Goal: Information Seeking & Learning: Learn about a topic

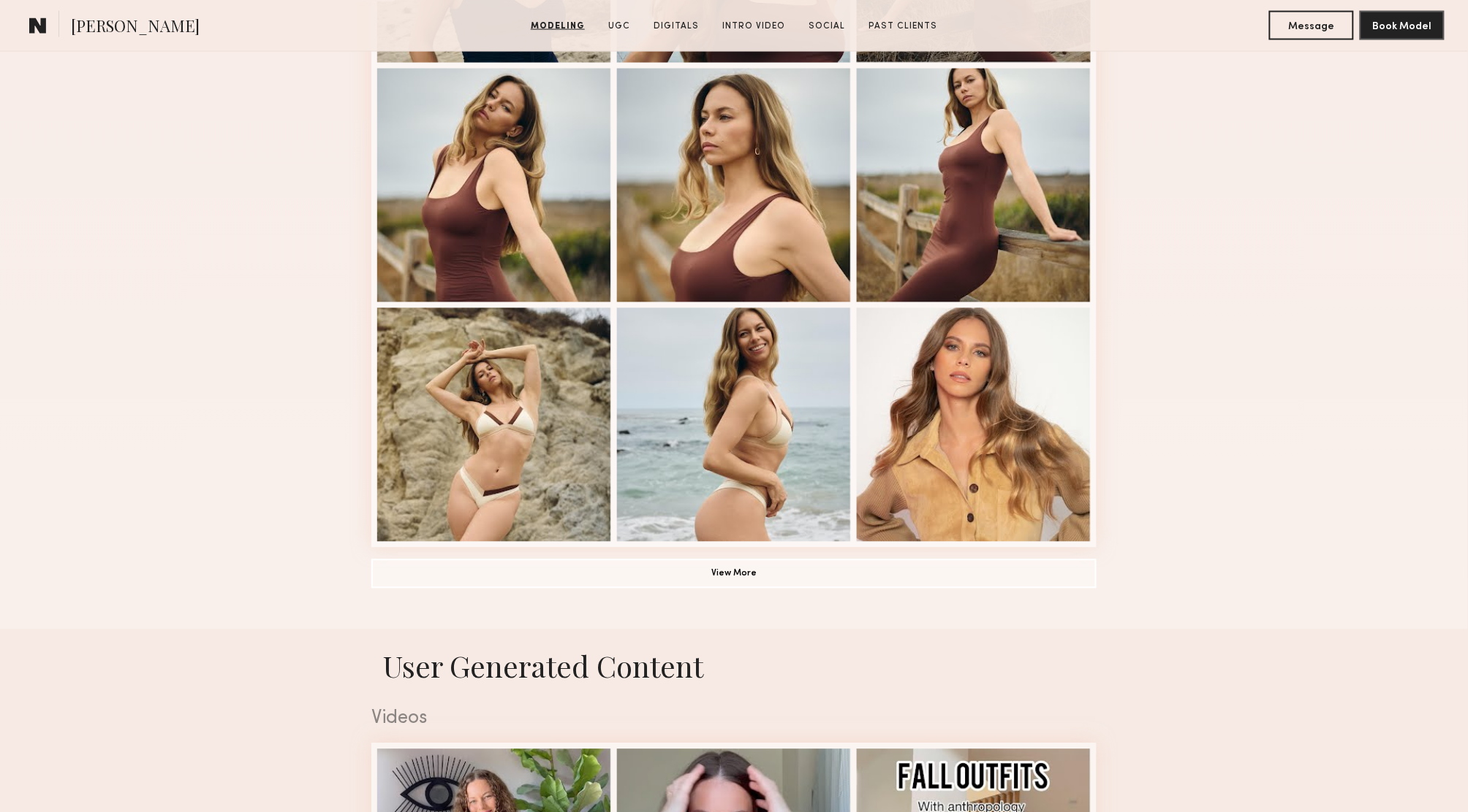
scroll to position [914, 0]
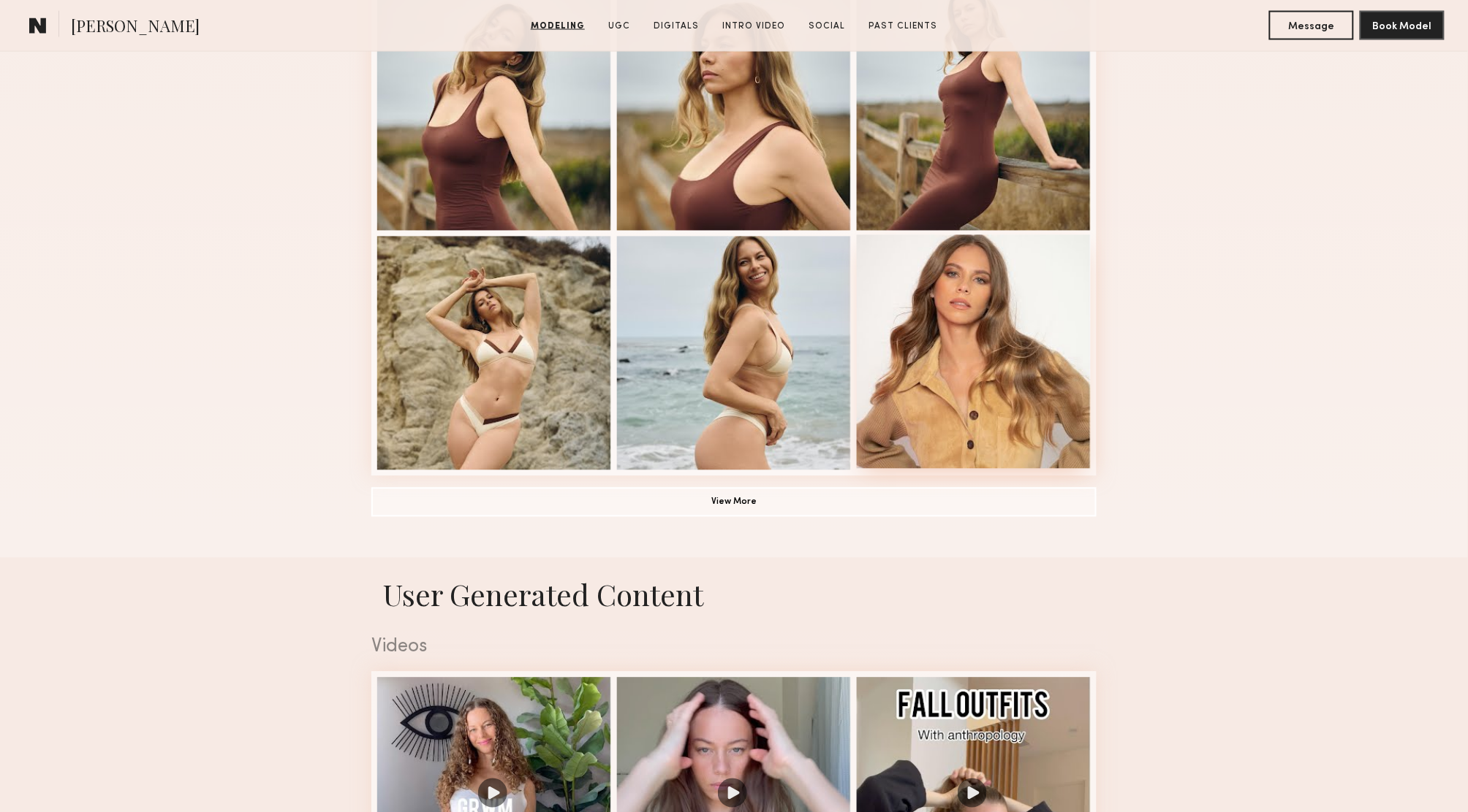
click at [971, 286] on div at bounding box center [973, 352] width 234 height 234
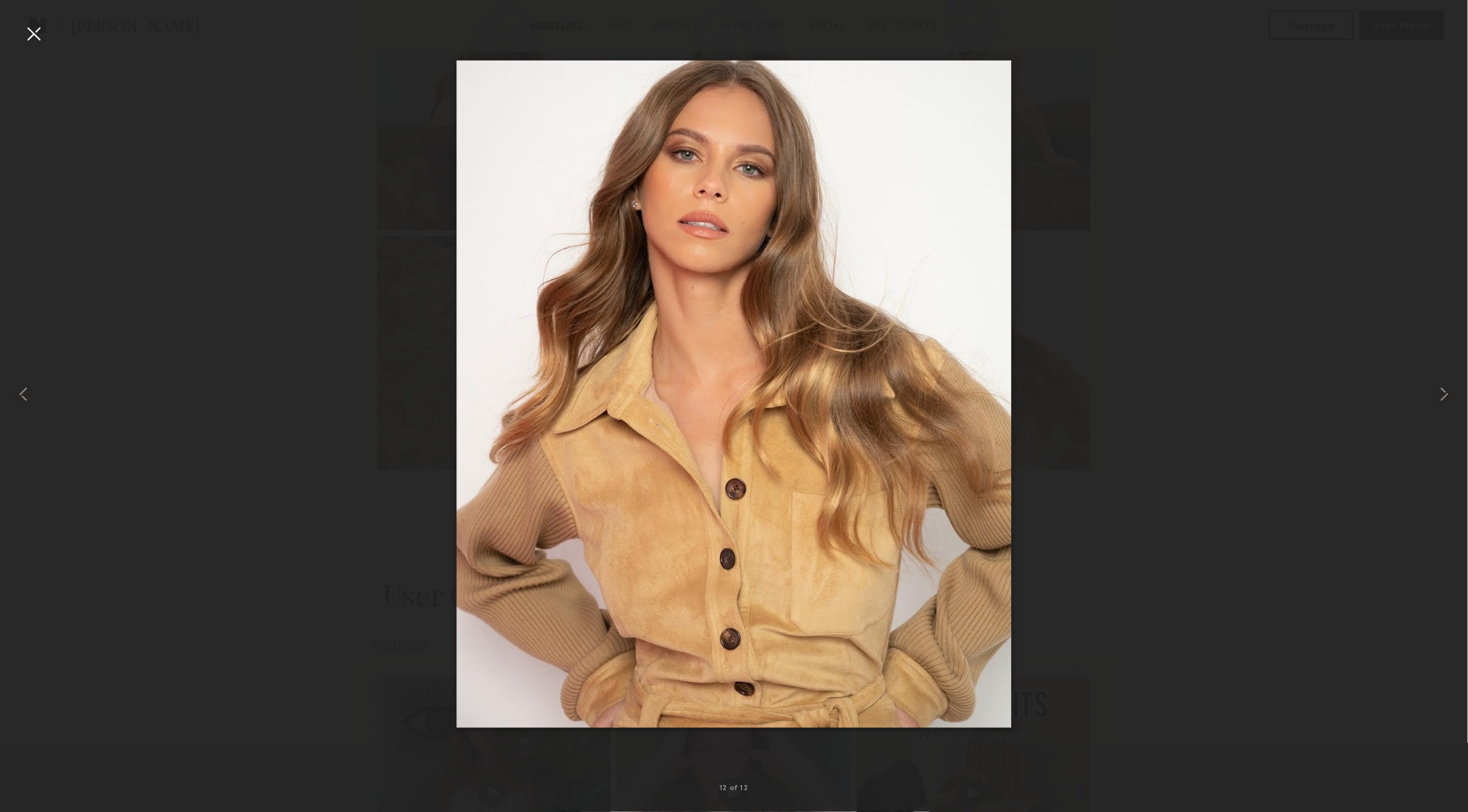
click at [1135, 286] on div at bounding box center [734, 394] width 1468 height 742
click at [33, 37] on div at bounding box center [33, 33] width 23 height 23
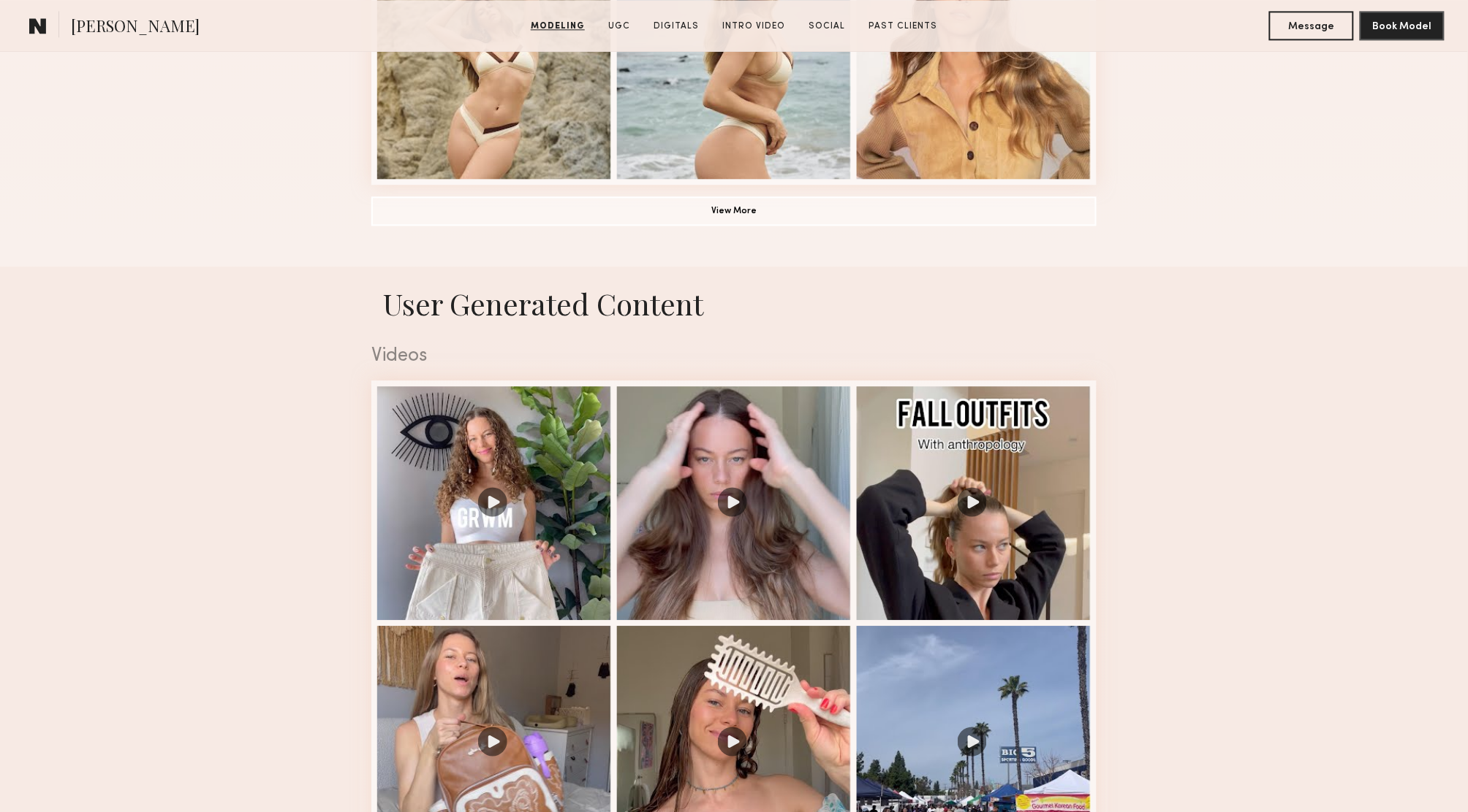
scroll to position [1484, 0]
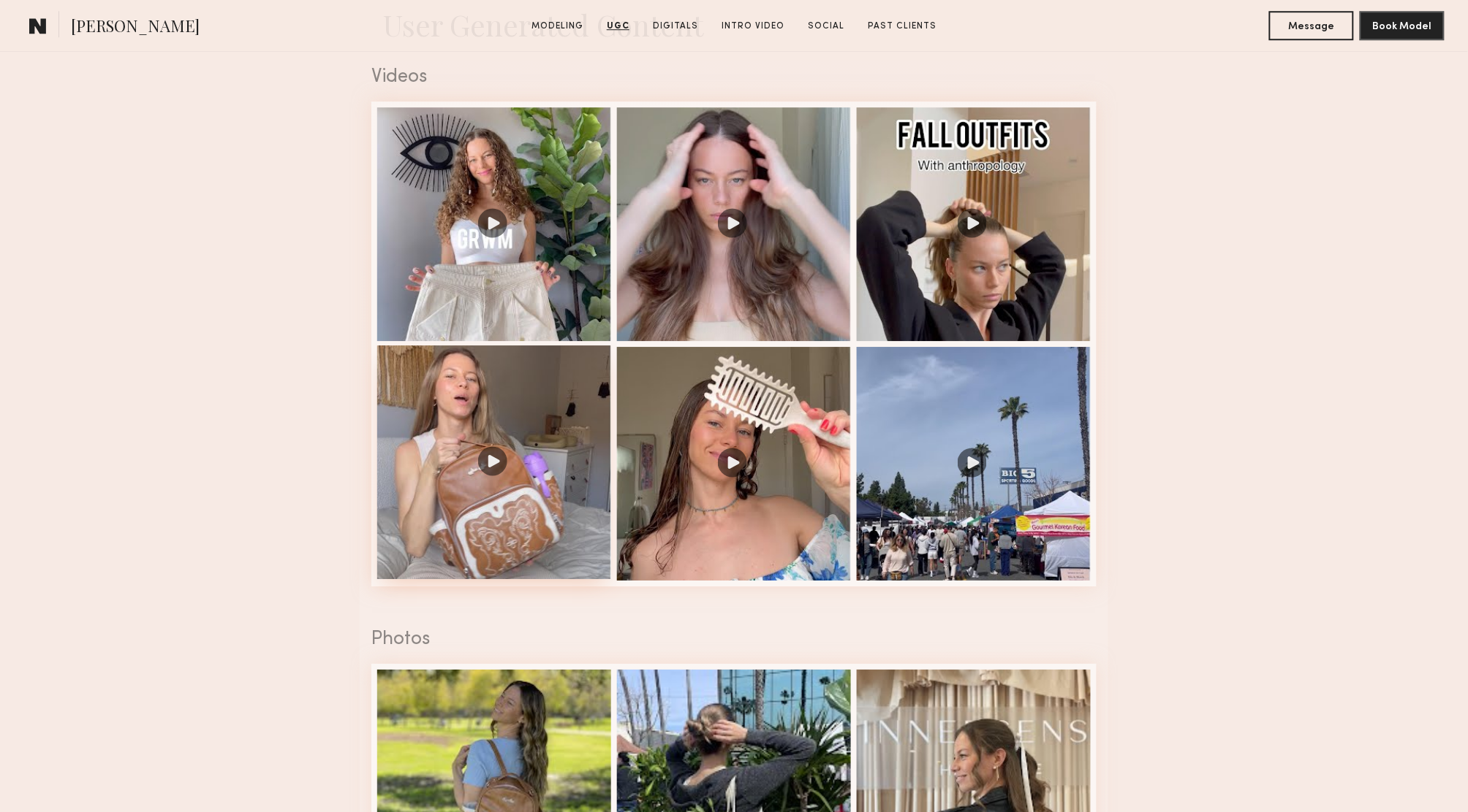
click at [578, 408] on div at bounding box center [494, 462] width 234 height 234
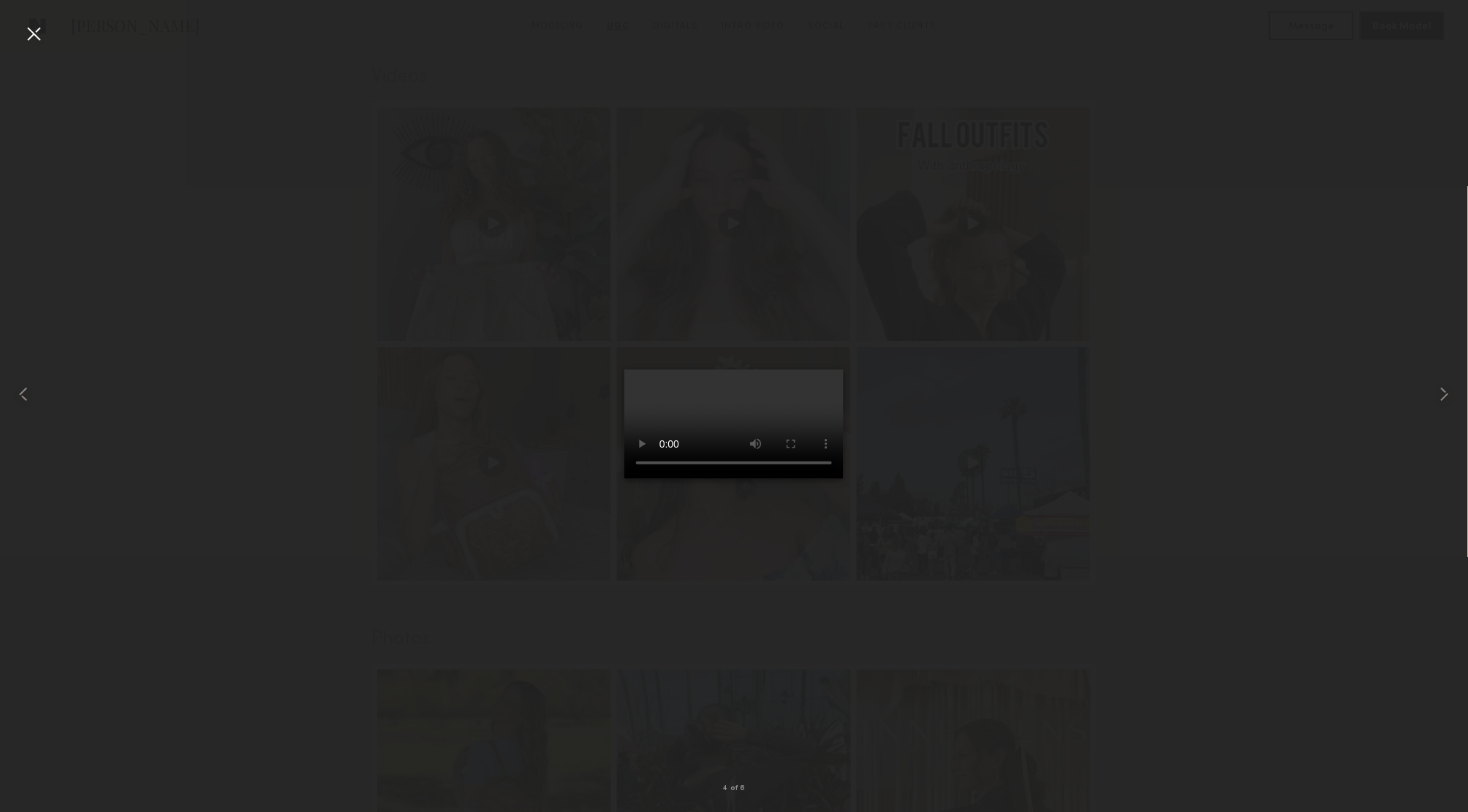
click at [1204, 300] on div at bounding box center [734, 394] width 1468 height 742
click at [36, 34] on div at bounding box center [33, 33] width 23 height 23
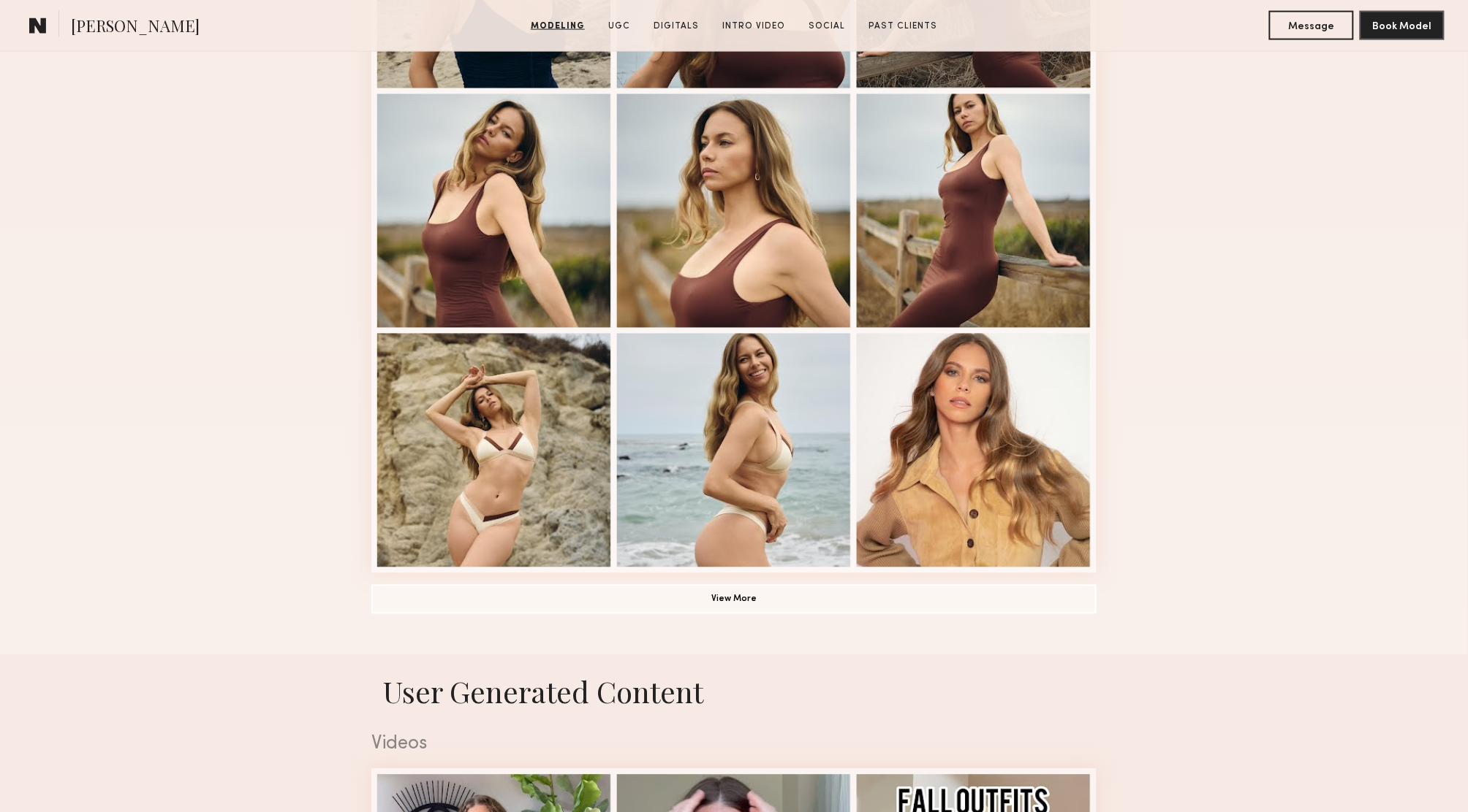
scroll to position [202, 0]
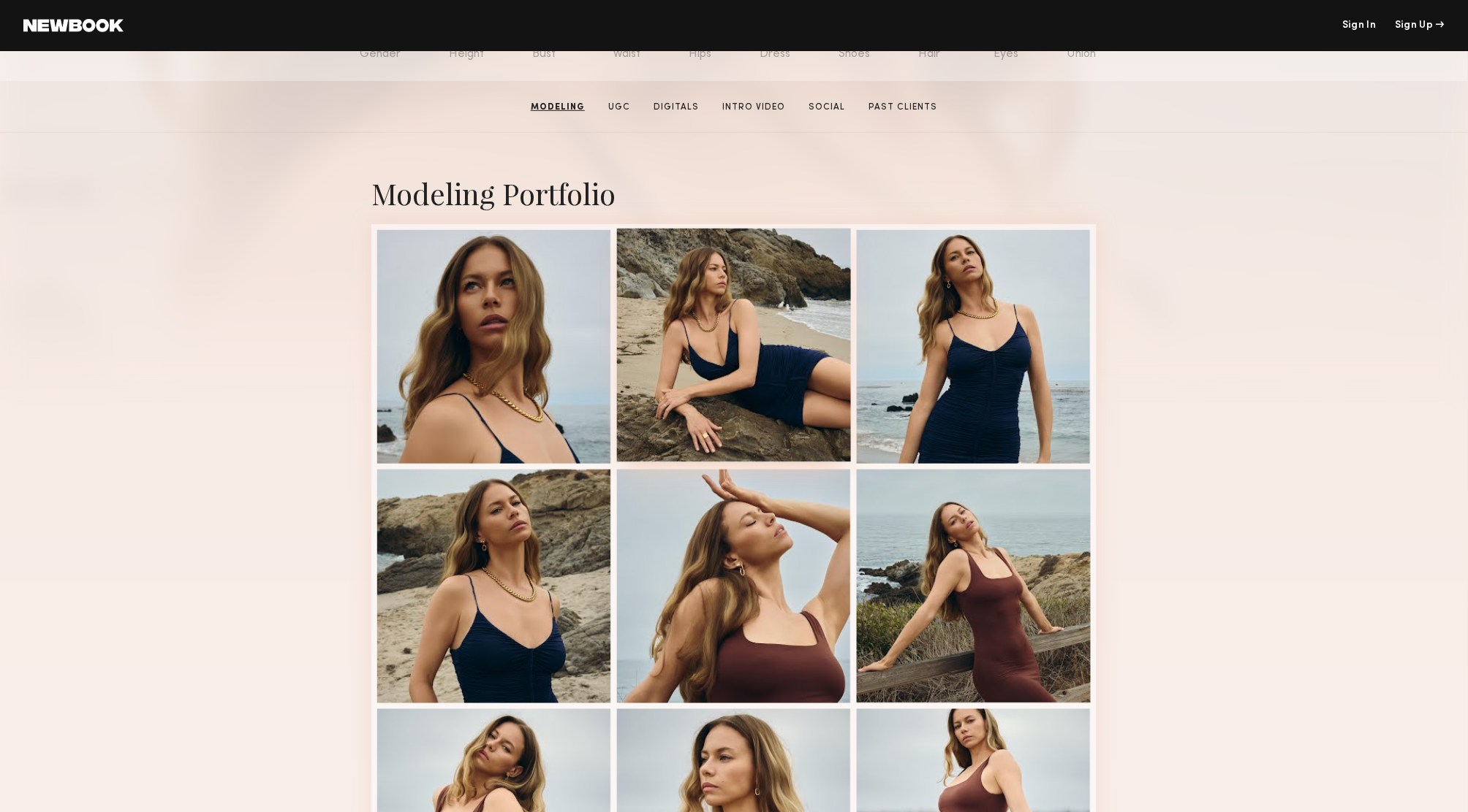
click at [724, 275] on div at bounding box center [734, 345] width 234 height 234
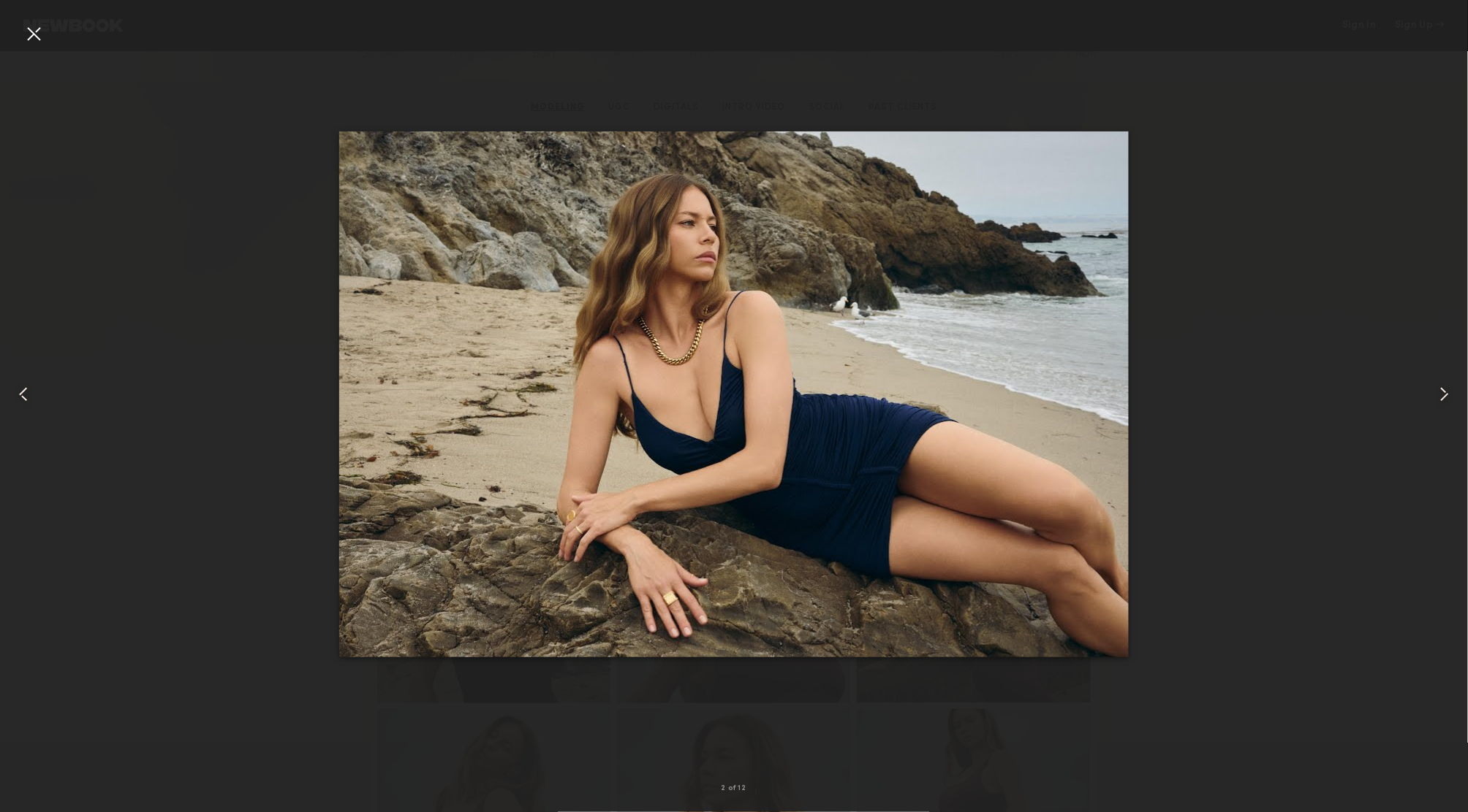
click at [196, 328] on div at bounding box center [734, 394] width 1468 height 742
drag, startPoint x: 39, startPoint y: 34, endPoint x: 271, endPoint y: 243, distance: 312.3
click at [39, 34] on div at bounding box center [33, 33] width 23 height 23
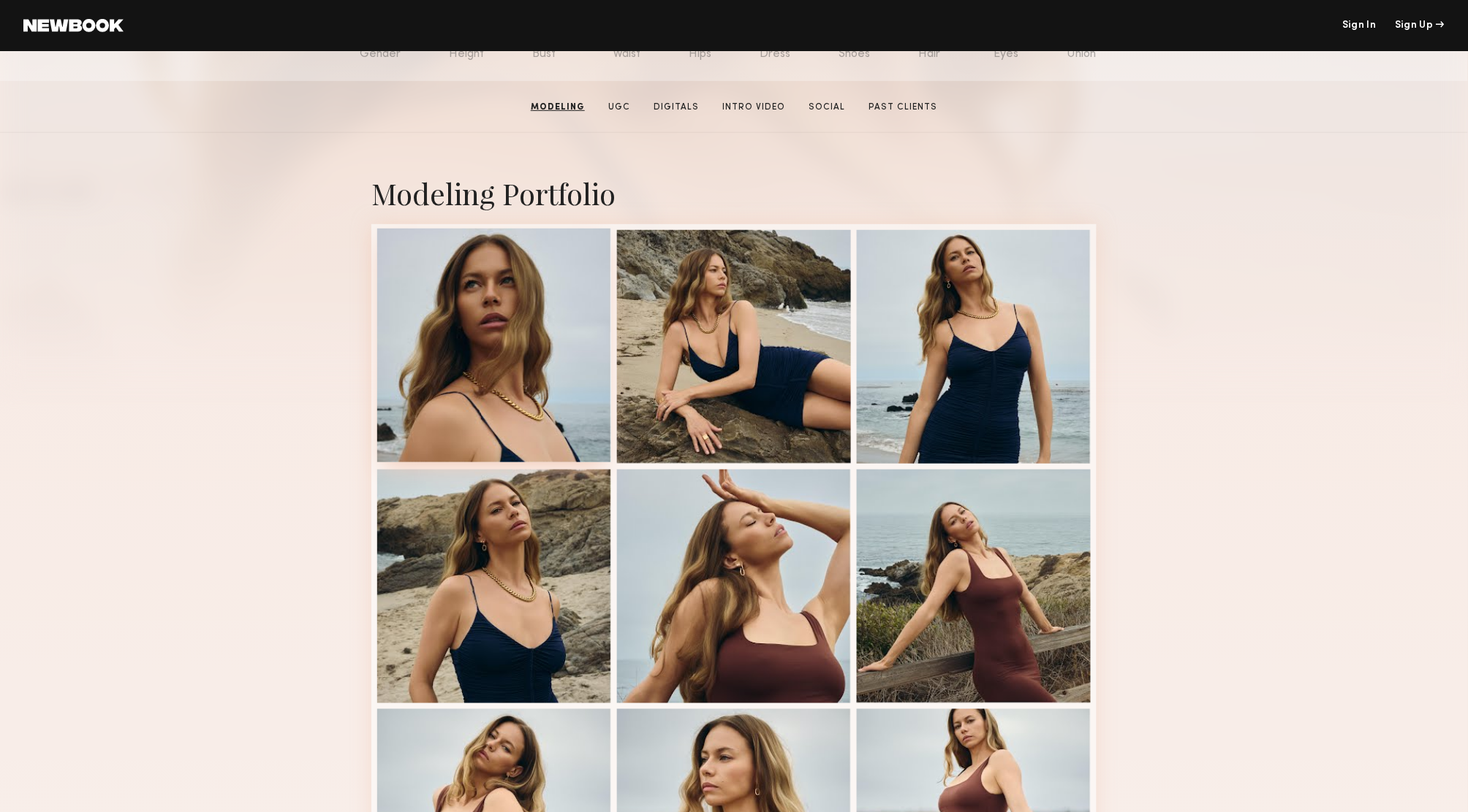
click at [482, 308] on div at bounding box center [494, 345] width 234 height 234
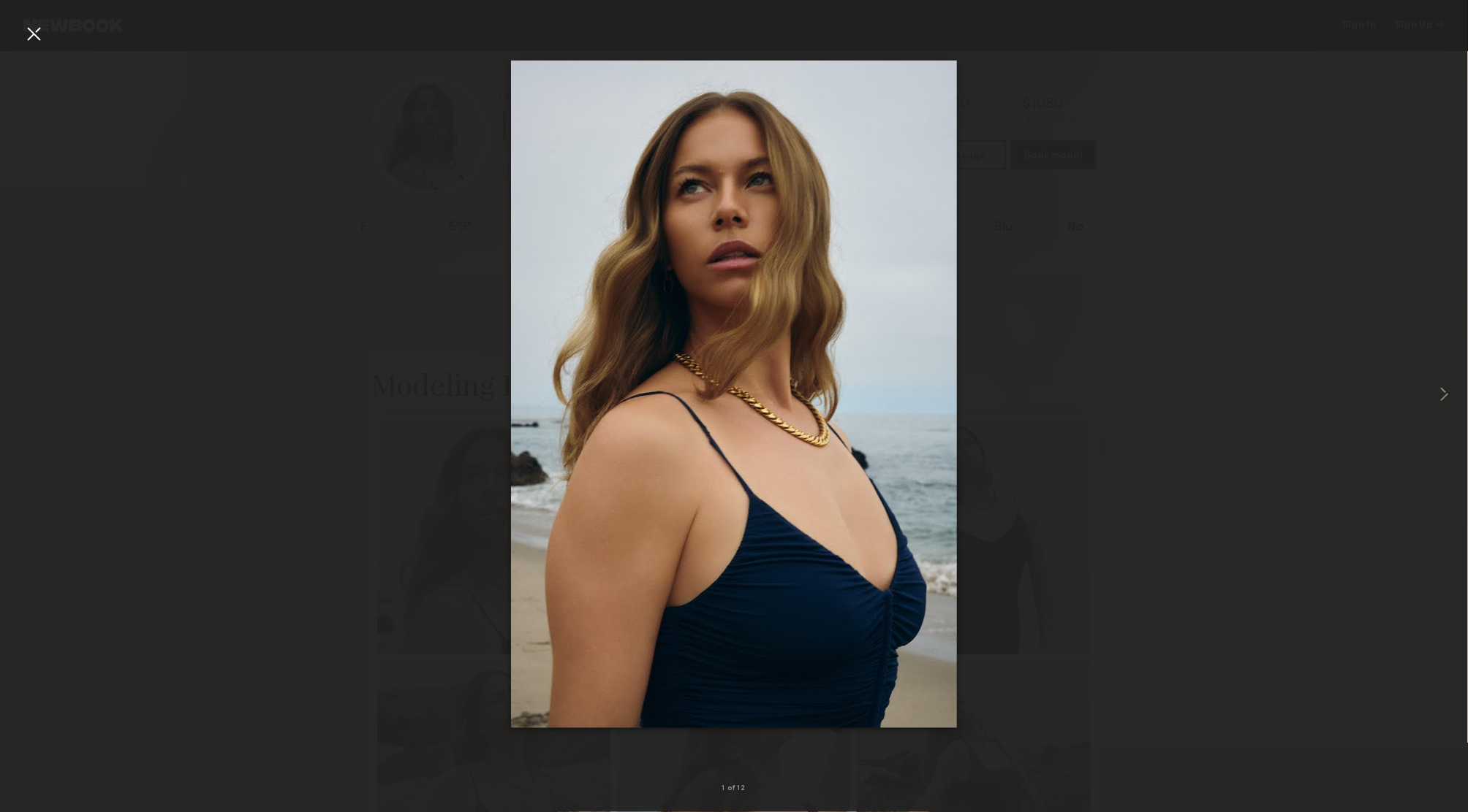
scroll to position [0, 0]
click at [1186, 325] on div at bounding box center [734, 394] width 1468 height 742
click at [33, 38] on div at bounding box center [33, 33] width 23 height 23
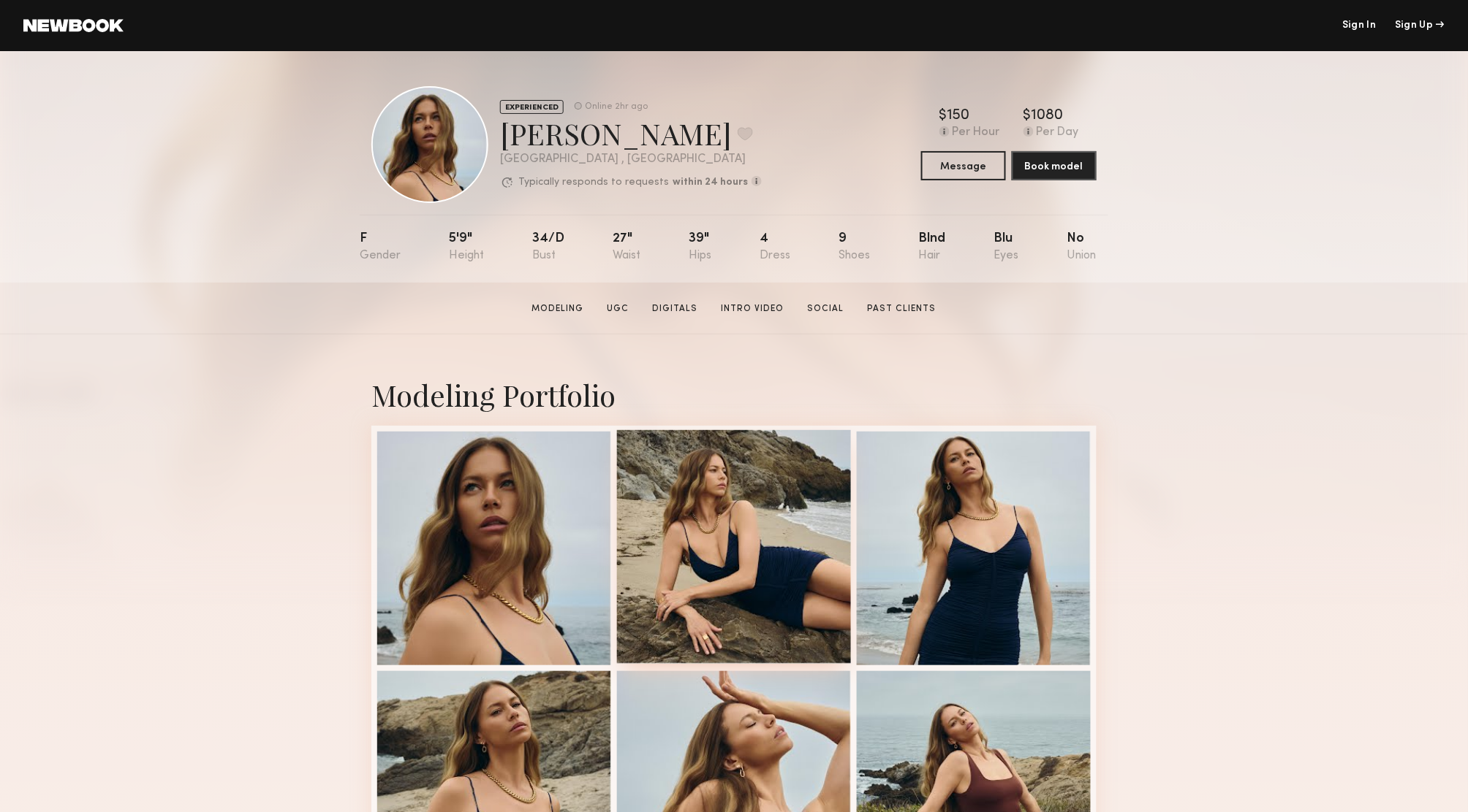
drag, startPoint x: 744, startPoint y: 501, endPoint x: 729, endPoint y: 495, distance: 16.2
click at [744, 502] on div at bounding box center [734, 547] width 234 height 234
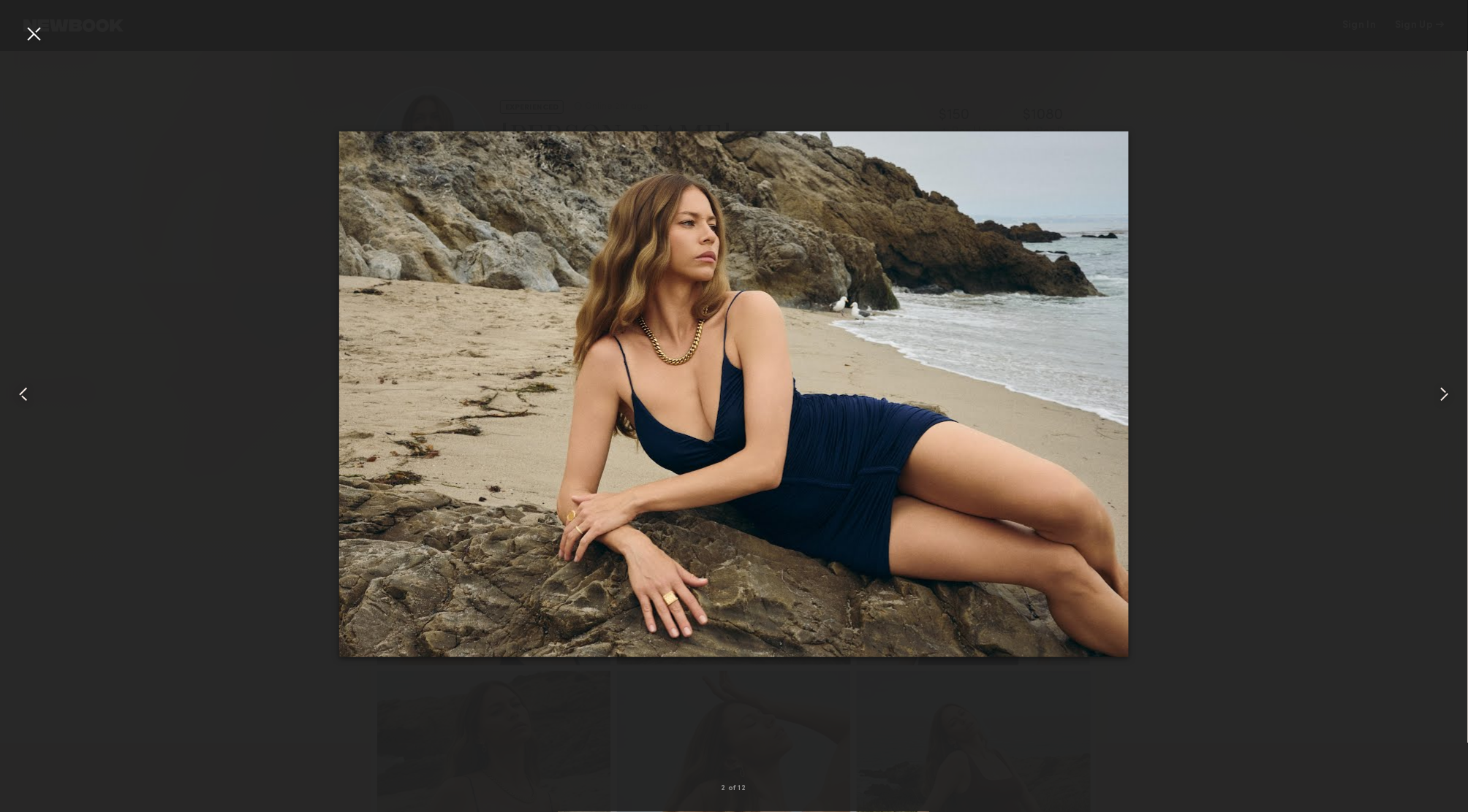
click at [1442, 396] on common-icon at bounding box center [1444, 394] width 23 height 23
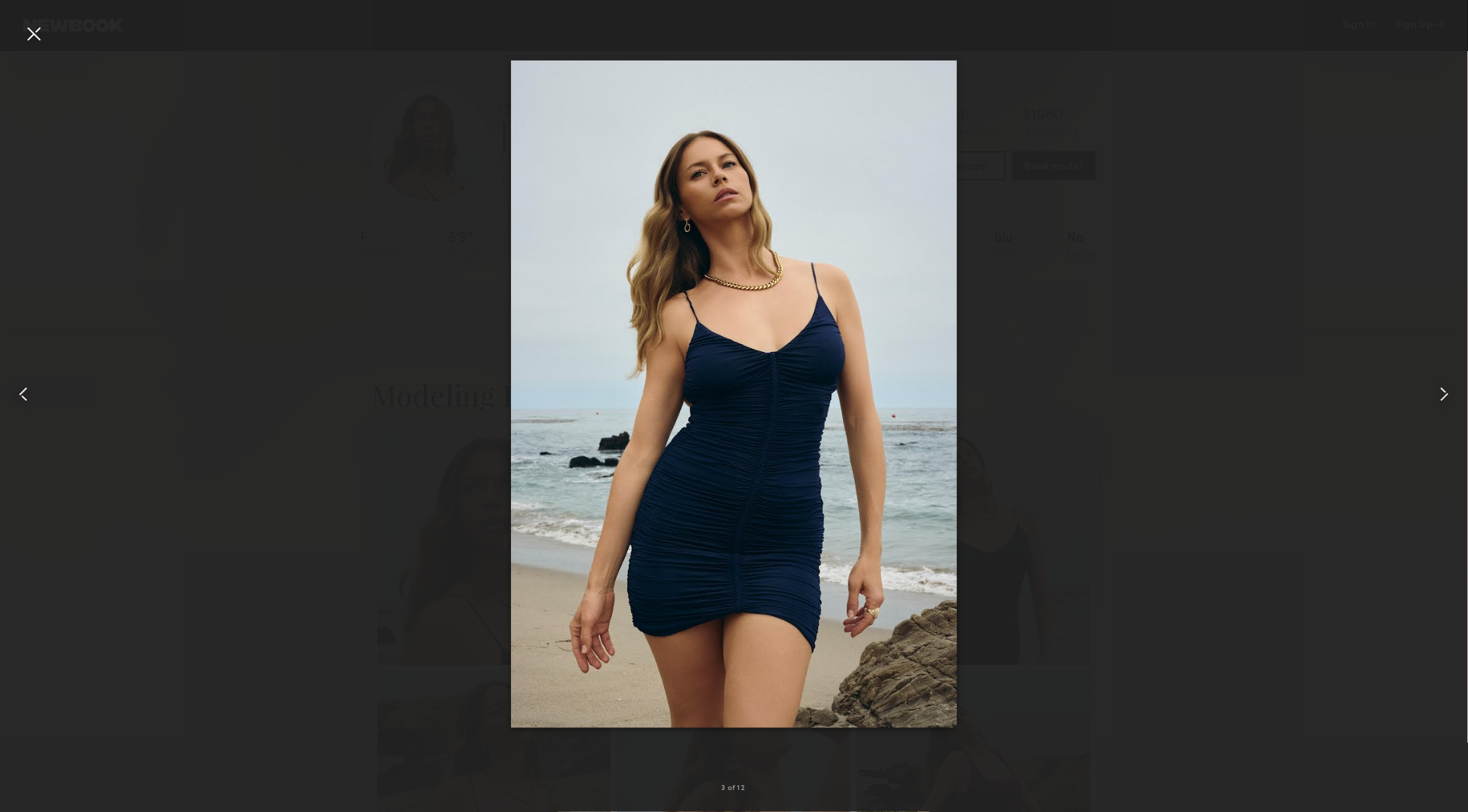
click at [1442, 396] on common-icon at bounding box center [1444, 394] width 23 height 23
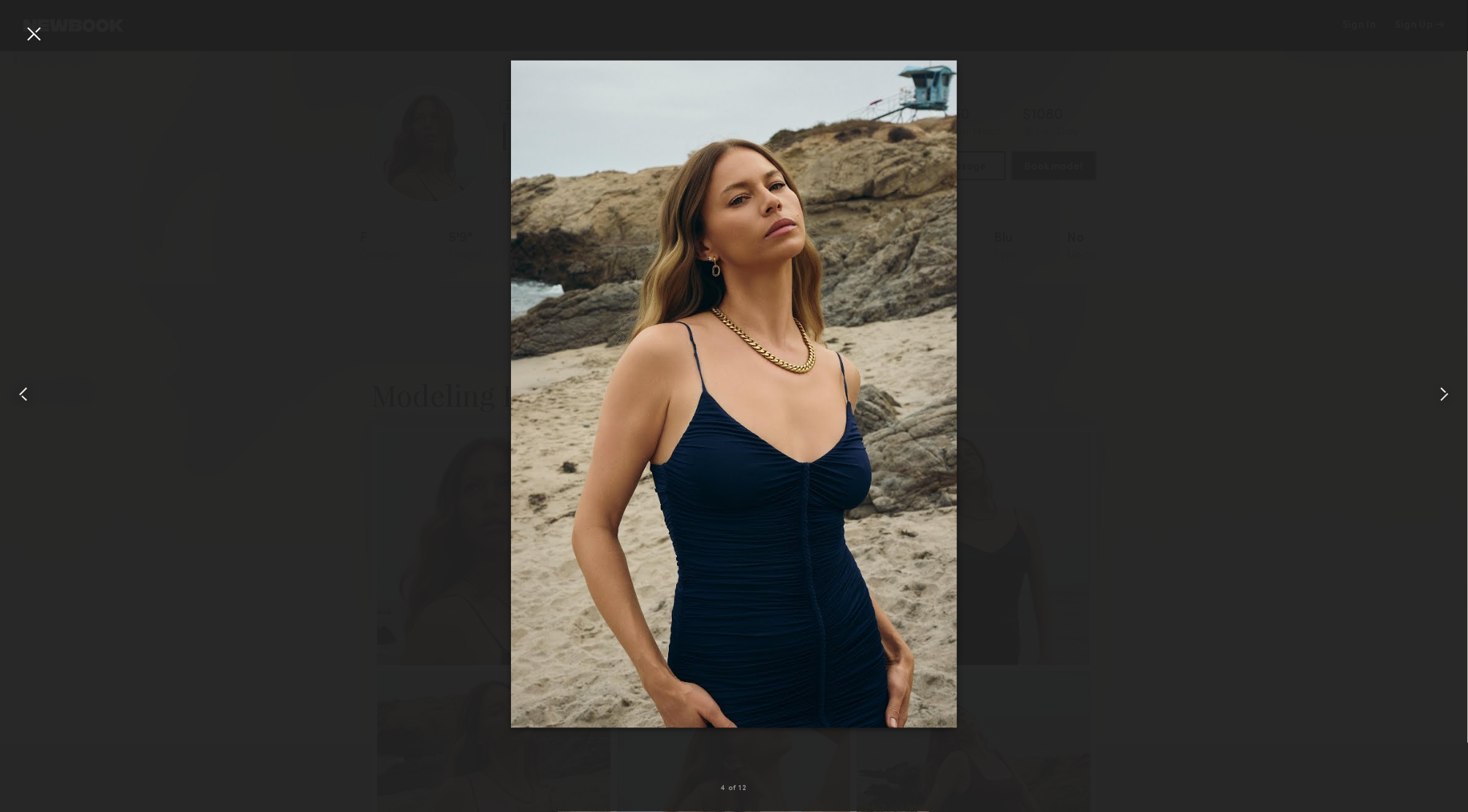
click at [1442, 396] on common-icon at bounding box center [1444, 394] width 23 height 23
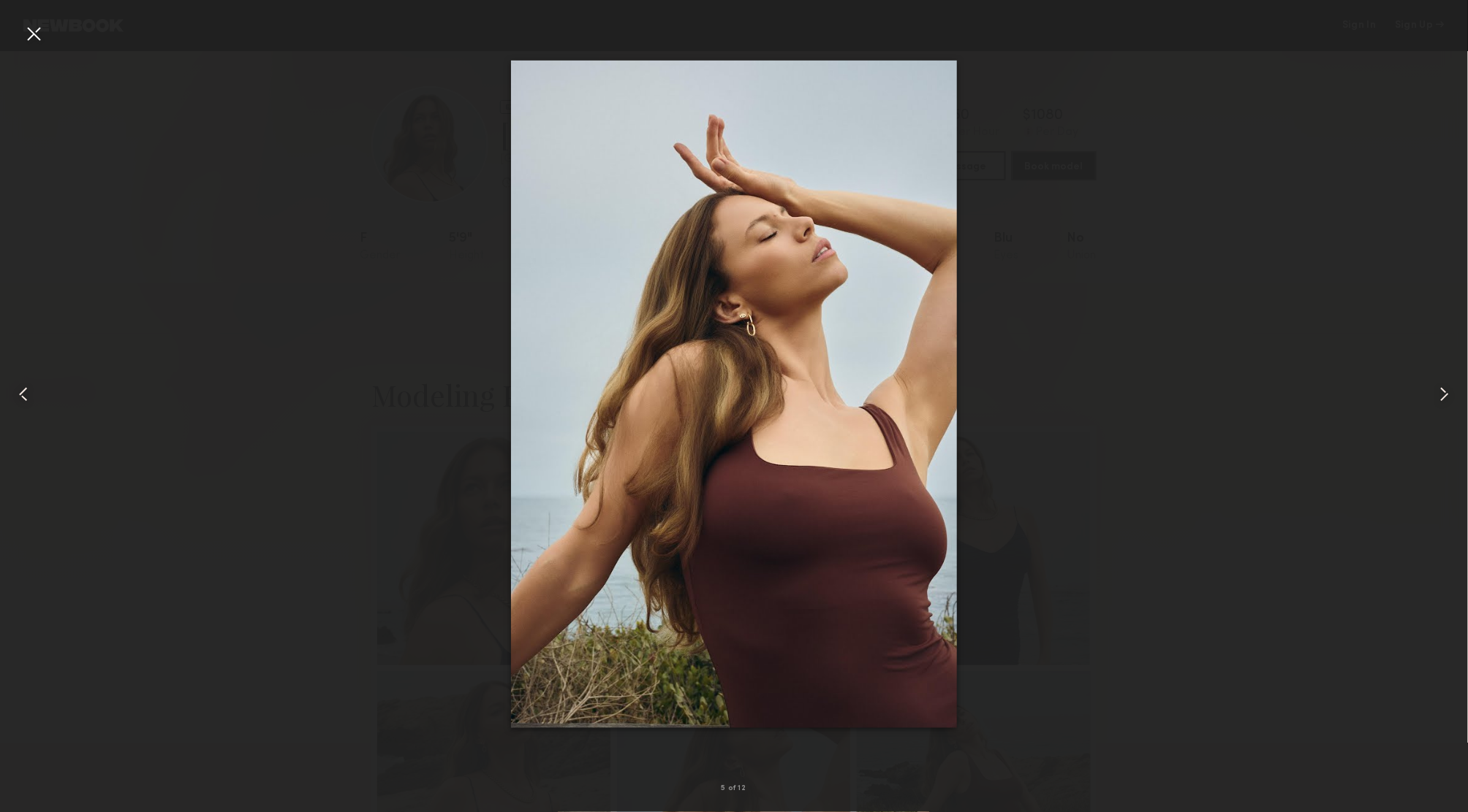
click at [1442, 396] on common-icon at bounding box center [1444, 394] width 23 height 23
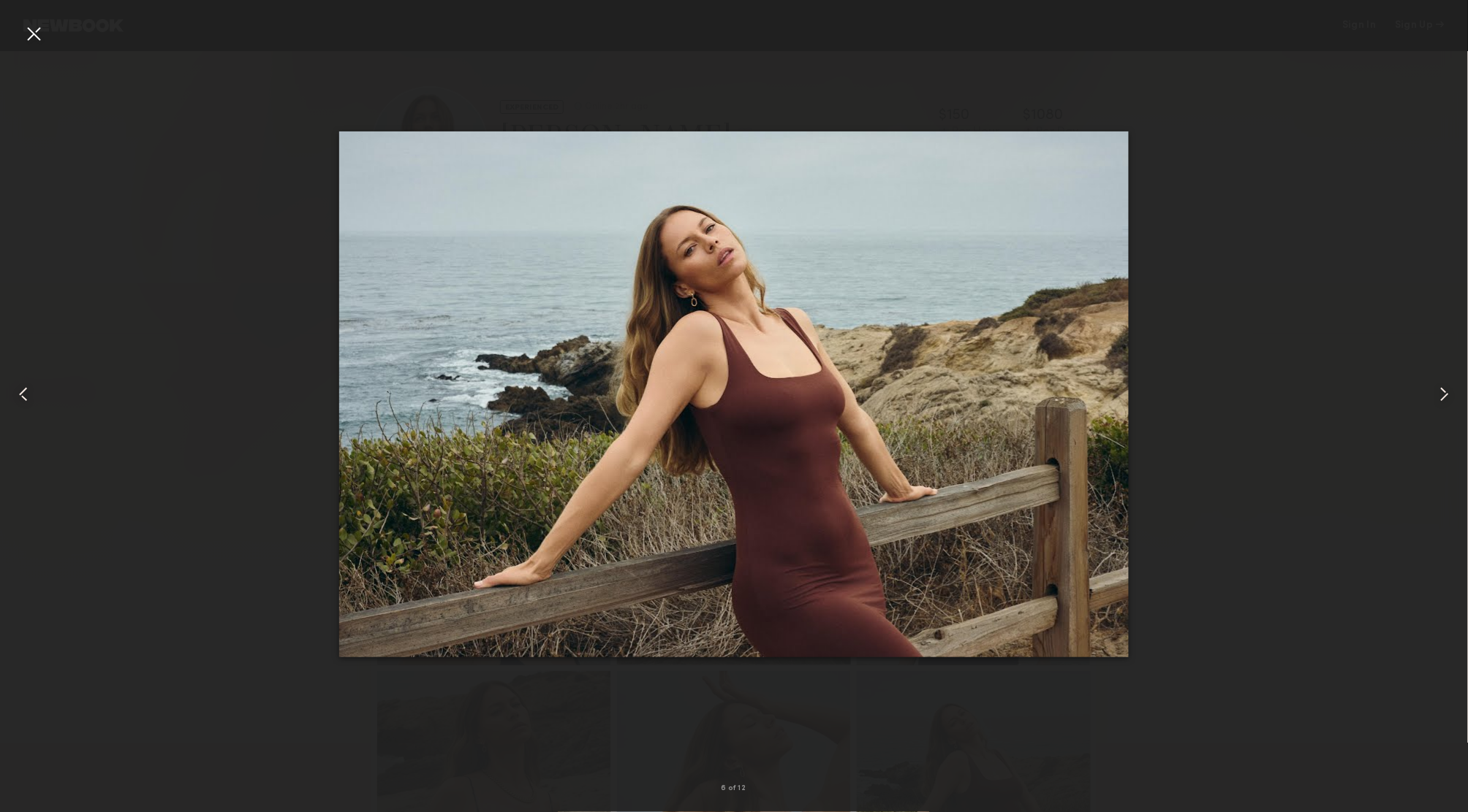
click at [1442, 396] on common-icon at bounding box center [1444, 394] width 23 height 23
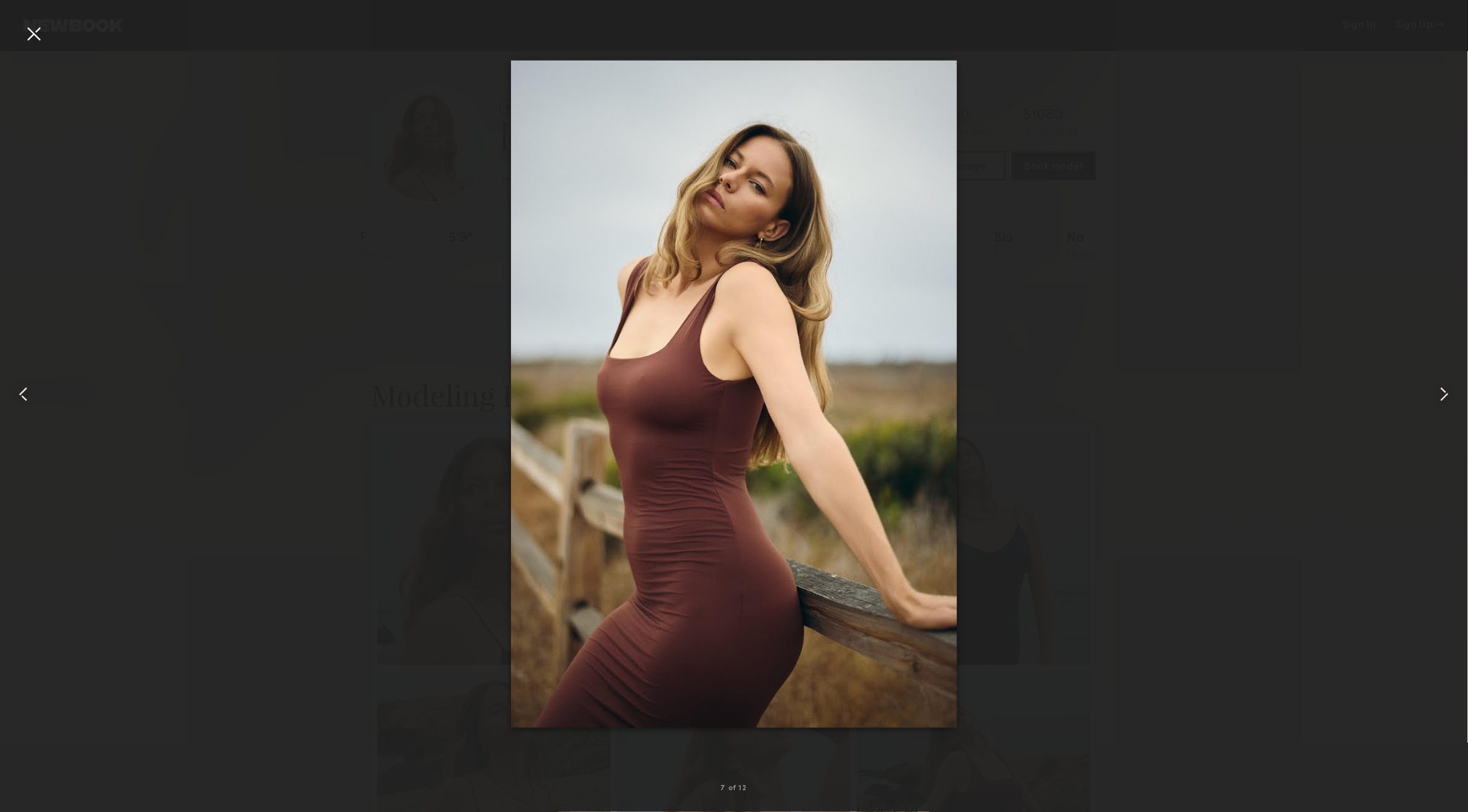
click at [1442, 396] on common-icon at bounding box center [1444, 394] width 23 height 23
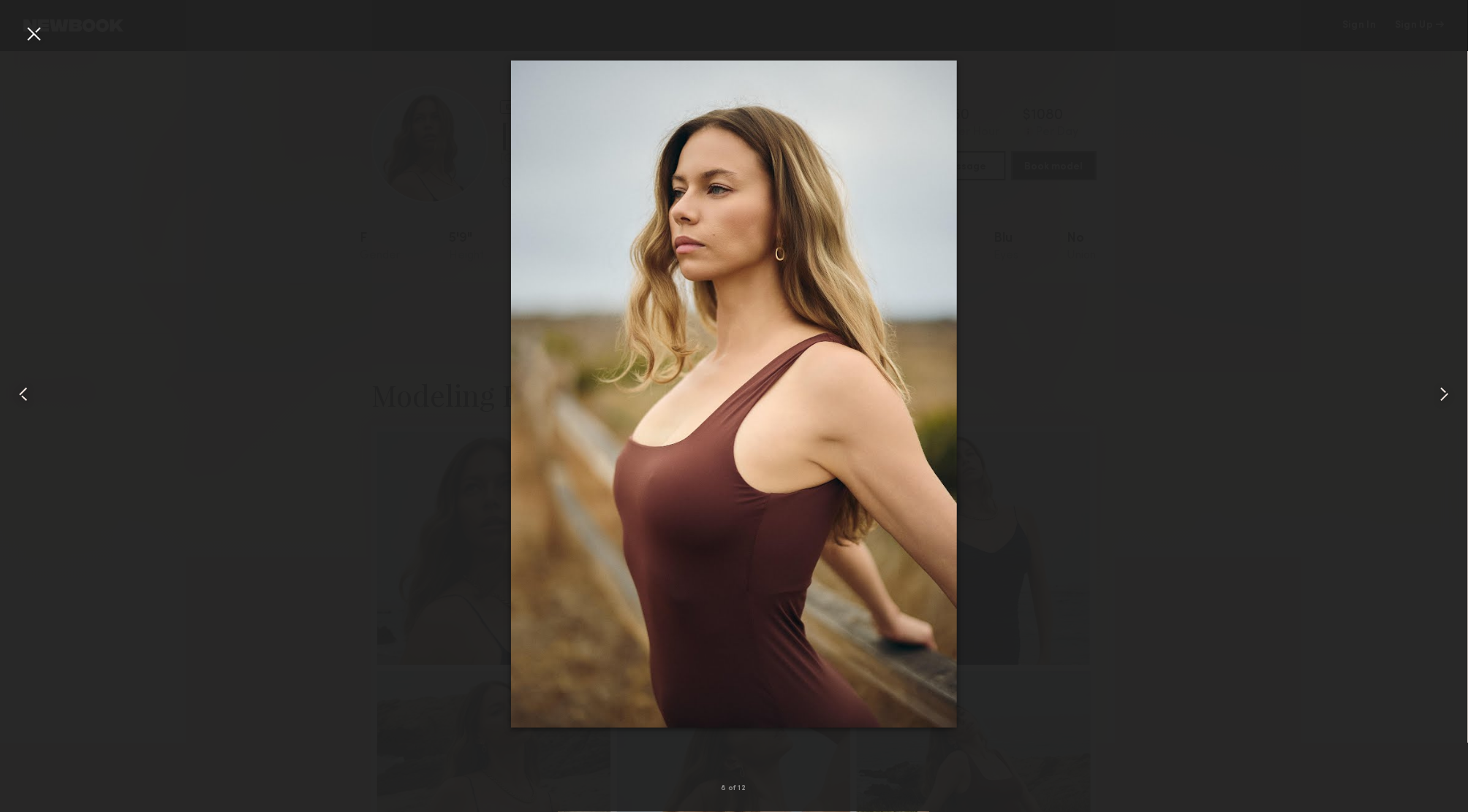
click at [1442, 396] on common-icon at bounding box center [1444, 394] width 23 height 23
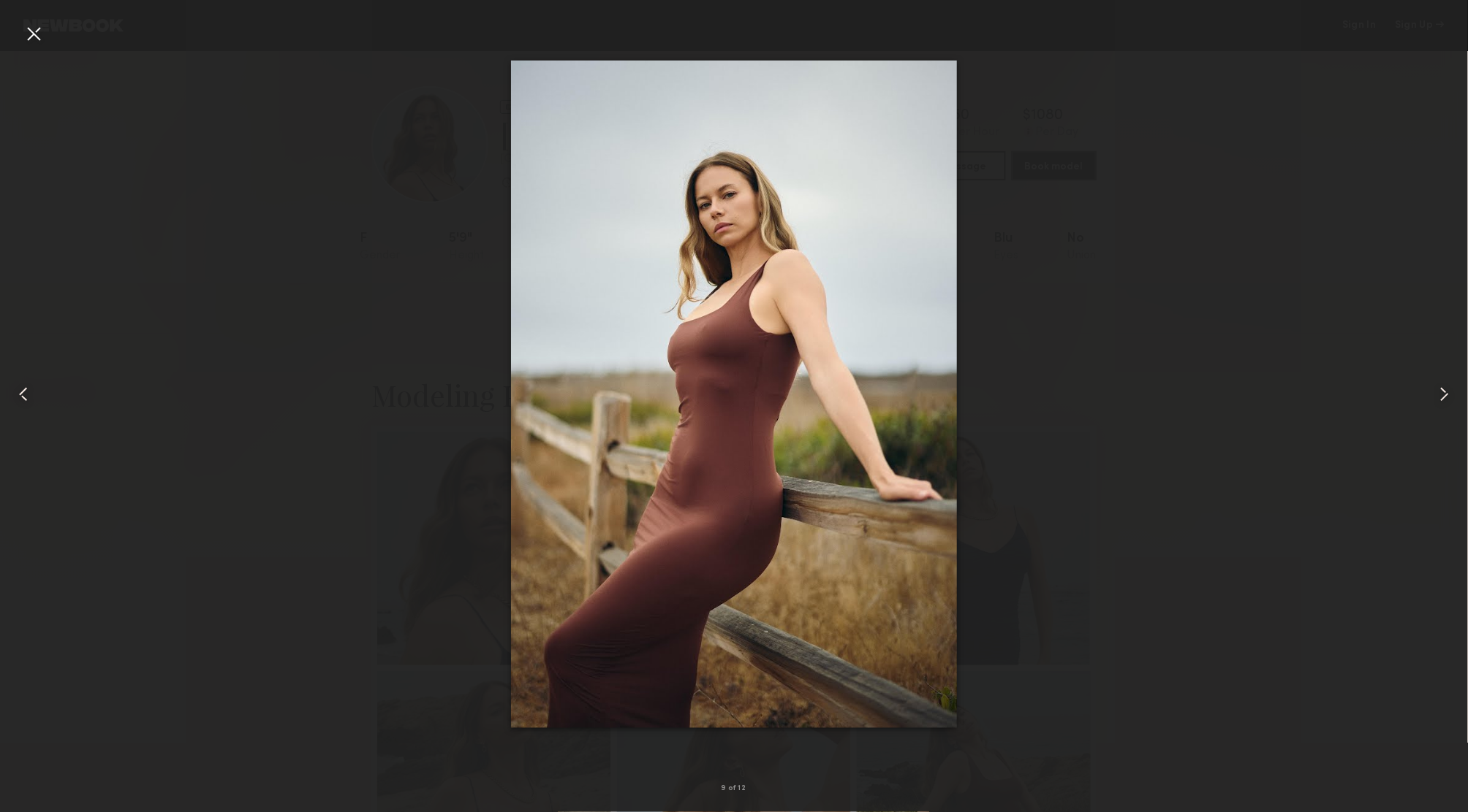
click at [1442, 396] on common-icon at bounding box center [1444, 394] width 23 height 23
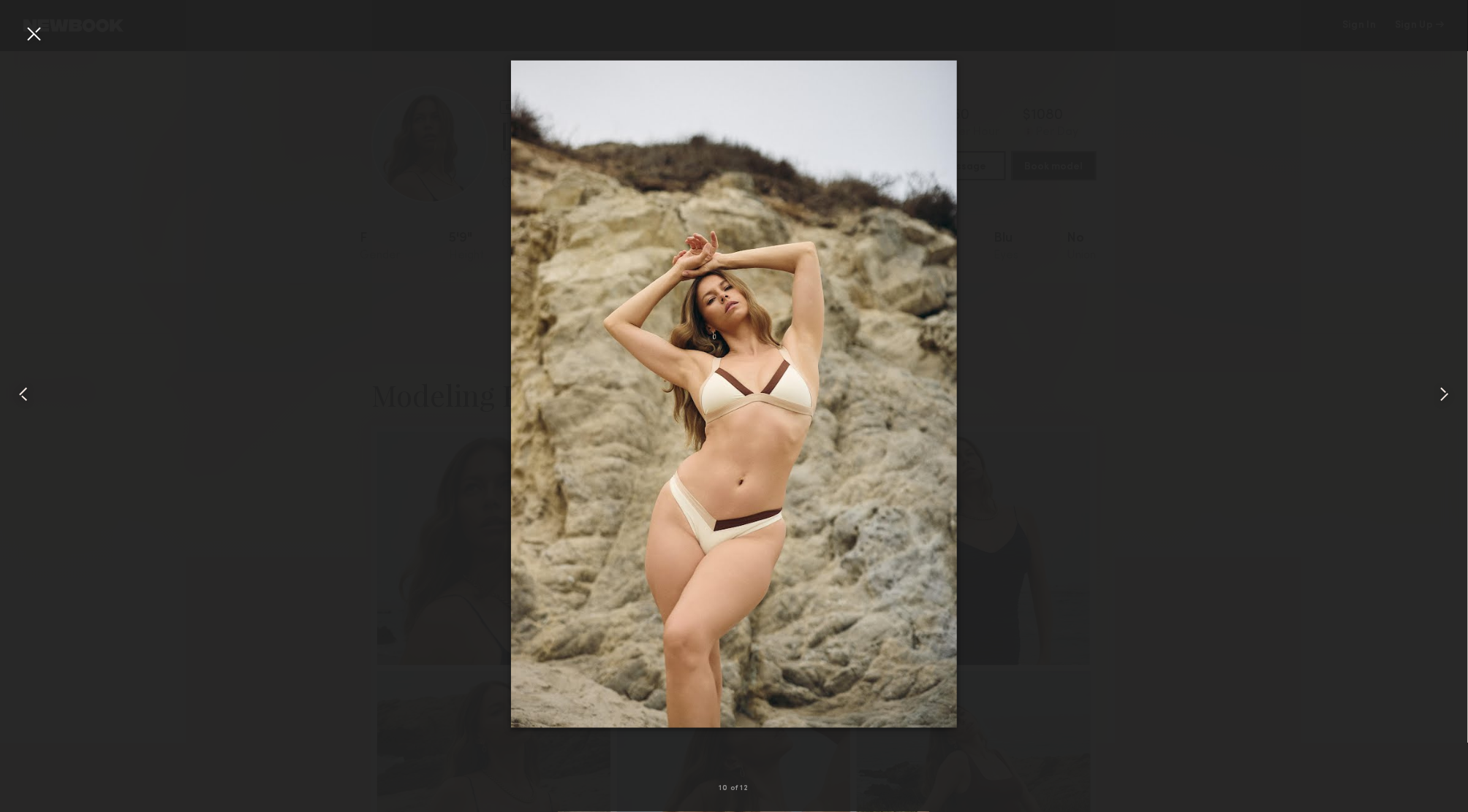
click at [1442, 396] on common-icon at bounding box center [1444, 394] width 23 height 23
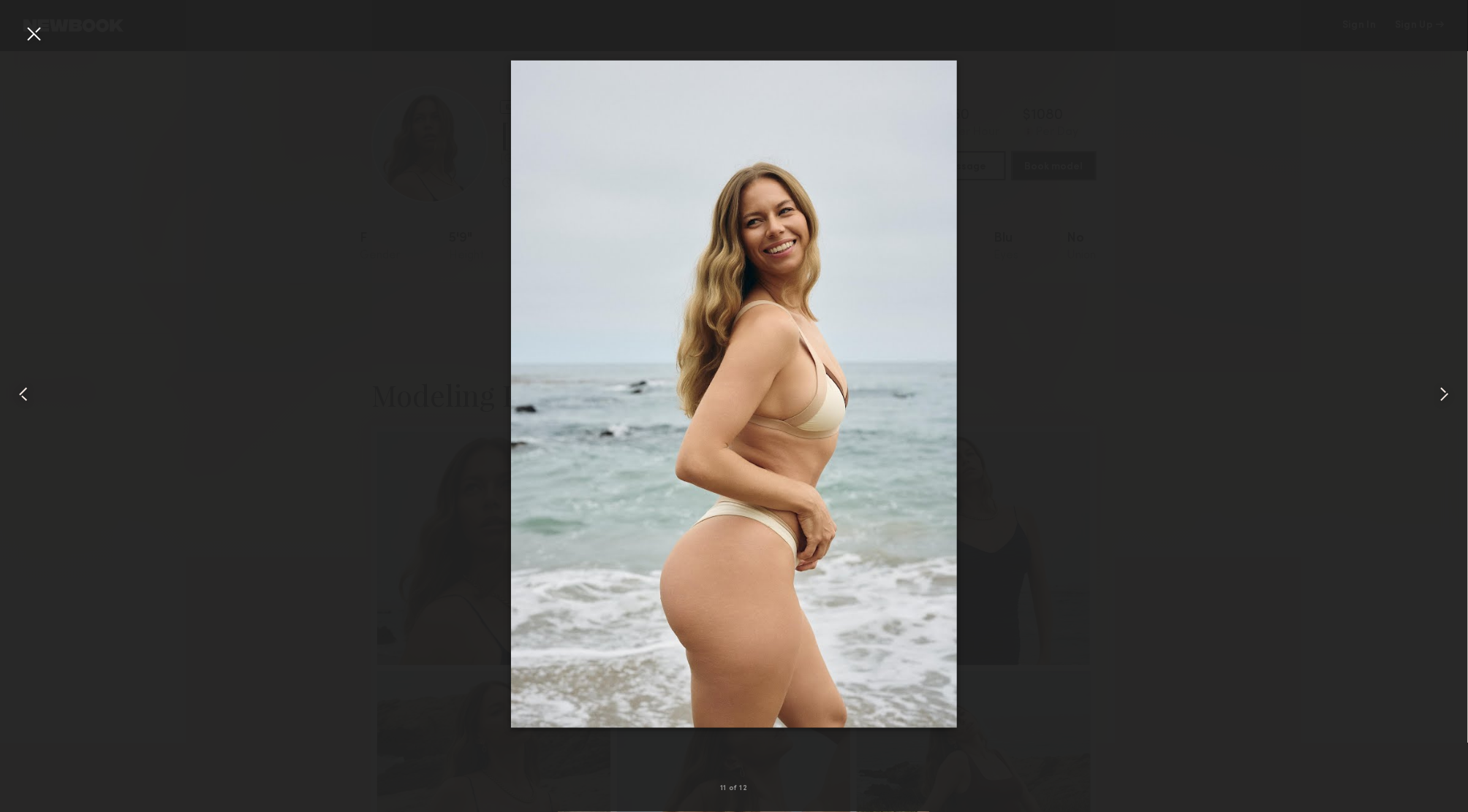
click at [1295, 386] on div at bounding box center [734, 394] width 1468 height 742
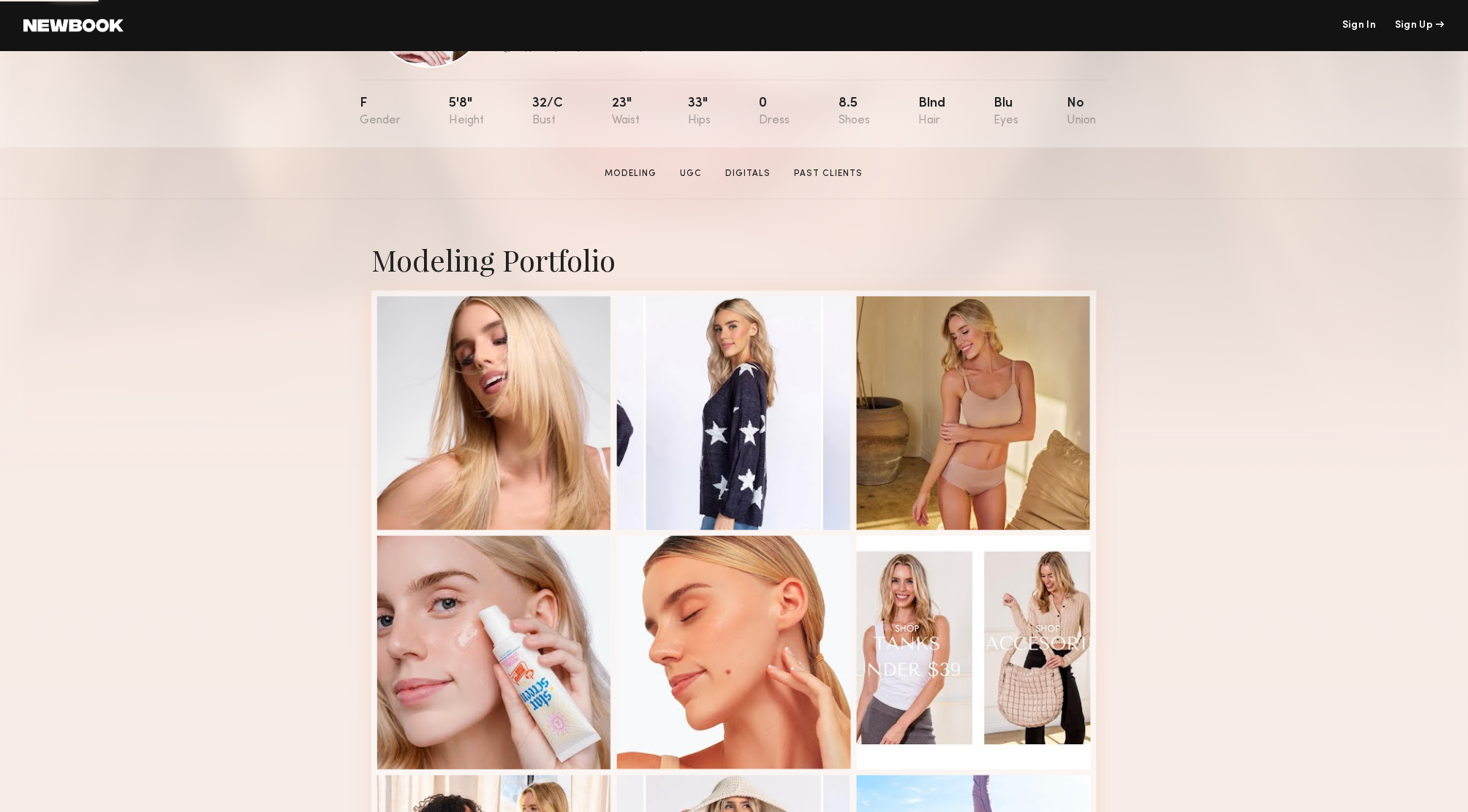
scroll to position [388, 0]
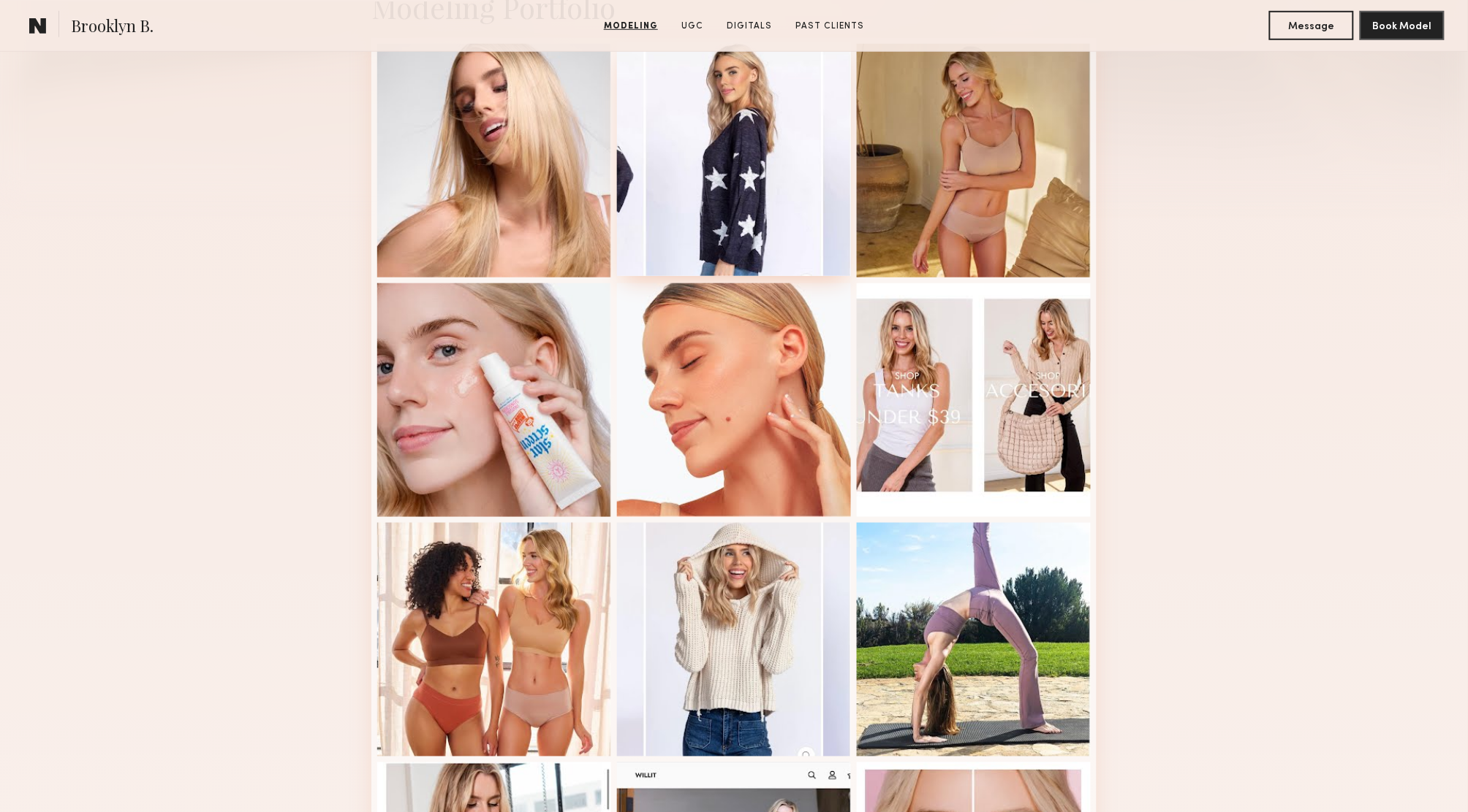
click at [719, 182] on div at bounding box center [734, 159] width 234 height 234
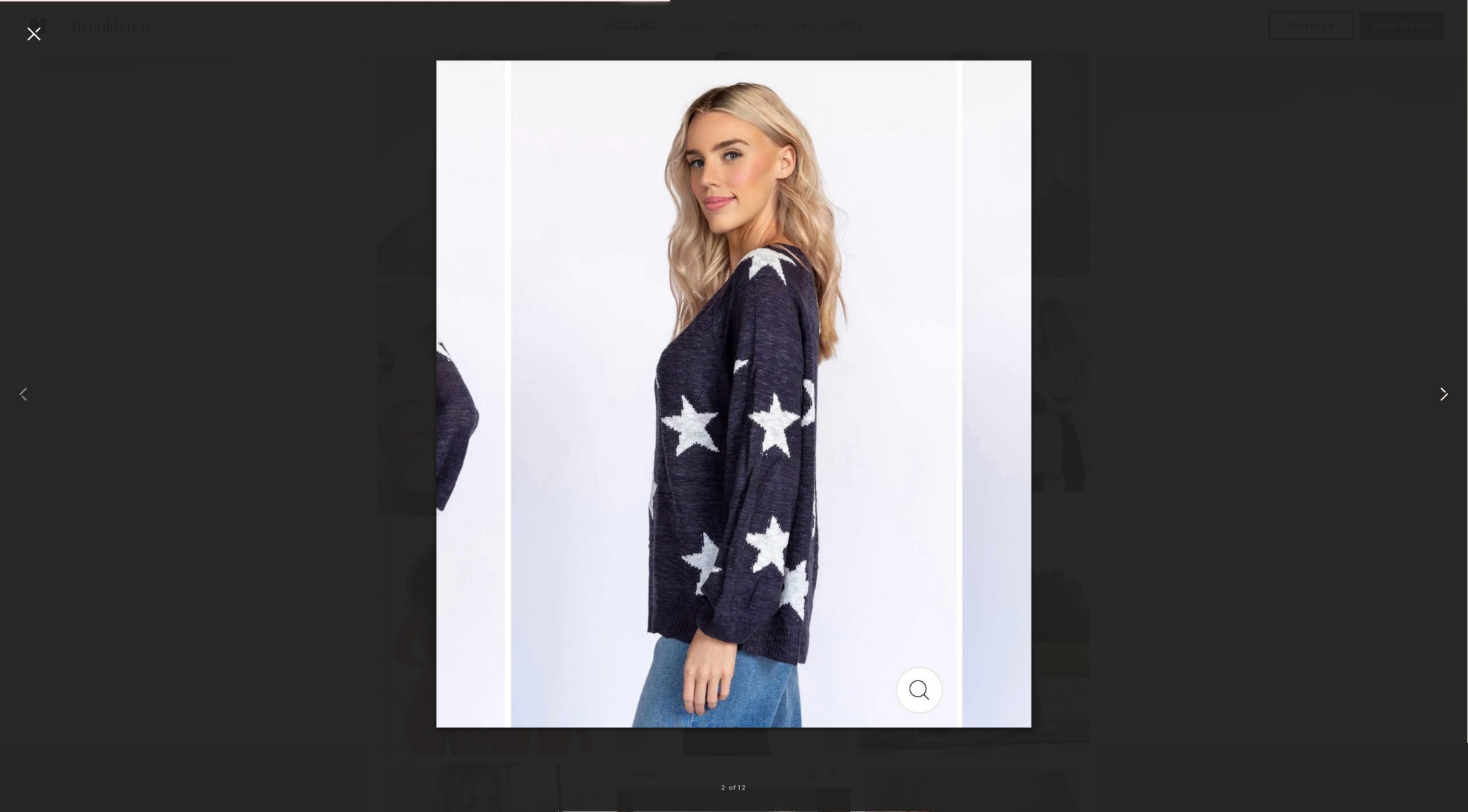
click at [1447, 392] on common-icon at bounding box center [1444, 394] width 23 height 23
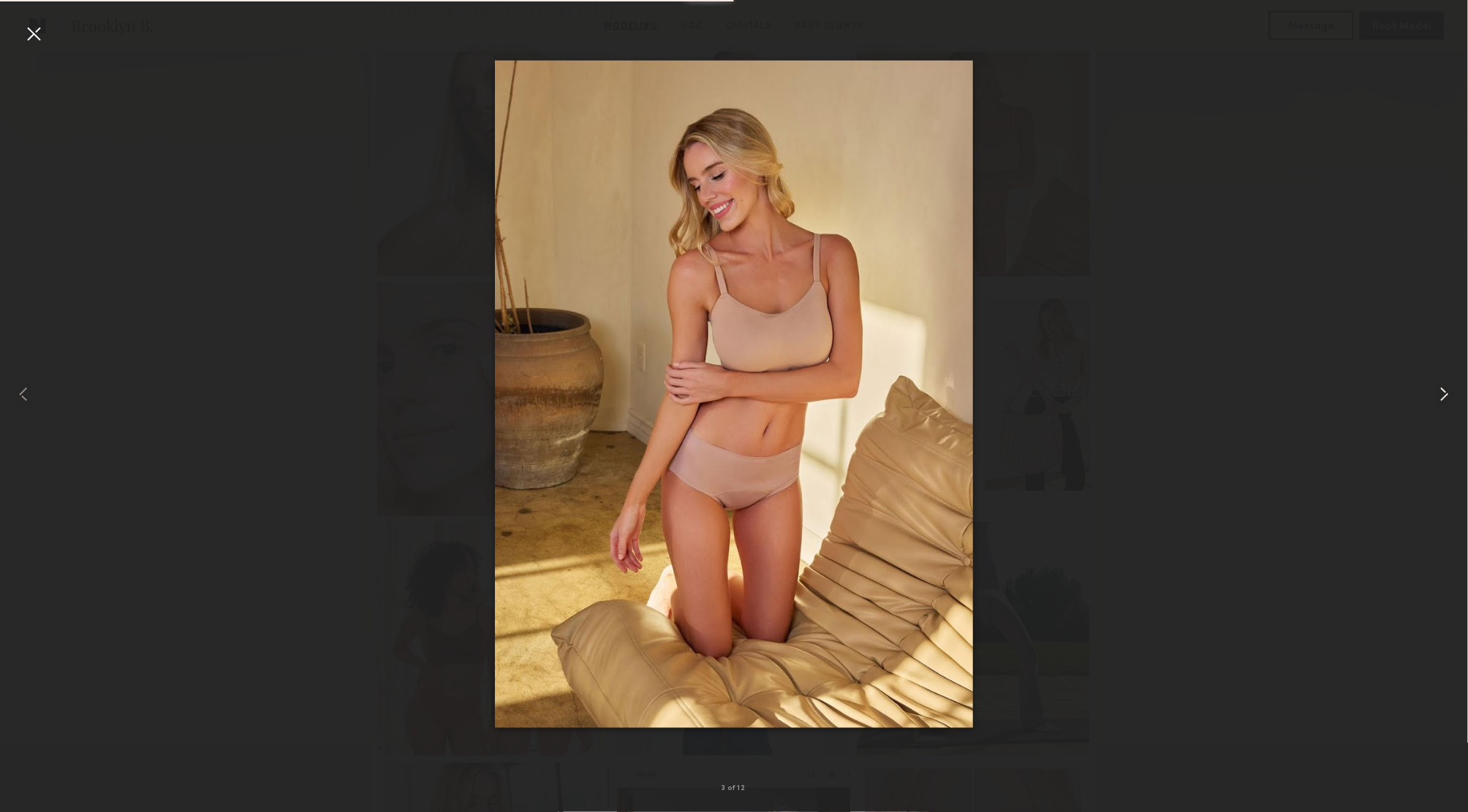
click at [1447, 392] on common-icon at bounding box center [1444, 394] width 23 height 23
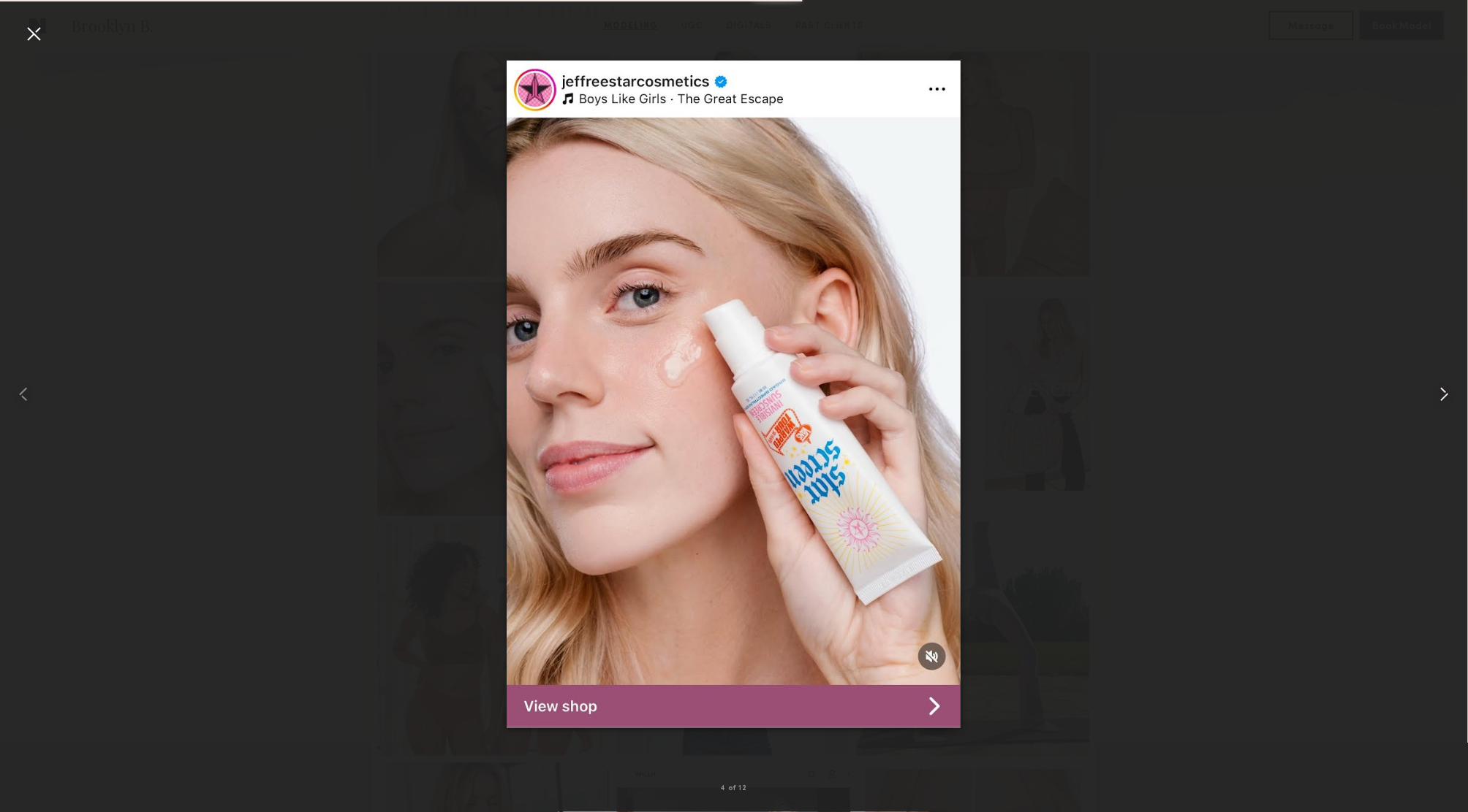
click at [1447, 392] on common-icon at bounding box center [1444, 394] width 23 height 23
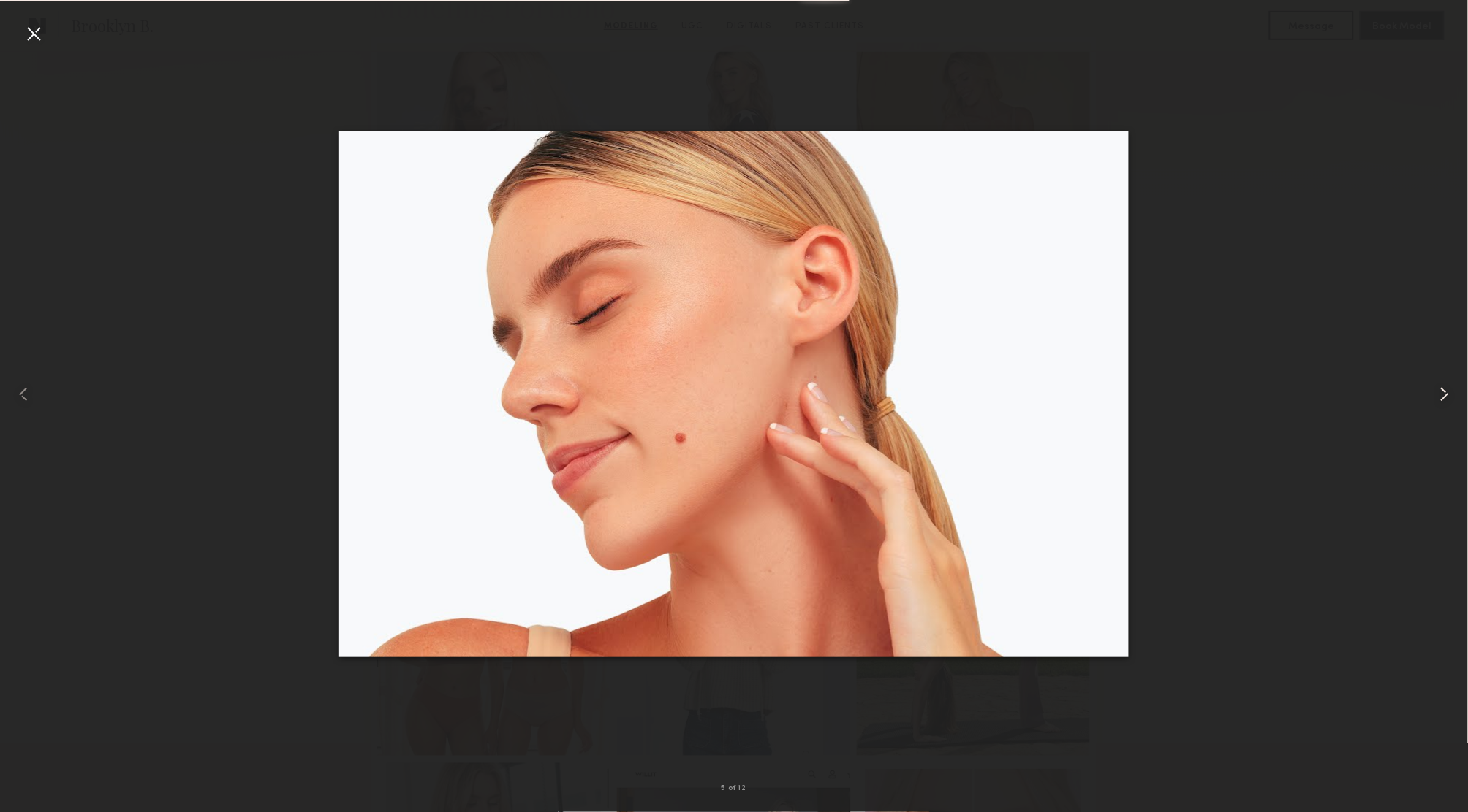
click at [1447, 392] on common-icon at bounding box center [1444, 394] width 23 height 23
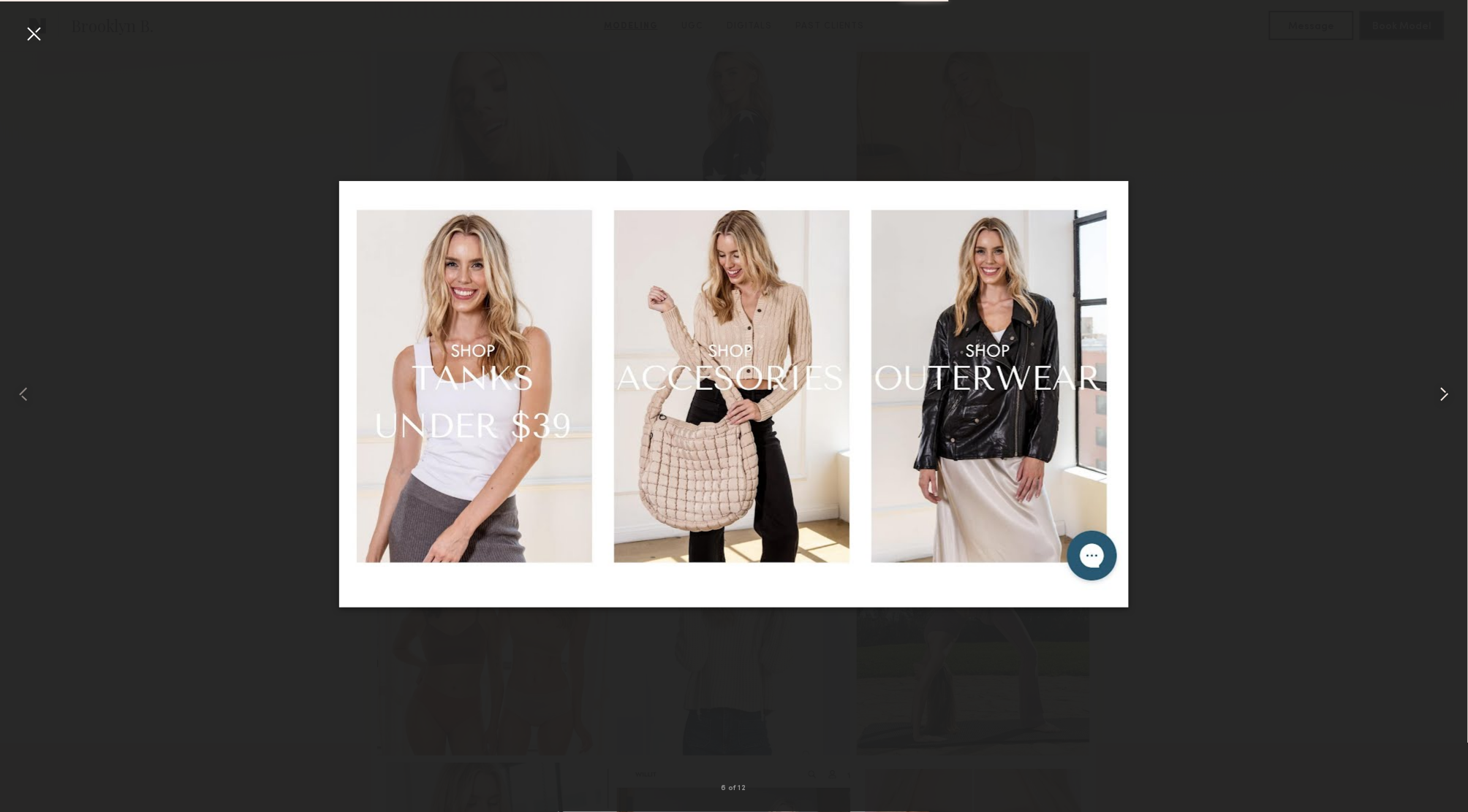
click at [1447, 392] on common-icon at bounding box center [1444, 394] width 23 height 23
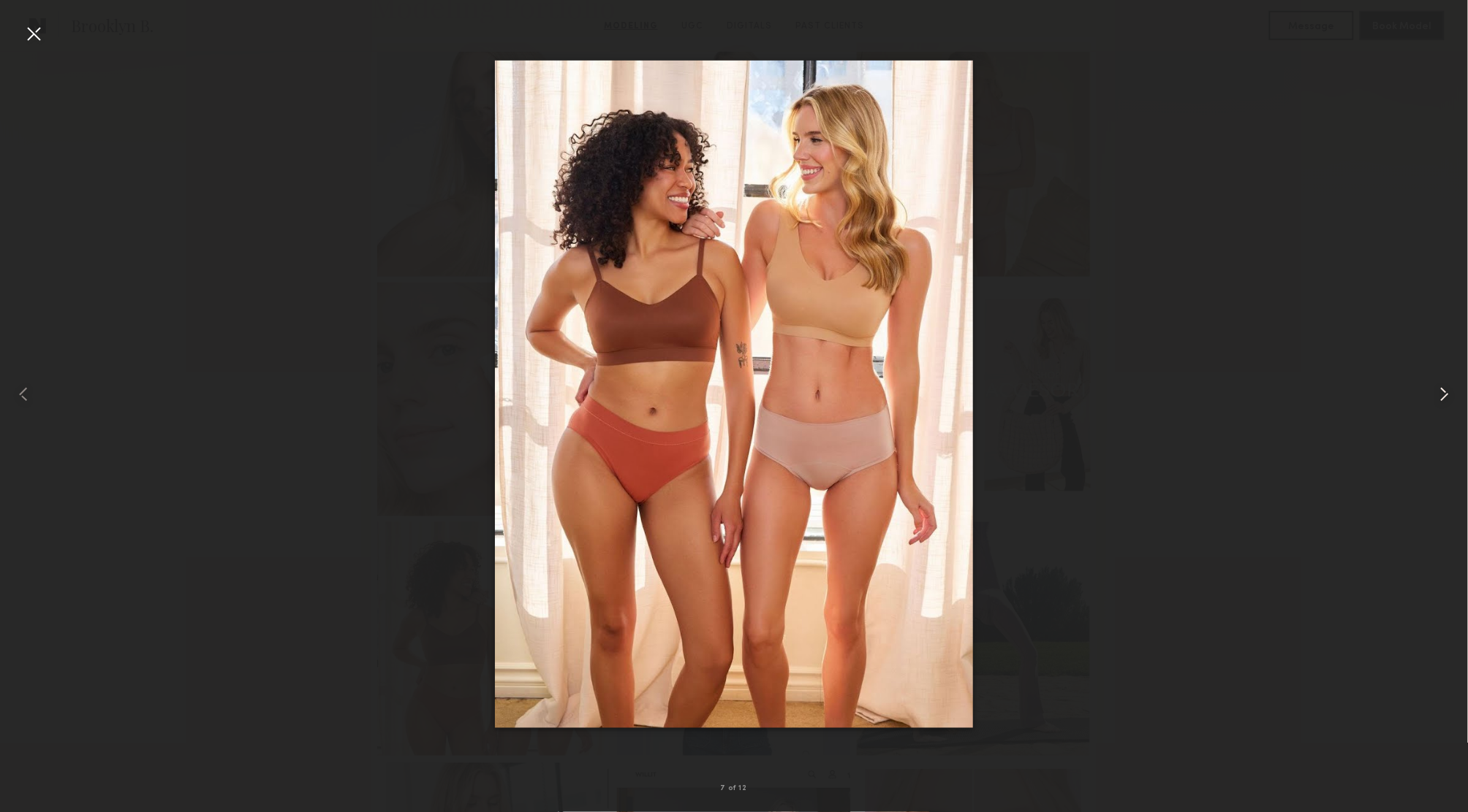
click at [1447, 392] on common-icon at bounding box center [1444, 394] width 23 height 23
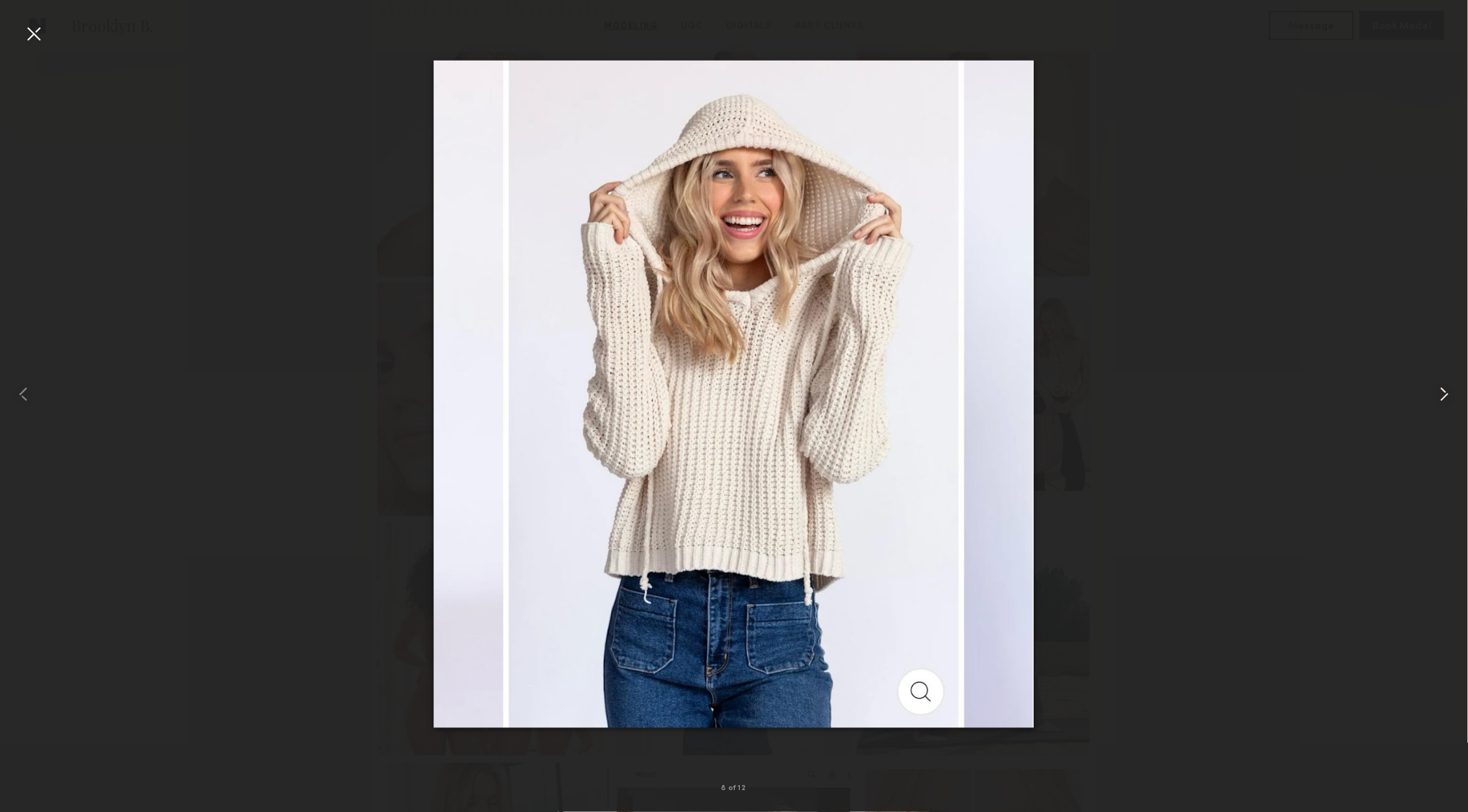
click at [1447, 392] on common-icon at bounding box center [1444, 394] width 23 height 23
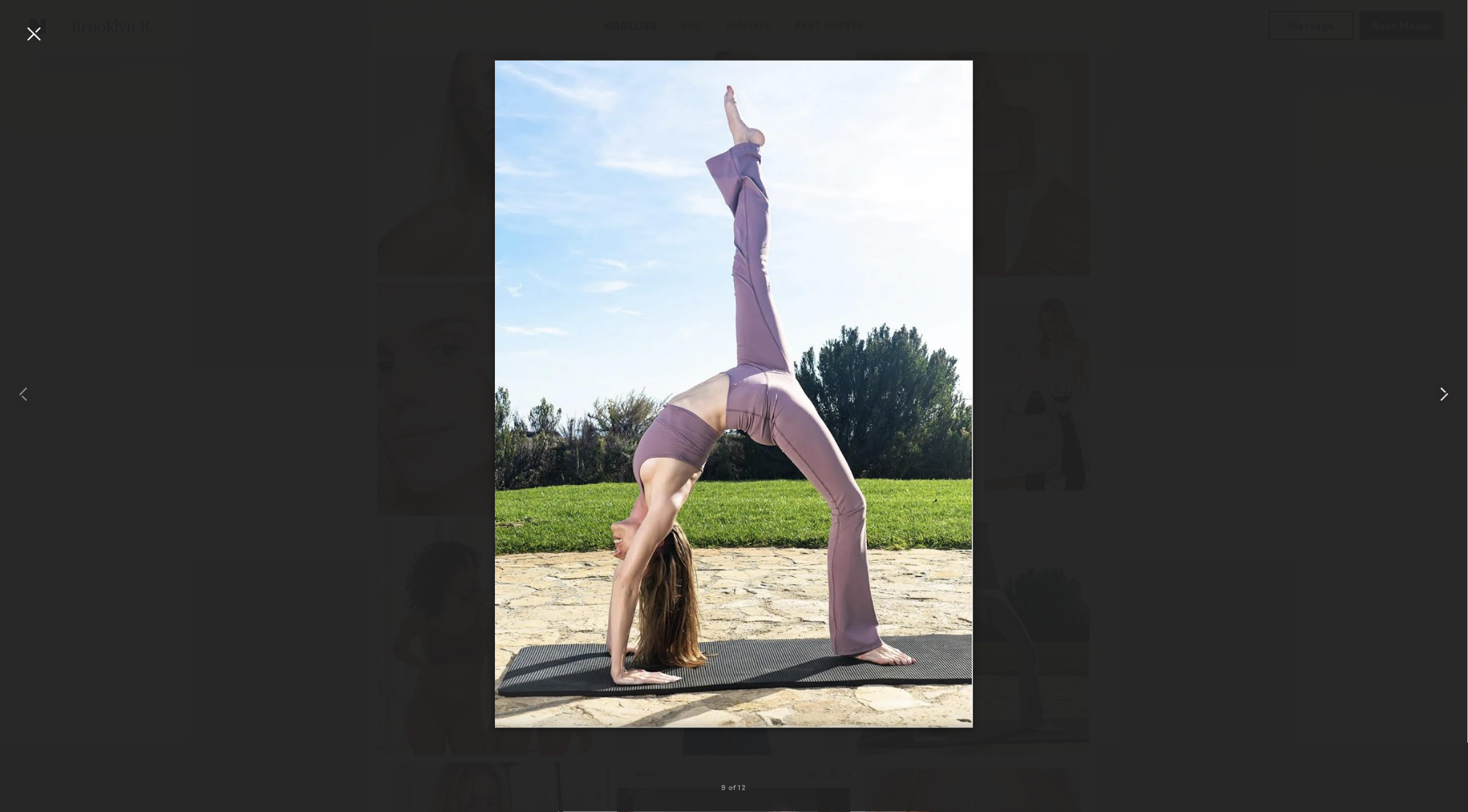
click at [1447, 392] on common-icon at bounding box center [1444, 394] width 23 height 23
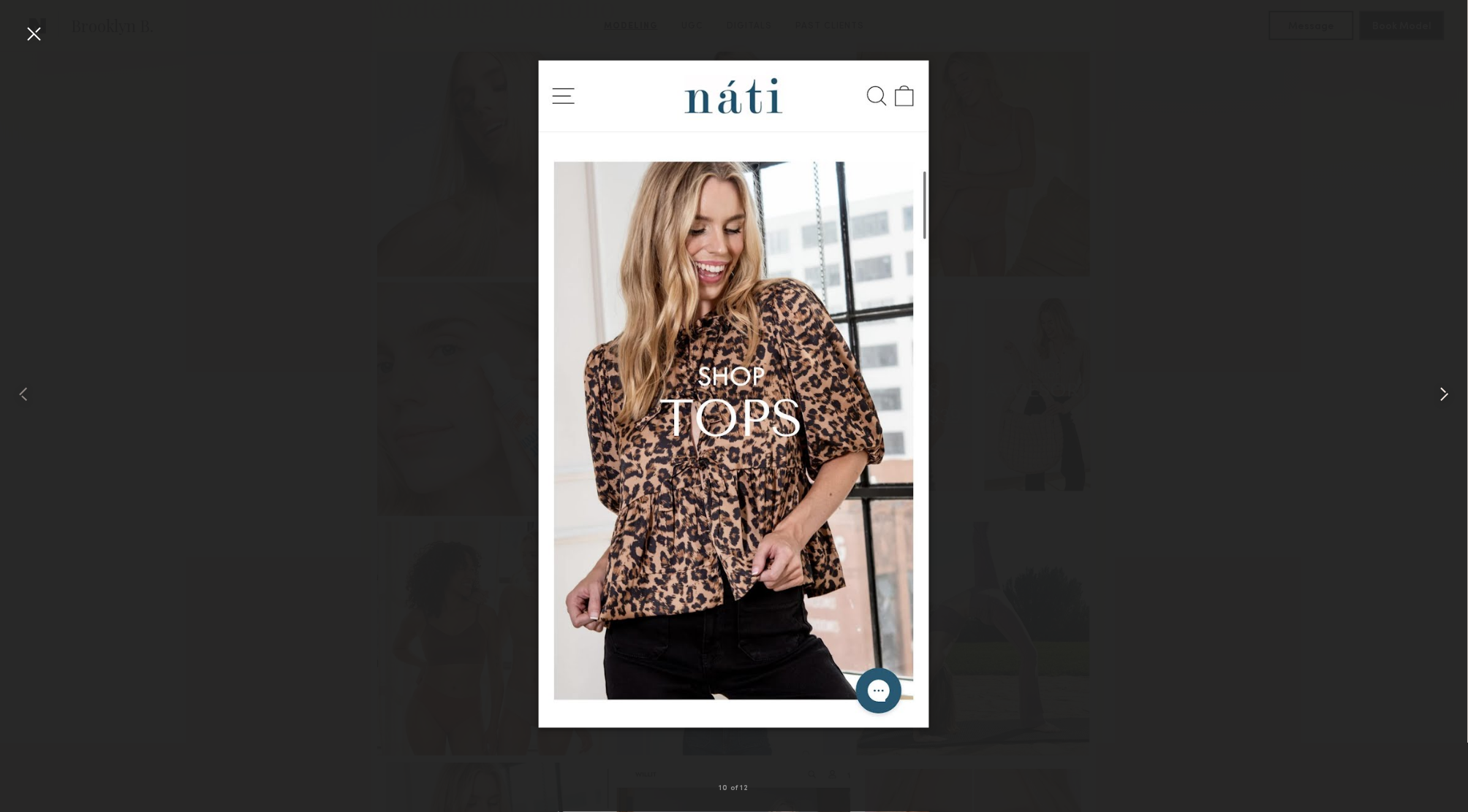
click at [1447, 392] on common-icon at bounding box center [1444, 394] width 23 height 23
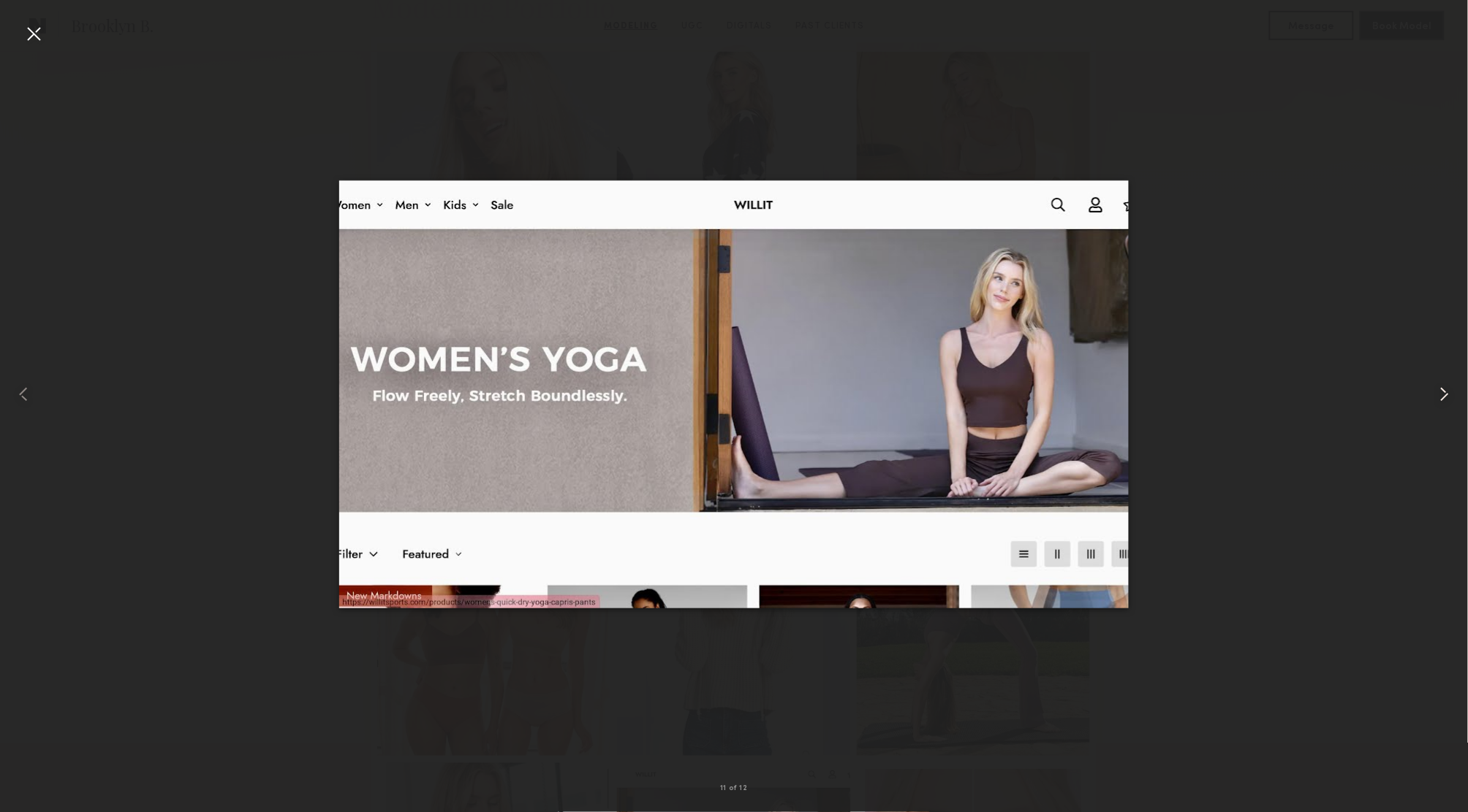
click at [1447, 392] on common-icon at bounding box center [1444, 394] width 23 height 23
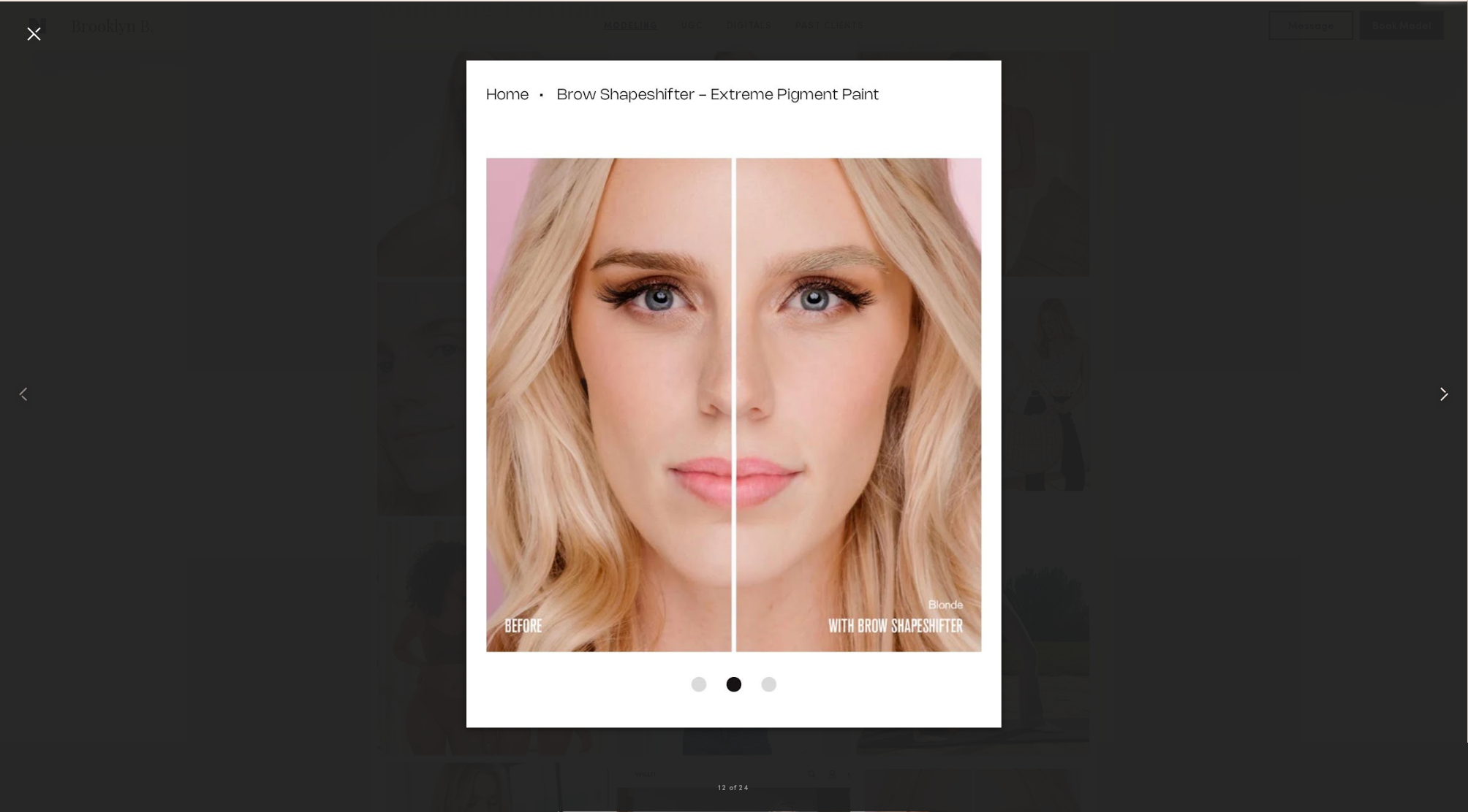
click at [1447, 392] on common-icon at bounding box center [1444, 394] width 23 height 23
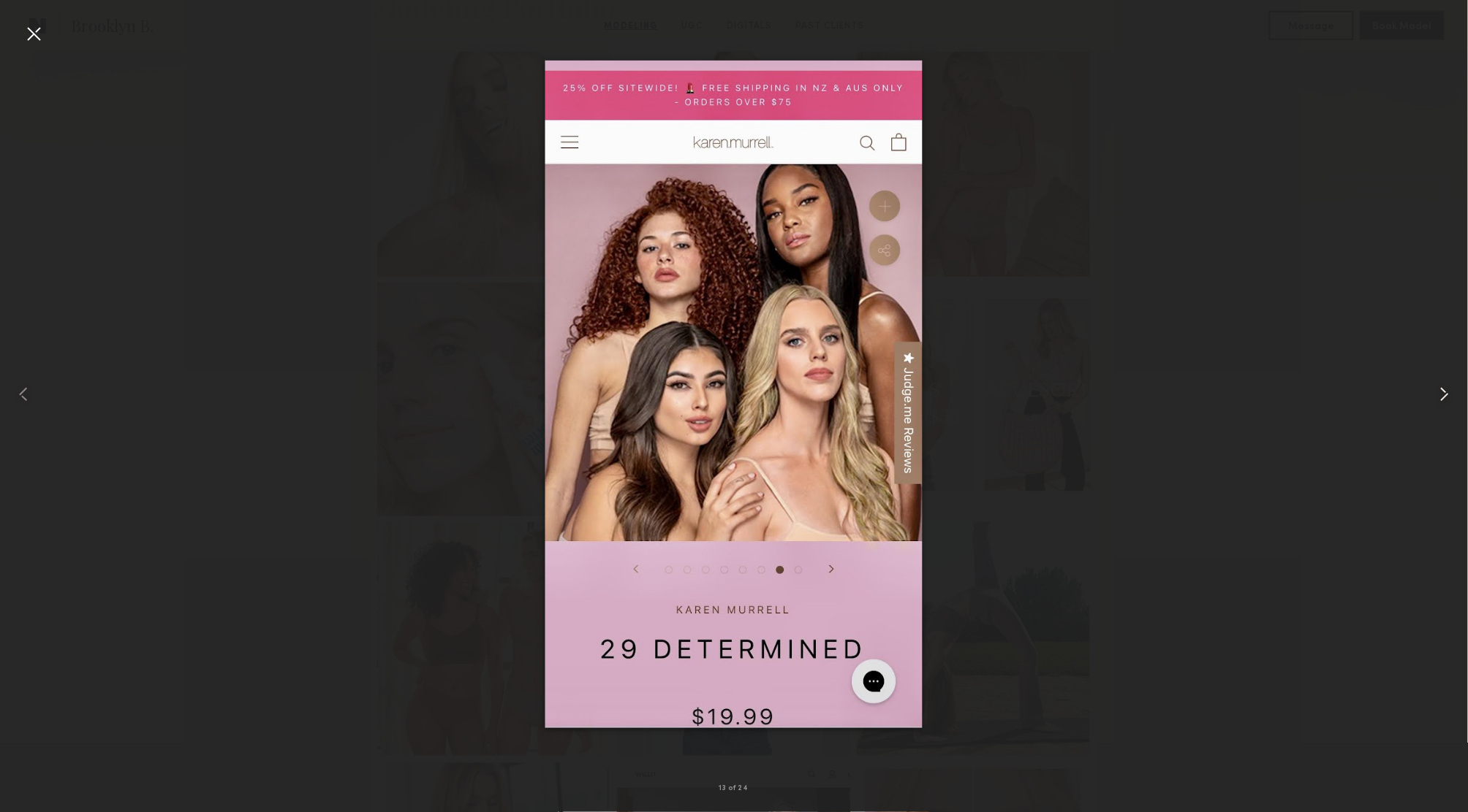
click at [1447, 392] on common-icon at bounding box center [1444, 394] width 23 height 23
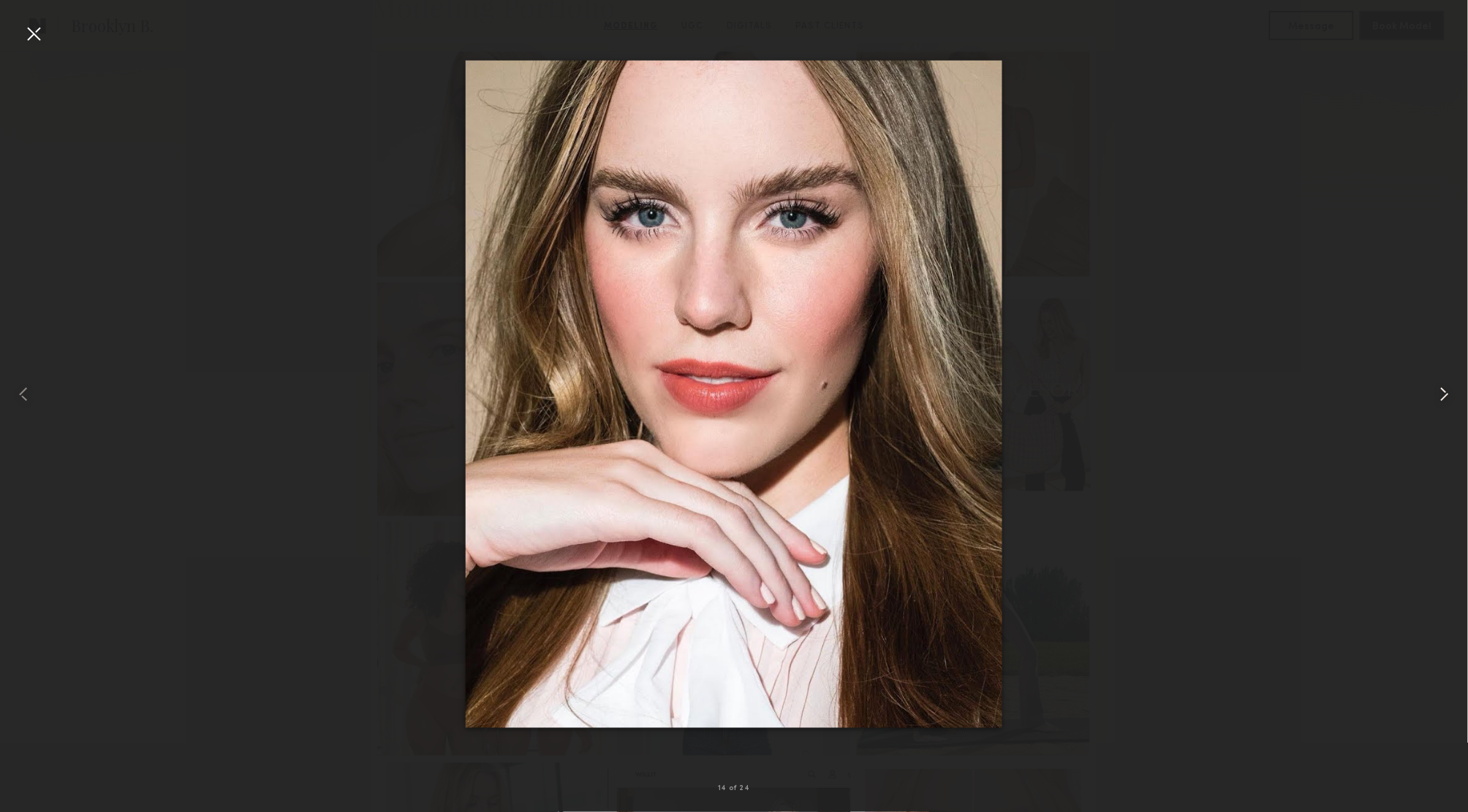
click at [1447, 392] on common-icon at bounding box center [1444, 394] width 23 height 23
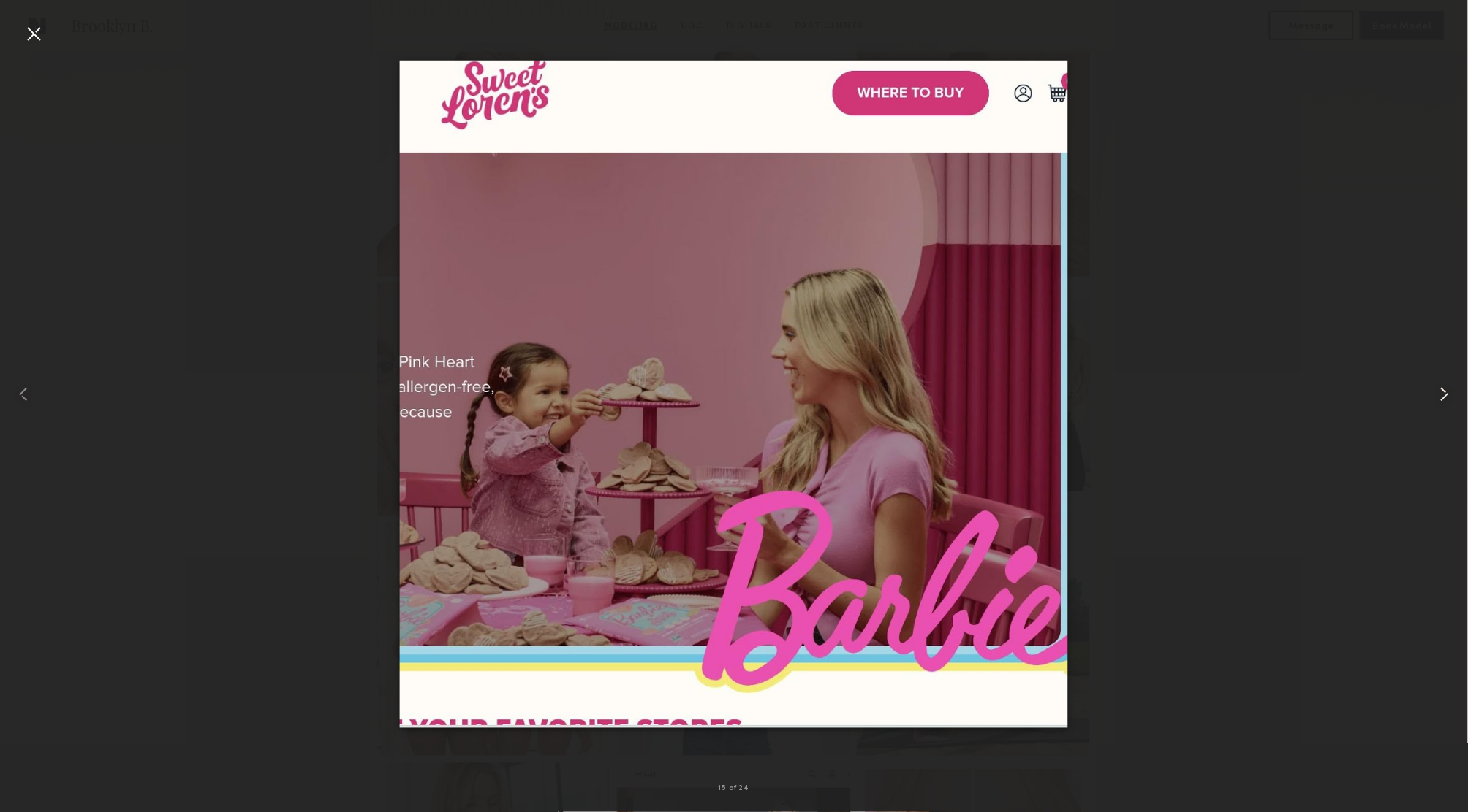
click at [1447, 392] on common-icon at bounding box center [1444, 394] width 23 height 23
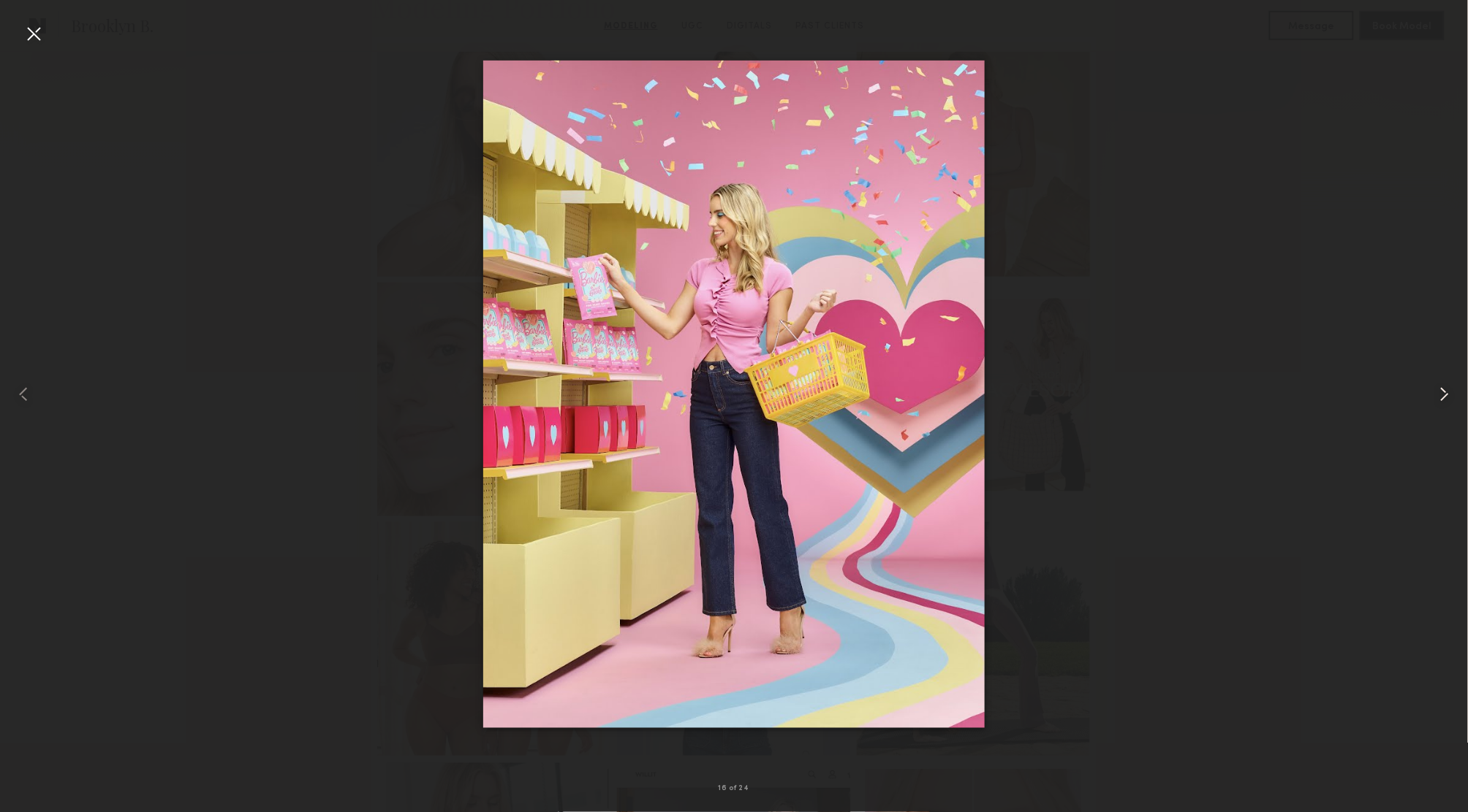
click at [1447, 392] on common-icon at bounding box center [1444, 394] width 23 height 23
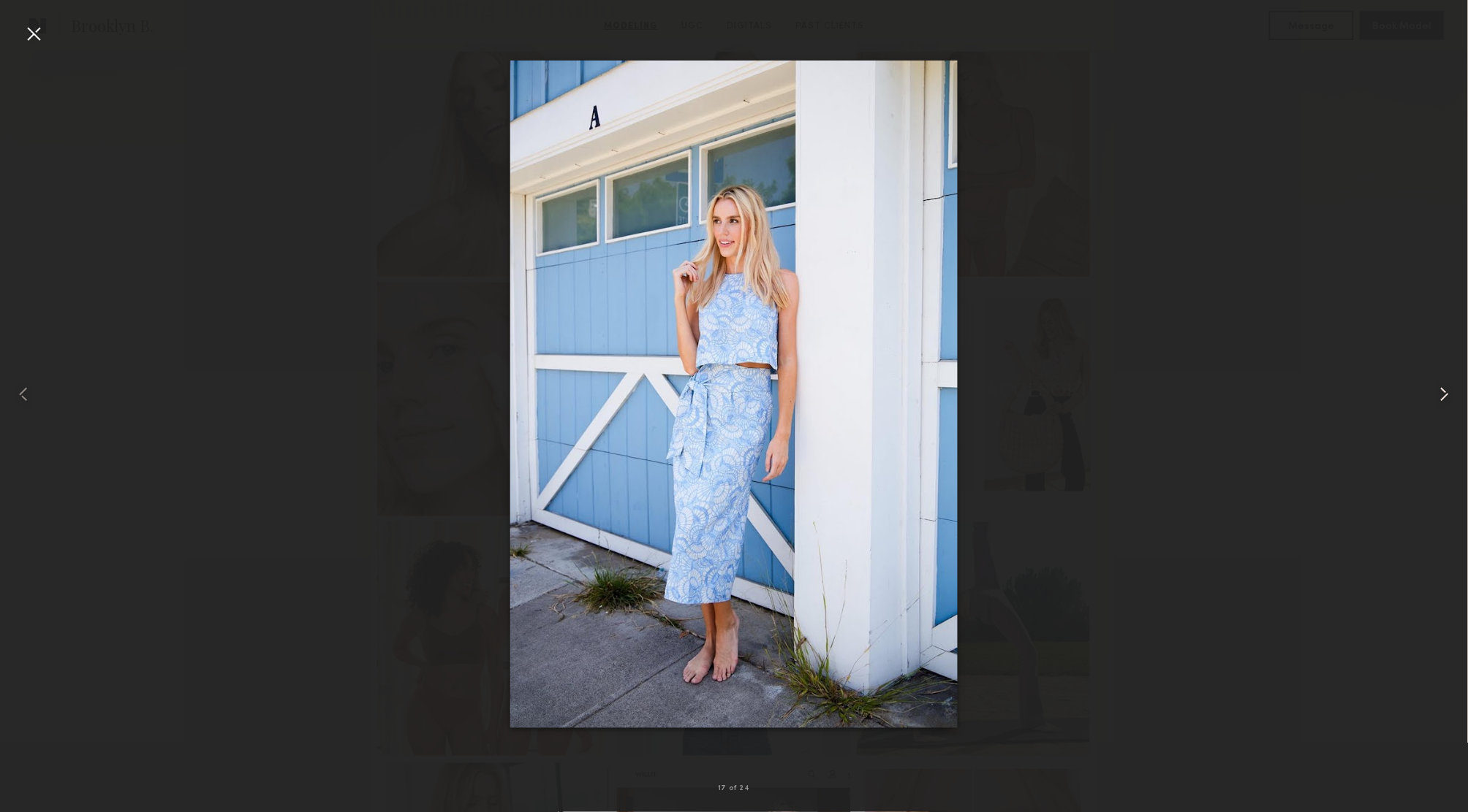
click at [1447, 392] on common-icon at bounding box center [1444, 394] width 23 height 23
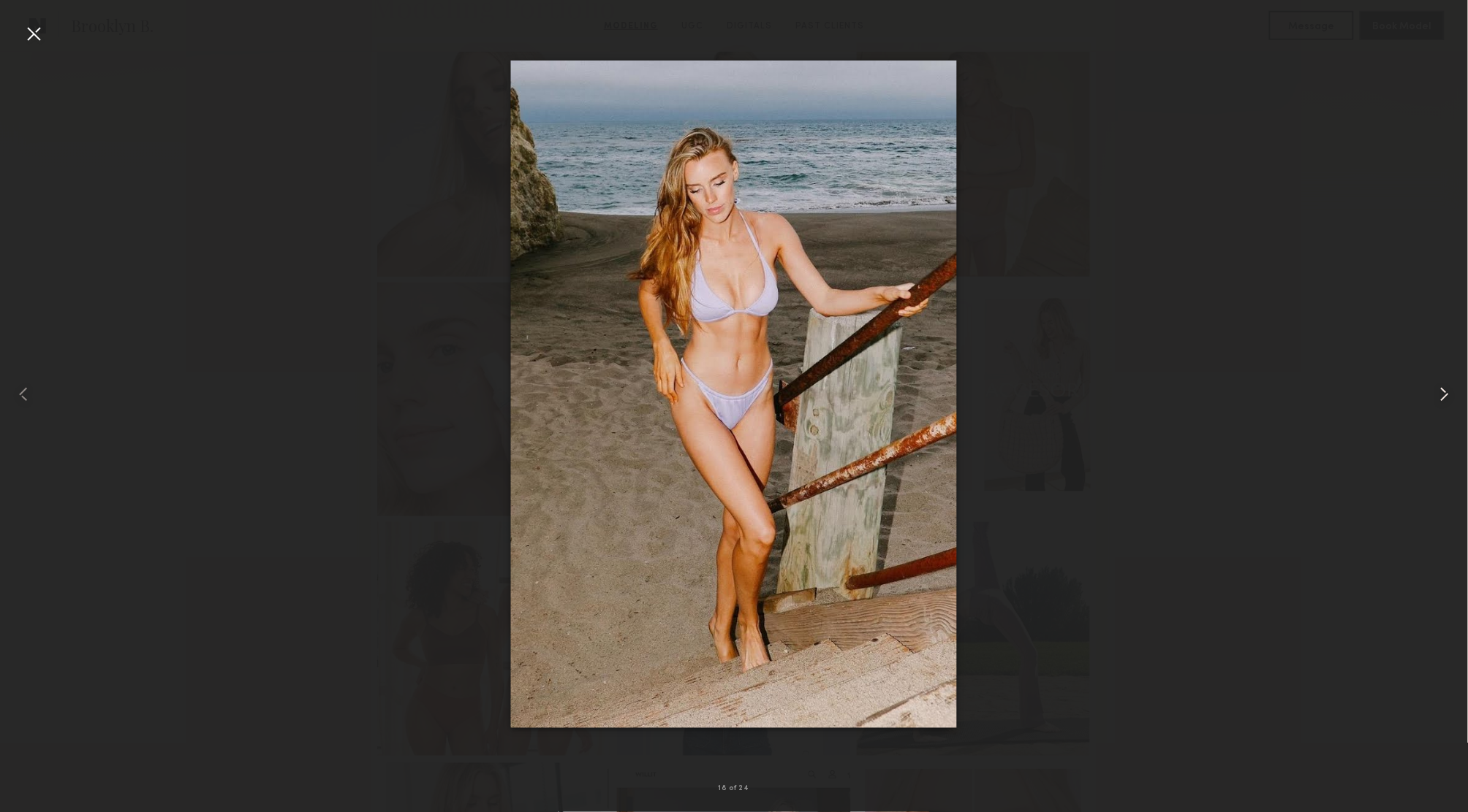
click at [1447, 392] on common-icon at bounding box center [1444, 394] width 23 height 23
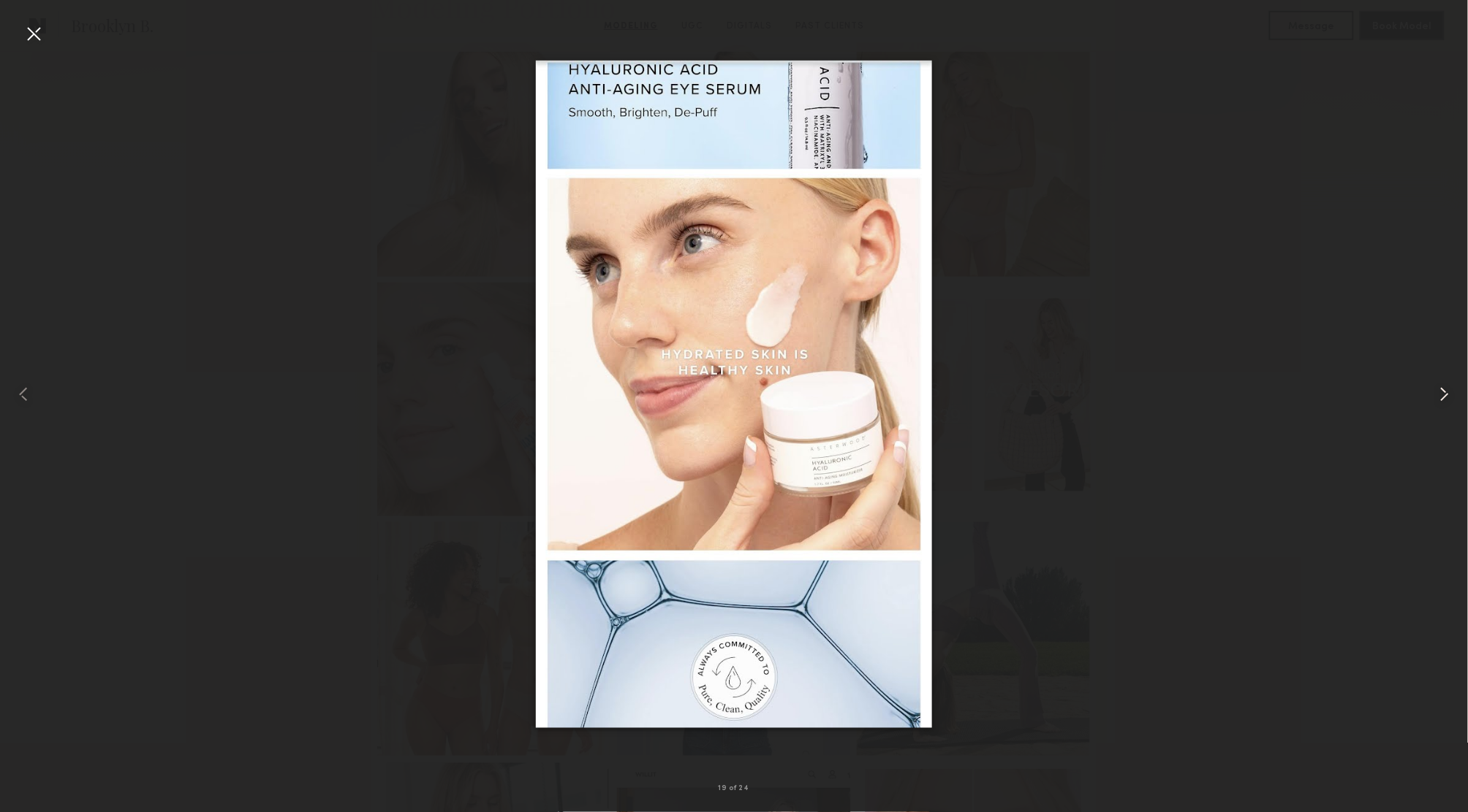
click at [1447, 392] on common-icon at bounding box center [1444, 394] width 23 height 23
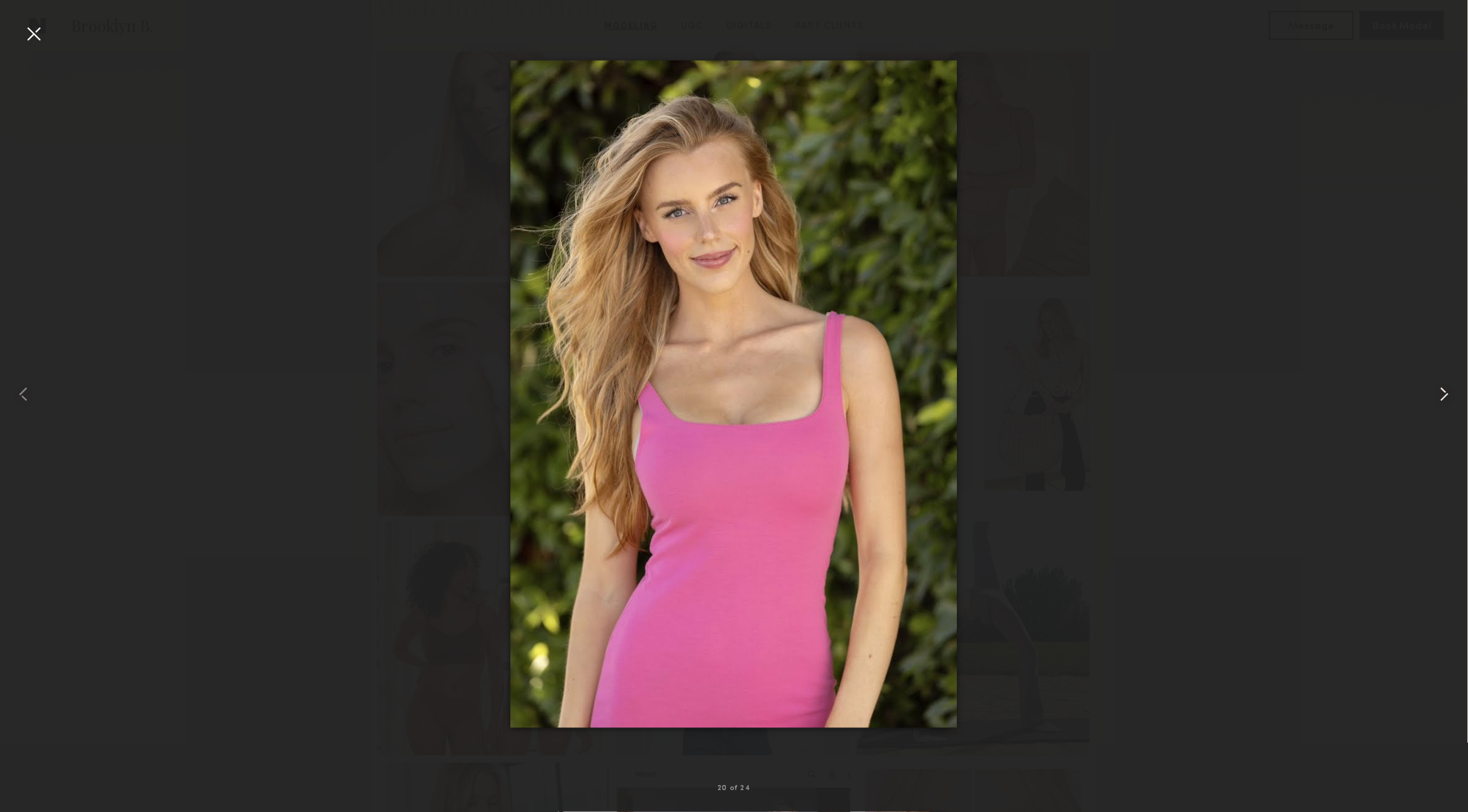
click at [1447, 392] on common-icon at bounding box center [1444, 394] width 23 height 23
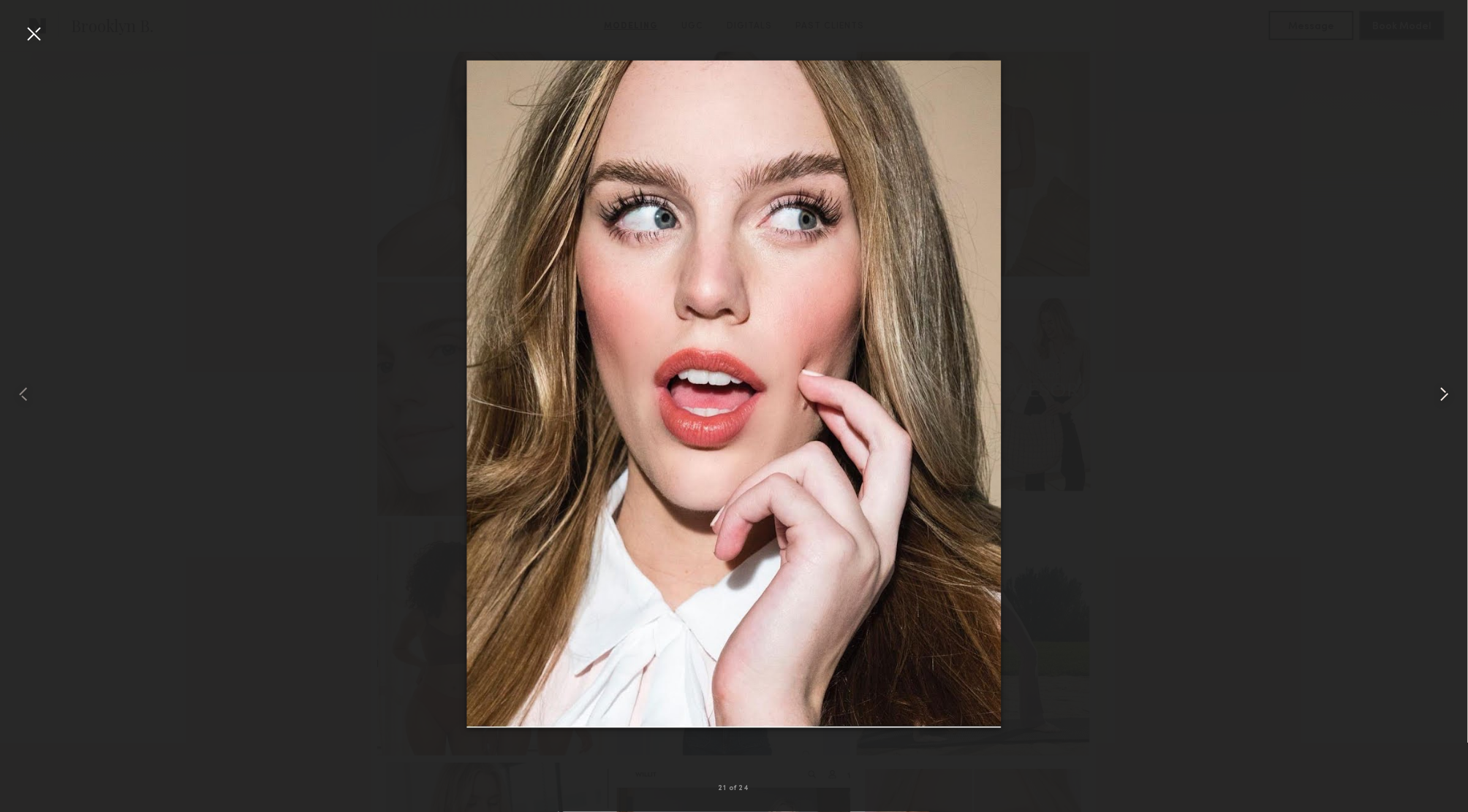
click at [1447, 392] on common-icon at bounding box center [1444, 394] width 23 height 23
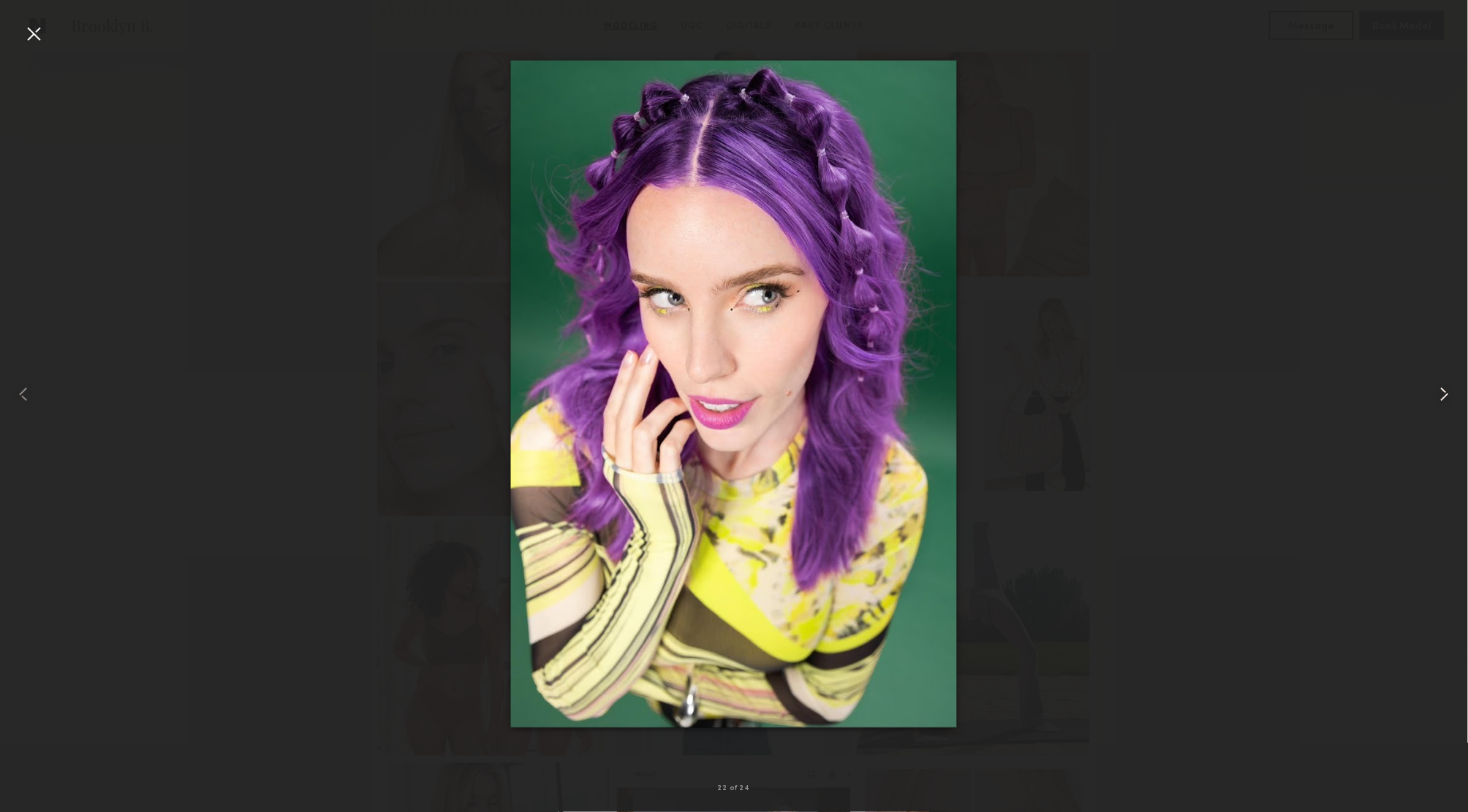
click at [1447, 392] on common-icon at bounding box center [1444, 394] width 23 height 23
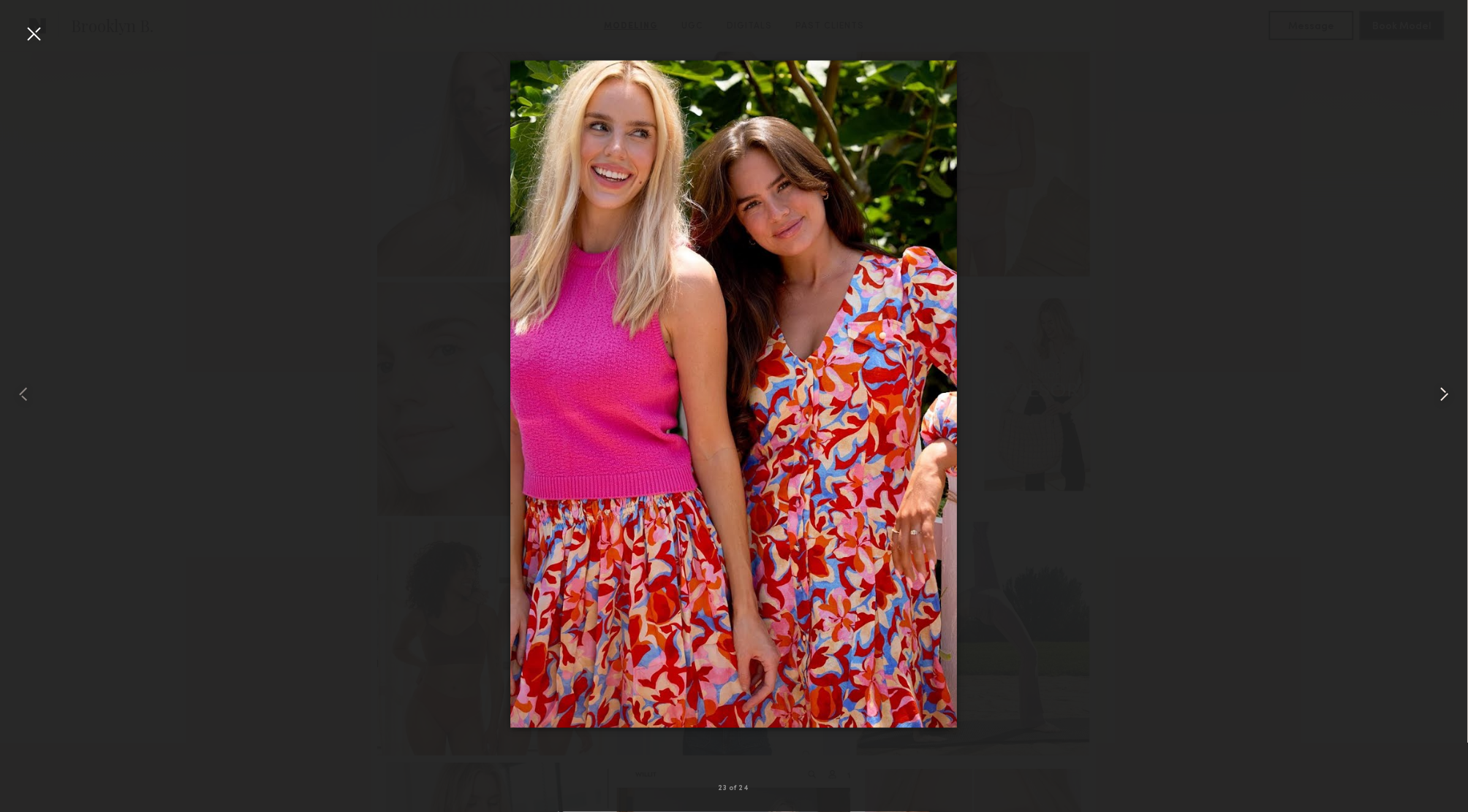
click at [1447, 392] on common-icon at bounding box center [1444, 394] width 23 height 23
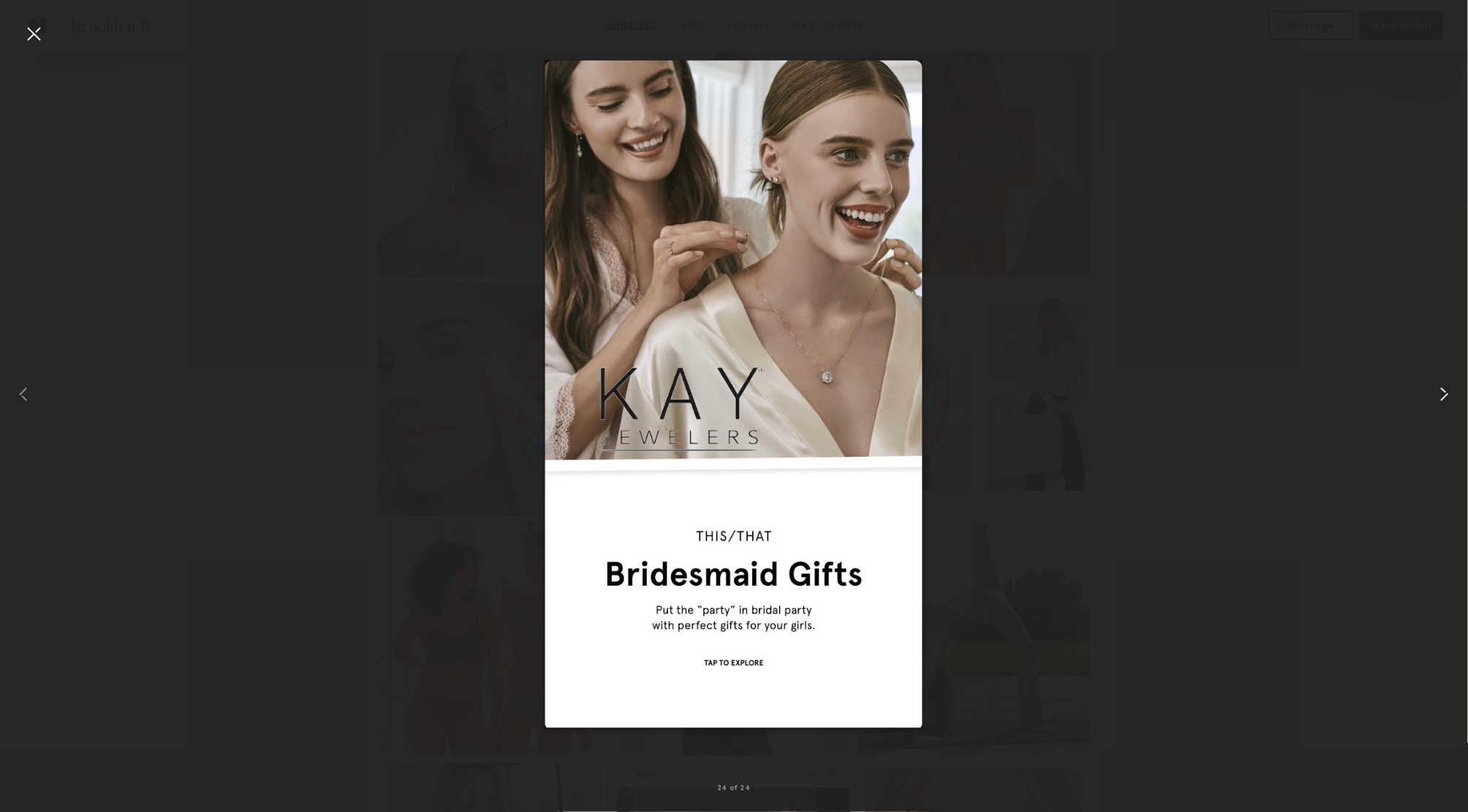
click at [1447, 392] on common-icon at bounding box center [1444, 394] width 23 height 23
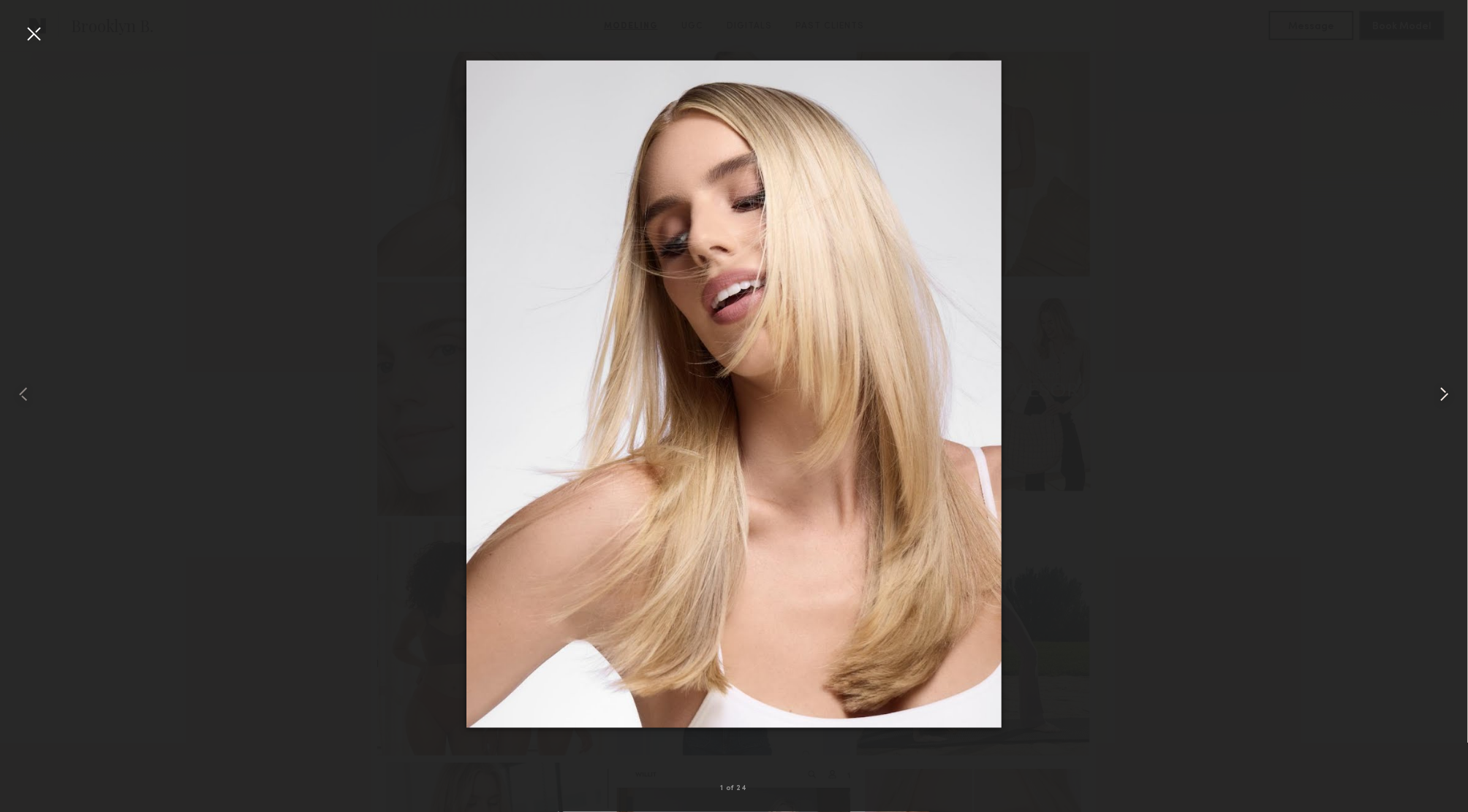
click at [1447, 392] on common-icon at bounding box center [1444, 394] width 23 height 23
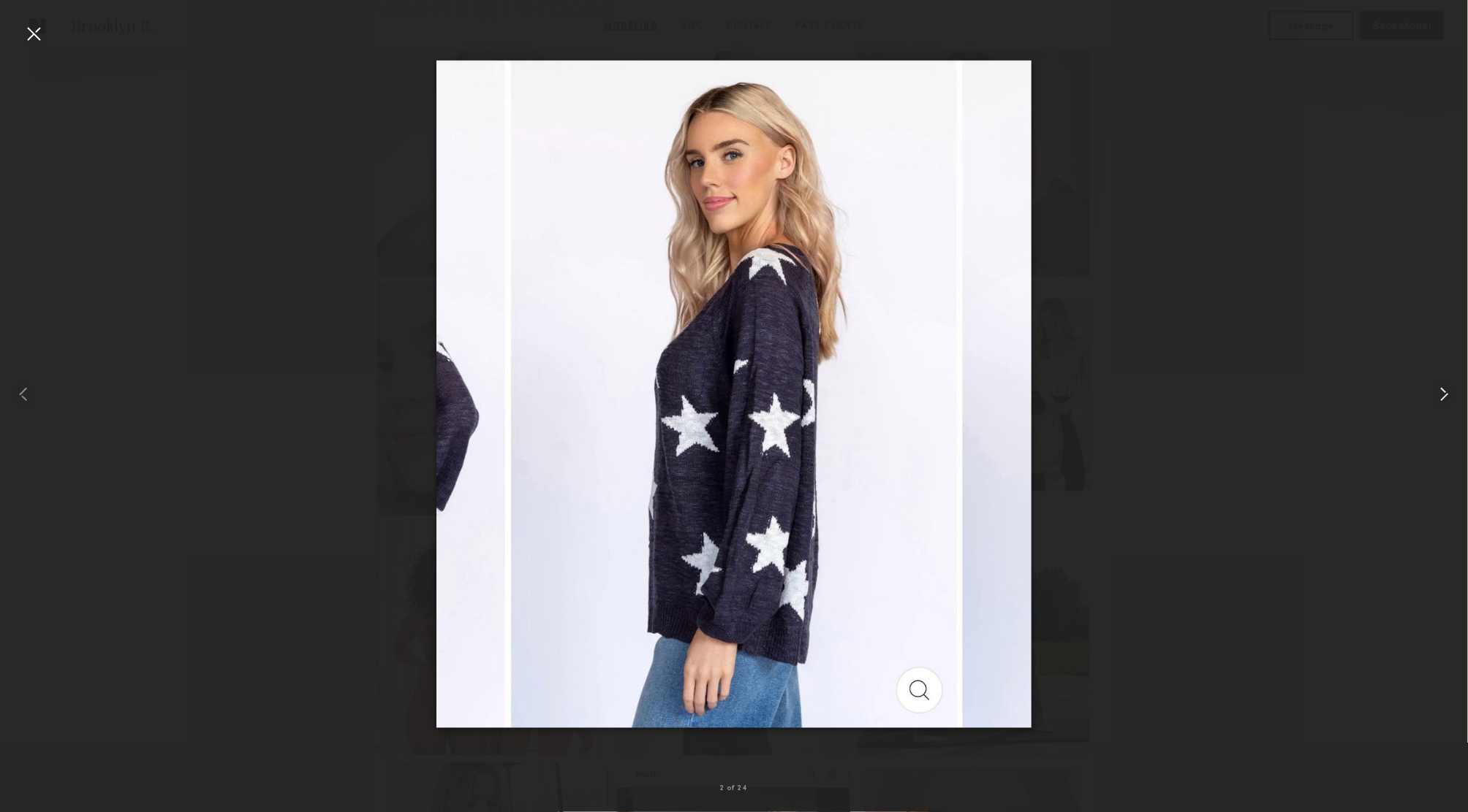
click at [1447, 392] on common-icon at bounding box center [1444, 394] width 23 height 23
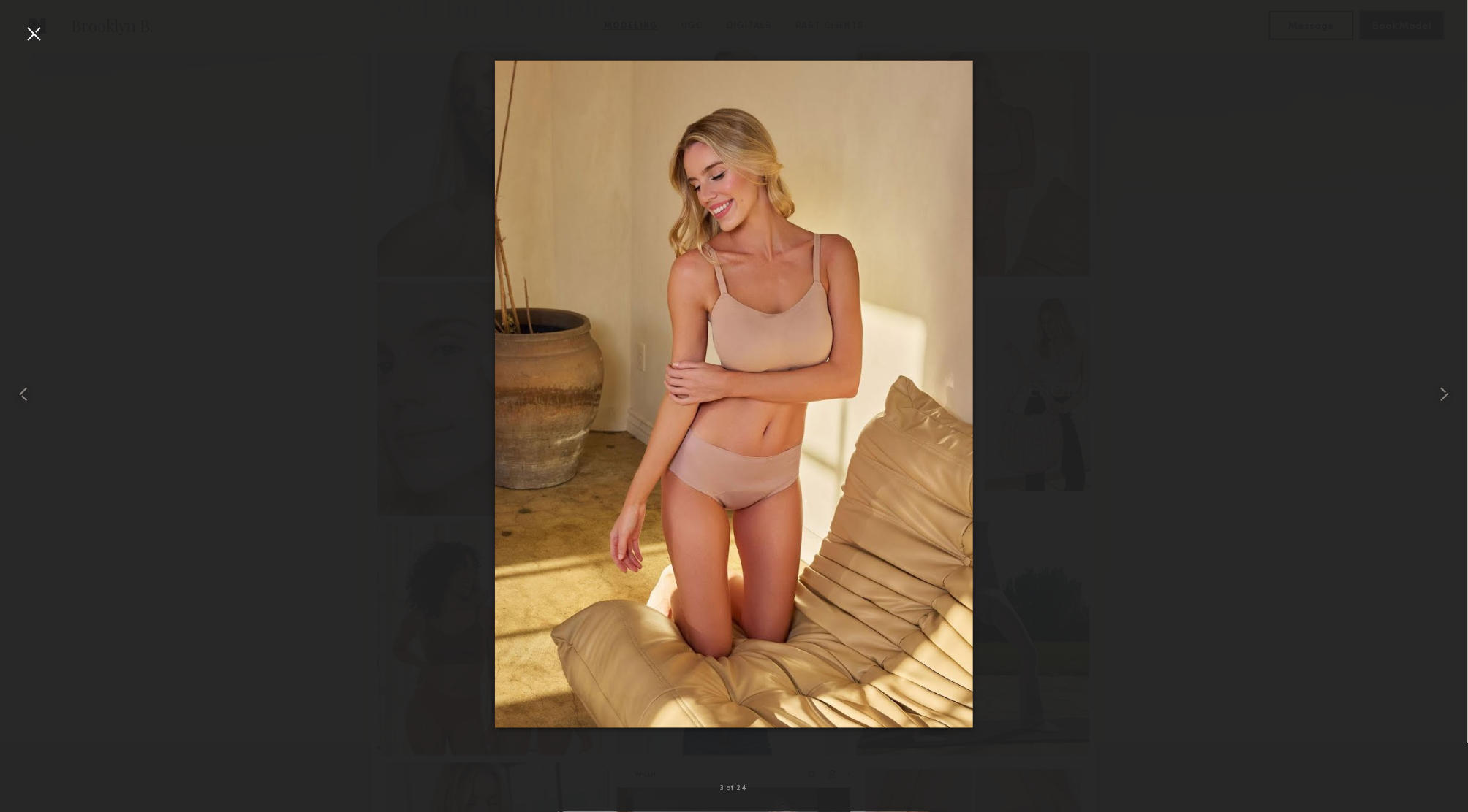
click at [1367, 375] on div at bounding box center [734, 394] width 1468 height 742
click at [33, 33] on div at bounding box center [33, 33] width 23 height 23
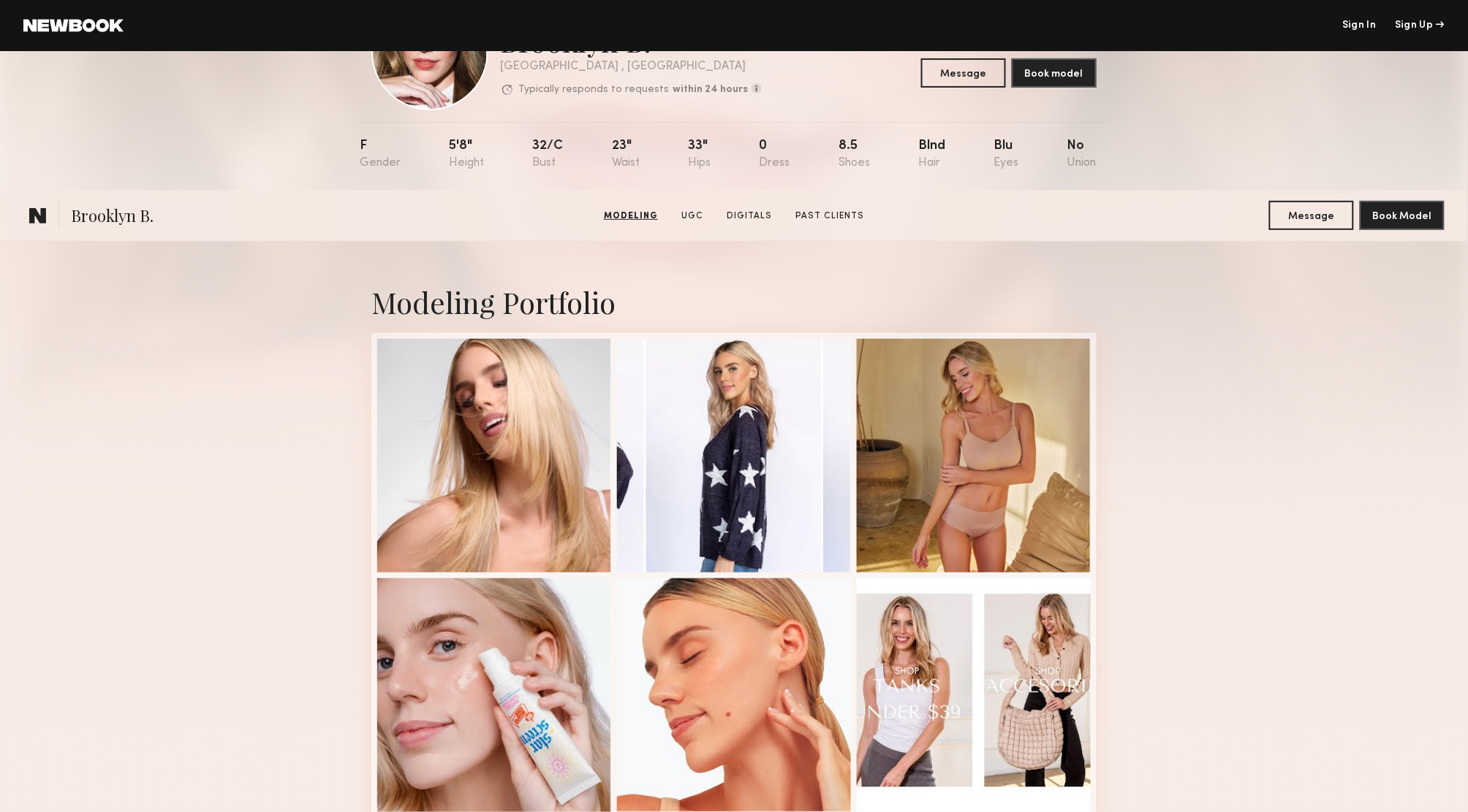
scroll to position [0, 0]
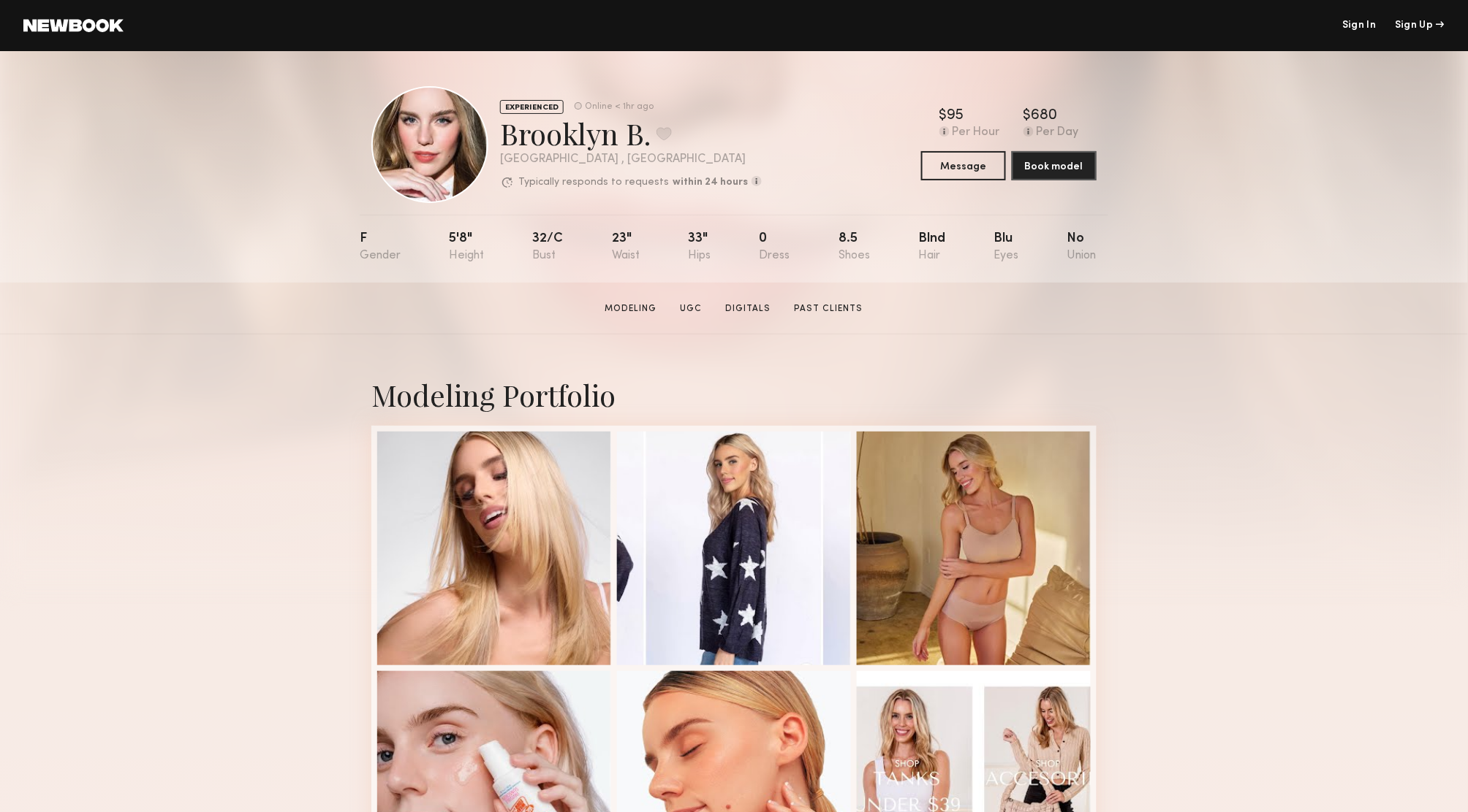
click at [424, 155] on div at bounding box center [429, 144] width 117 height 117
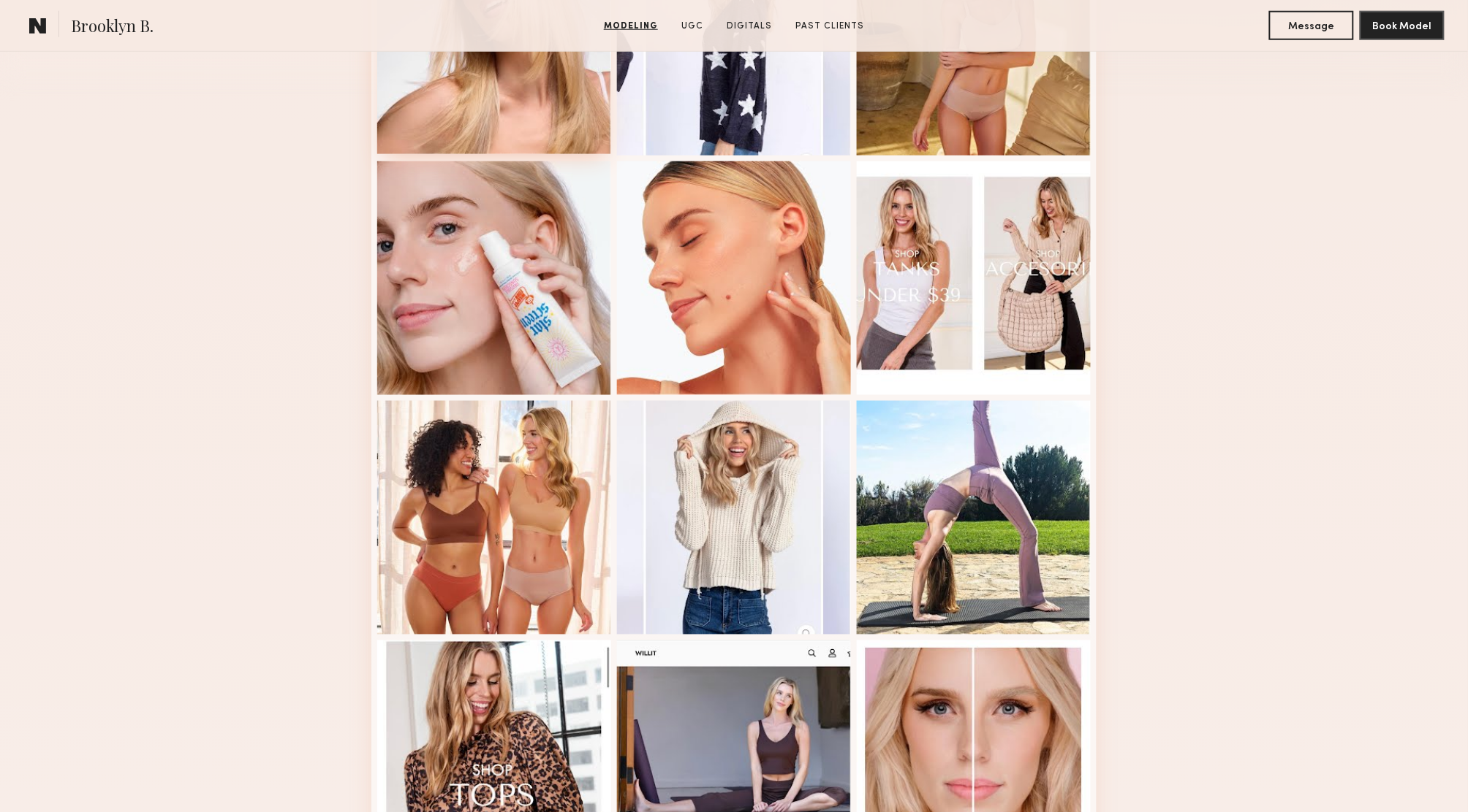
scroll to position [624, 0]
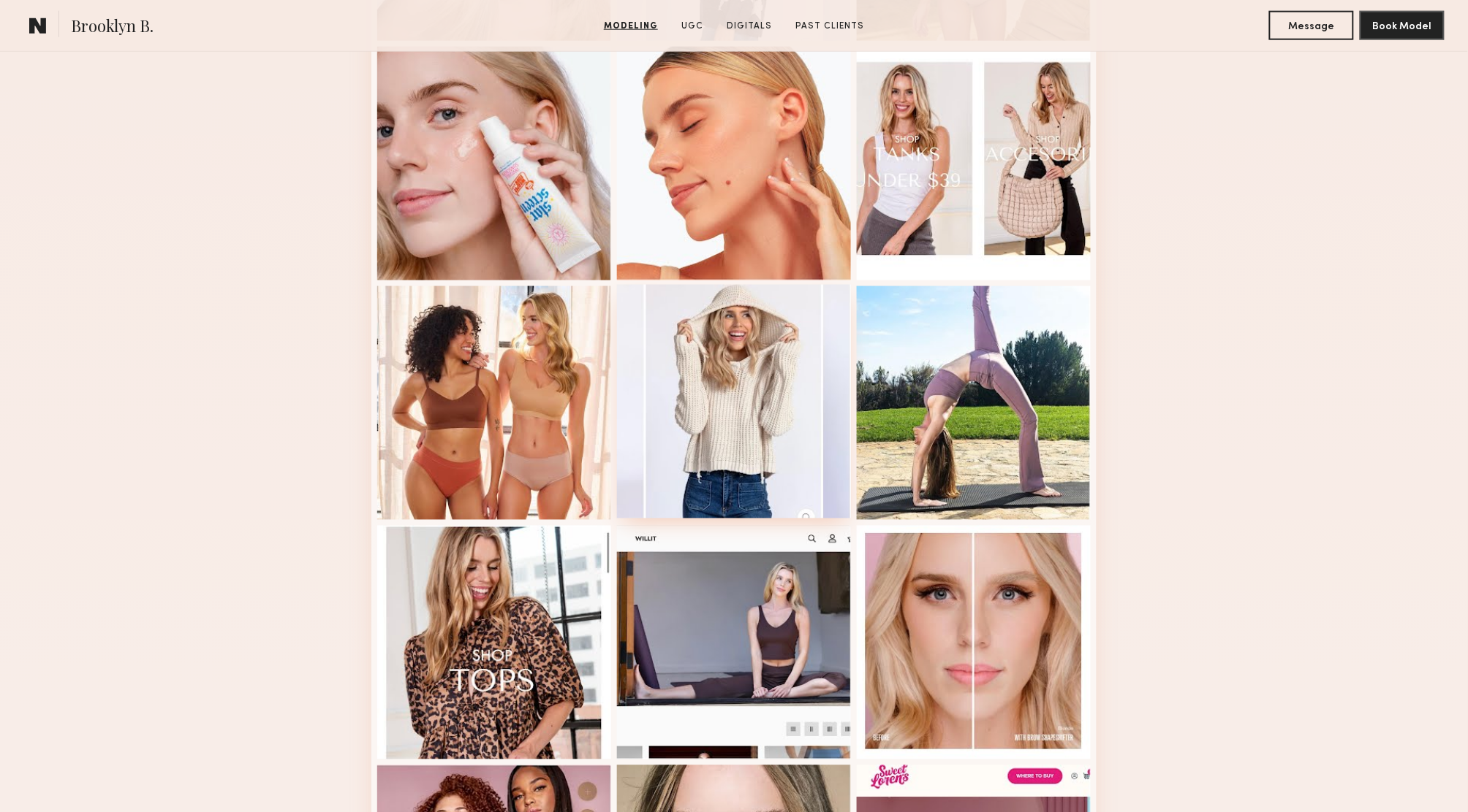
click at [719, 406] on div at bounding box center [734, 402] width 234 height 234
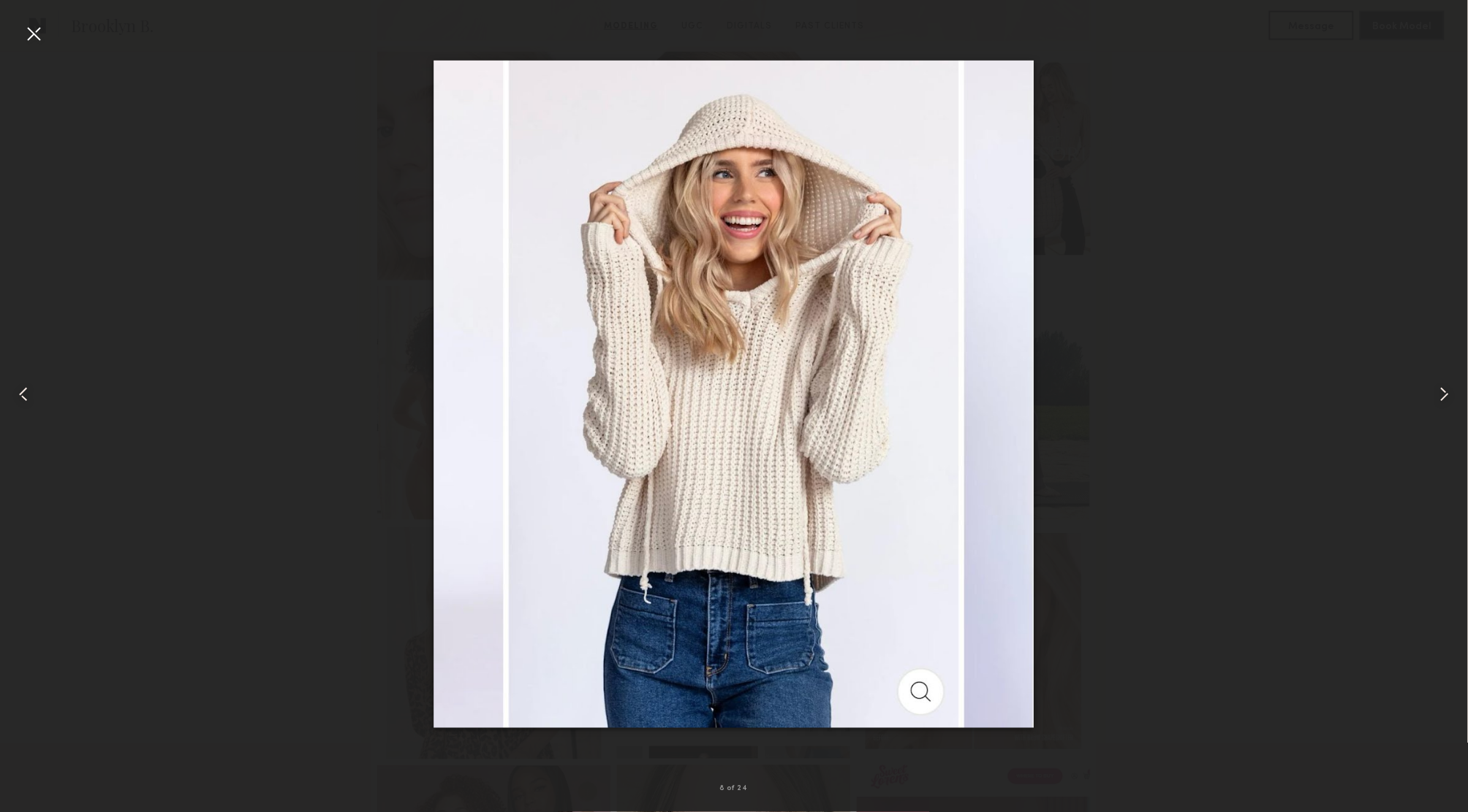
click at [221, 265] on div at bounding box center [734, 394] width 1468 height 742
click at [32, 33] on div at bounding box center [33, 33] width 23 height 23
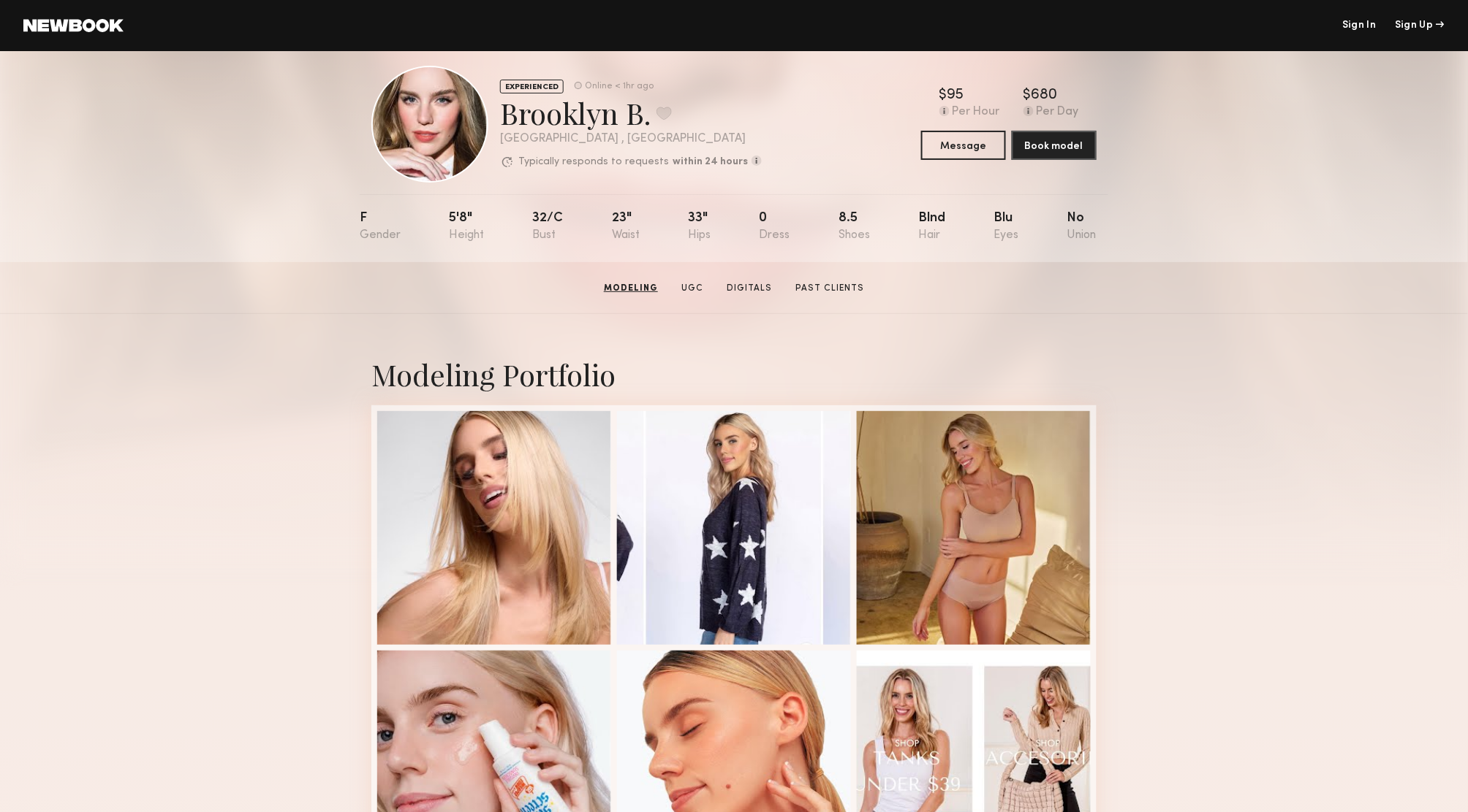
scroll to position [0, 0]
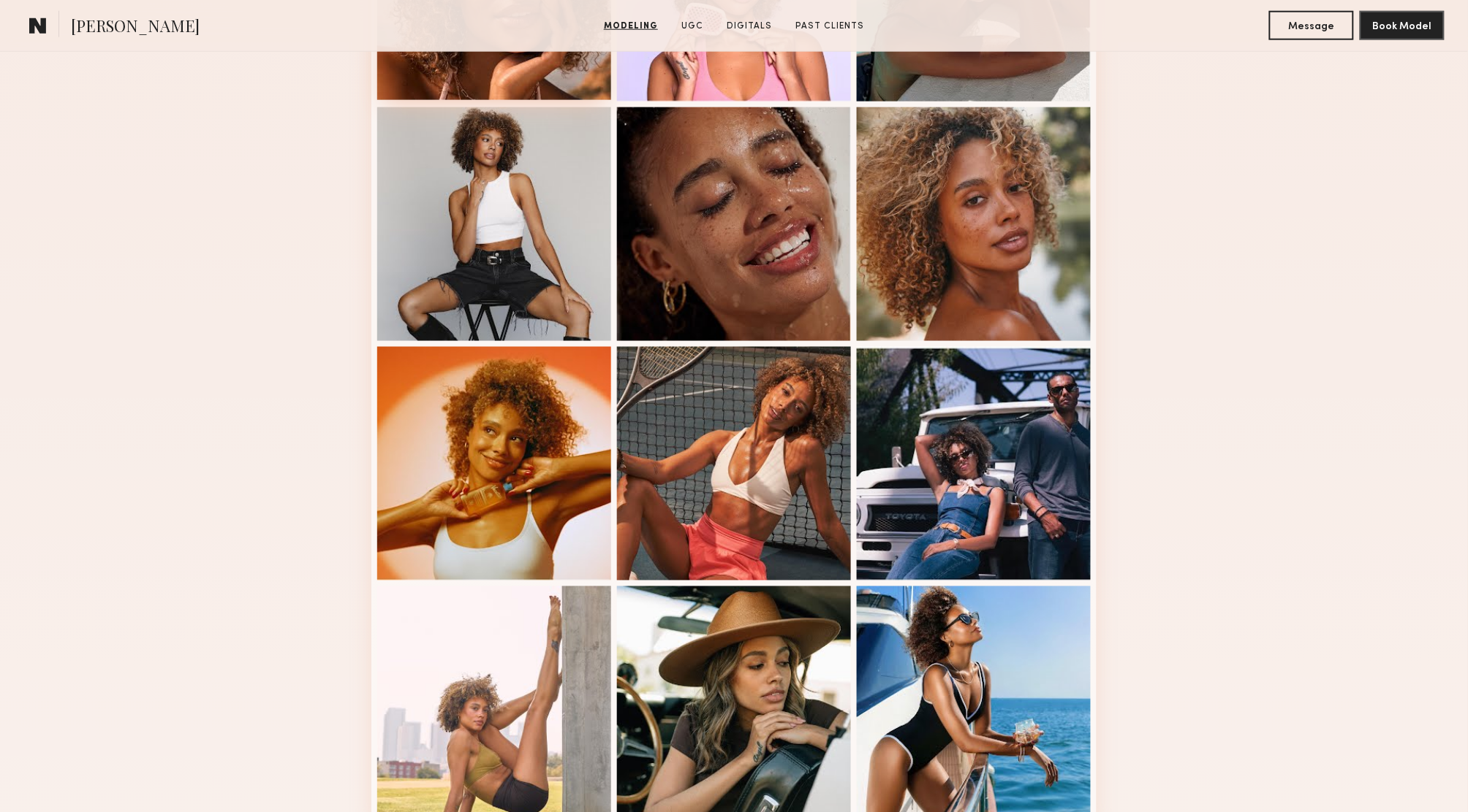
scroll to position [728, 0]
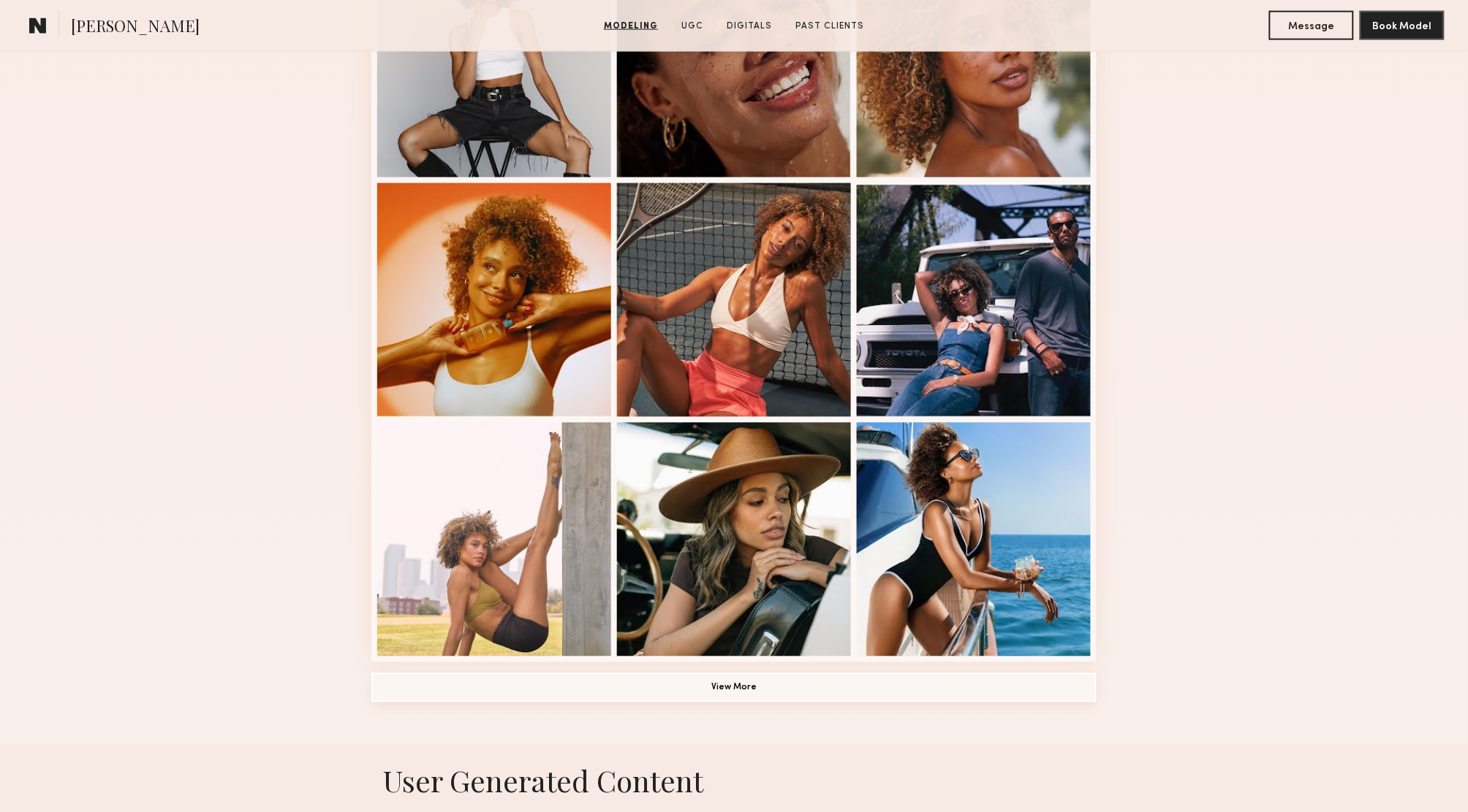
click at [768, 688] on button "View More" at bounding box center [734, 688] width 725 height 29
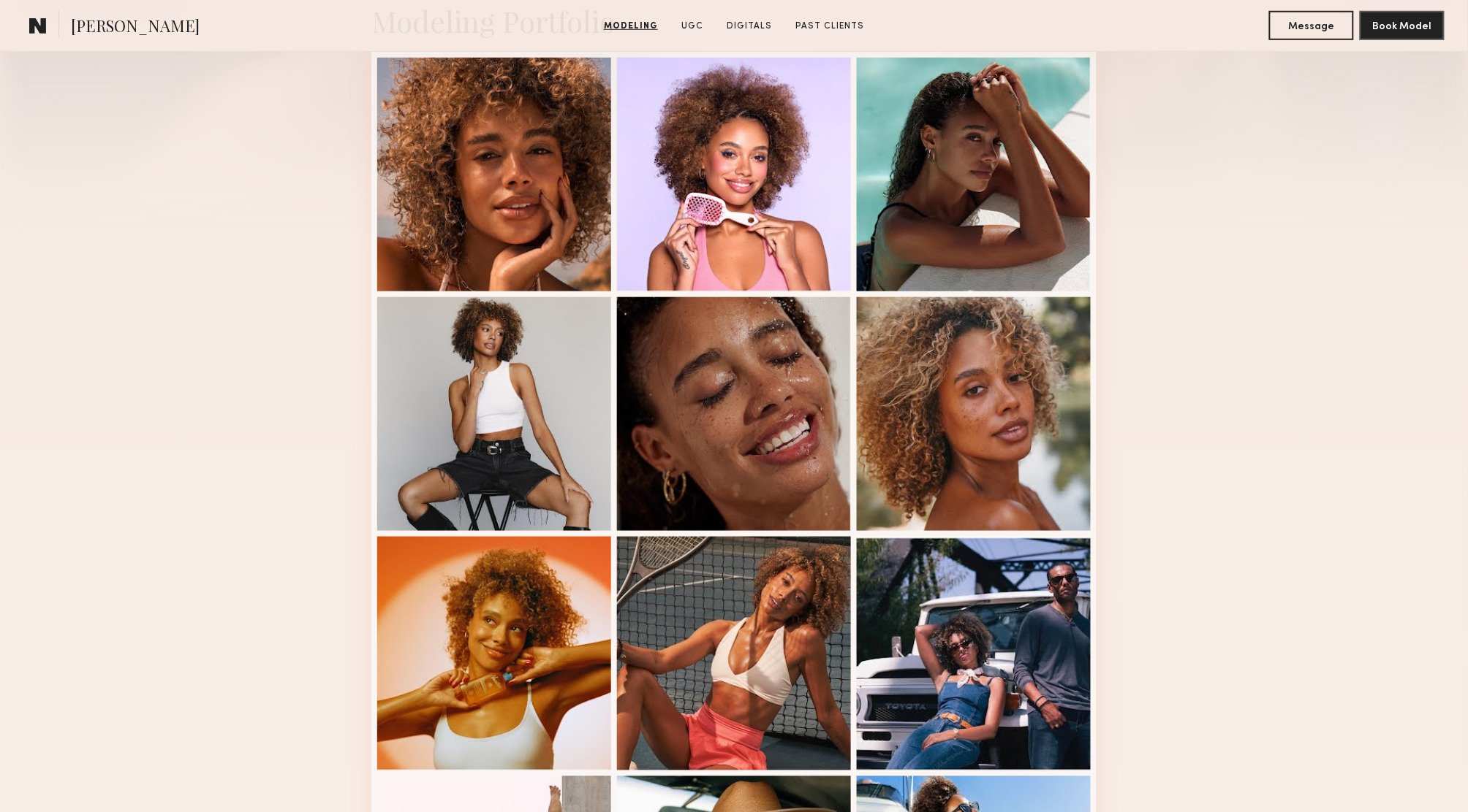
scroll to position [0, 0]
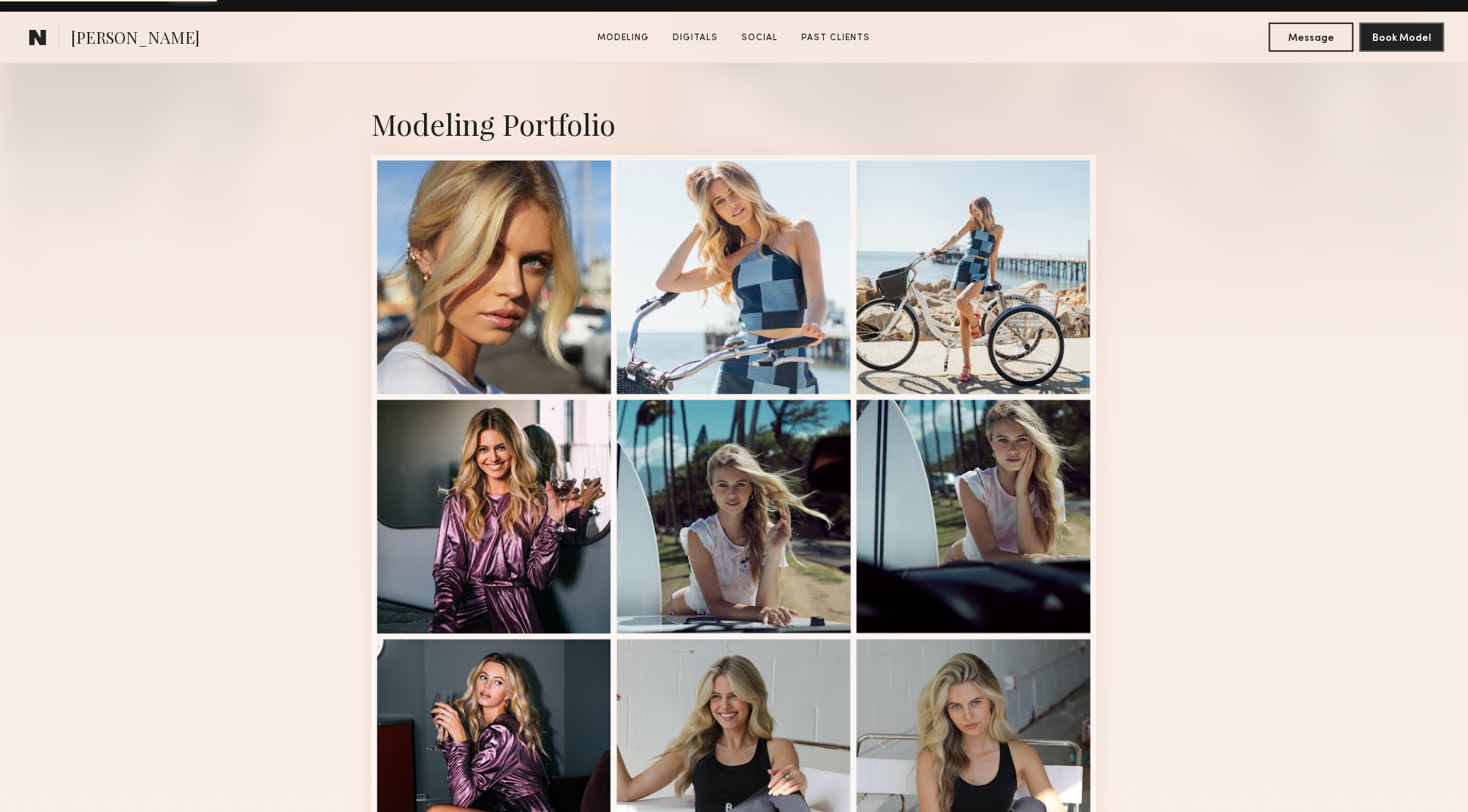
scroll to position [327, 0]
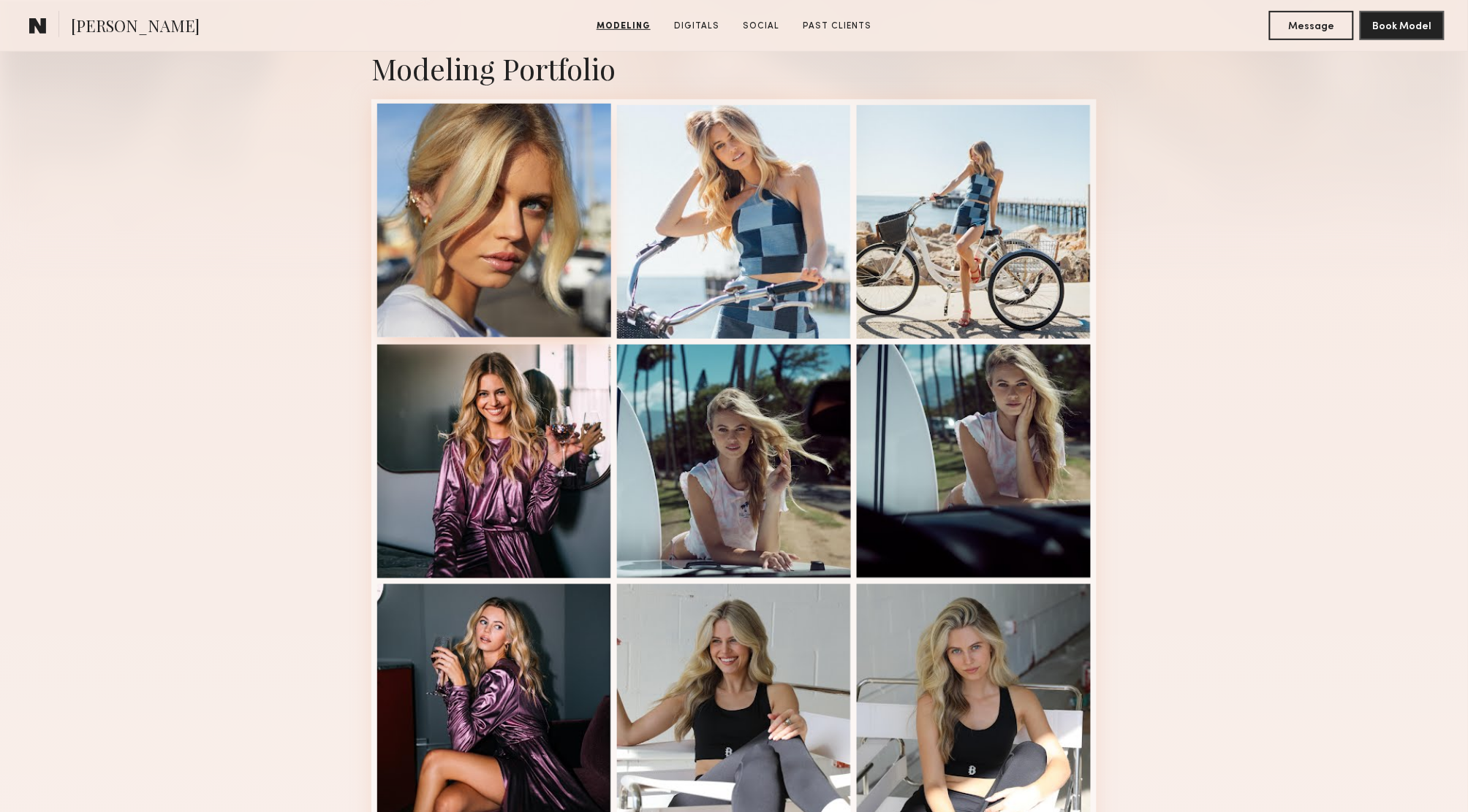
click at [496, 214] on div at bounding box center [494, 220] width 234 height 234
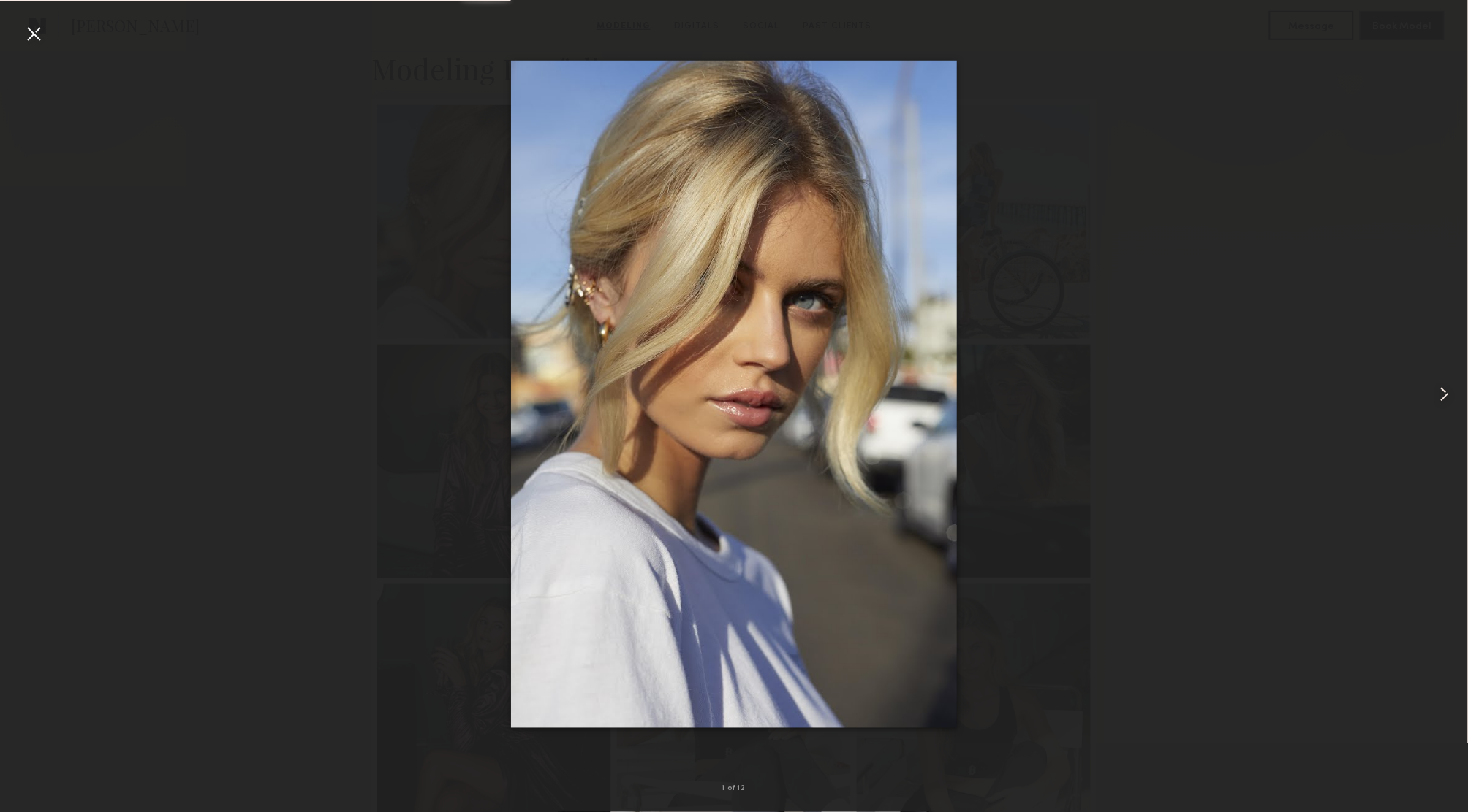
click at [1426, 392] on div at bounding box center [1439, 394] width 59 height 742
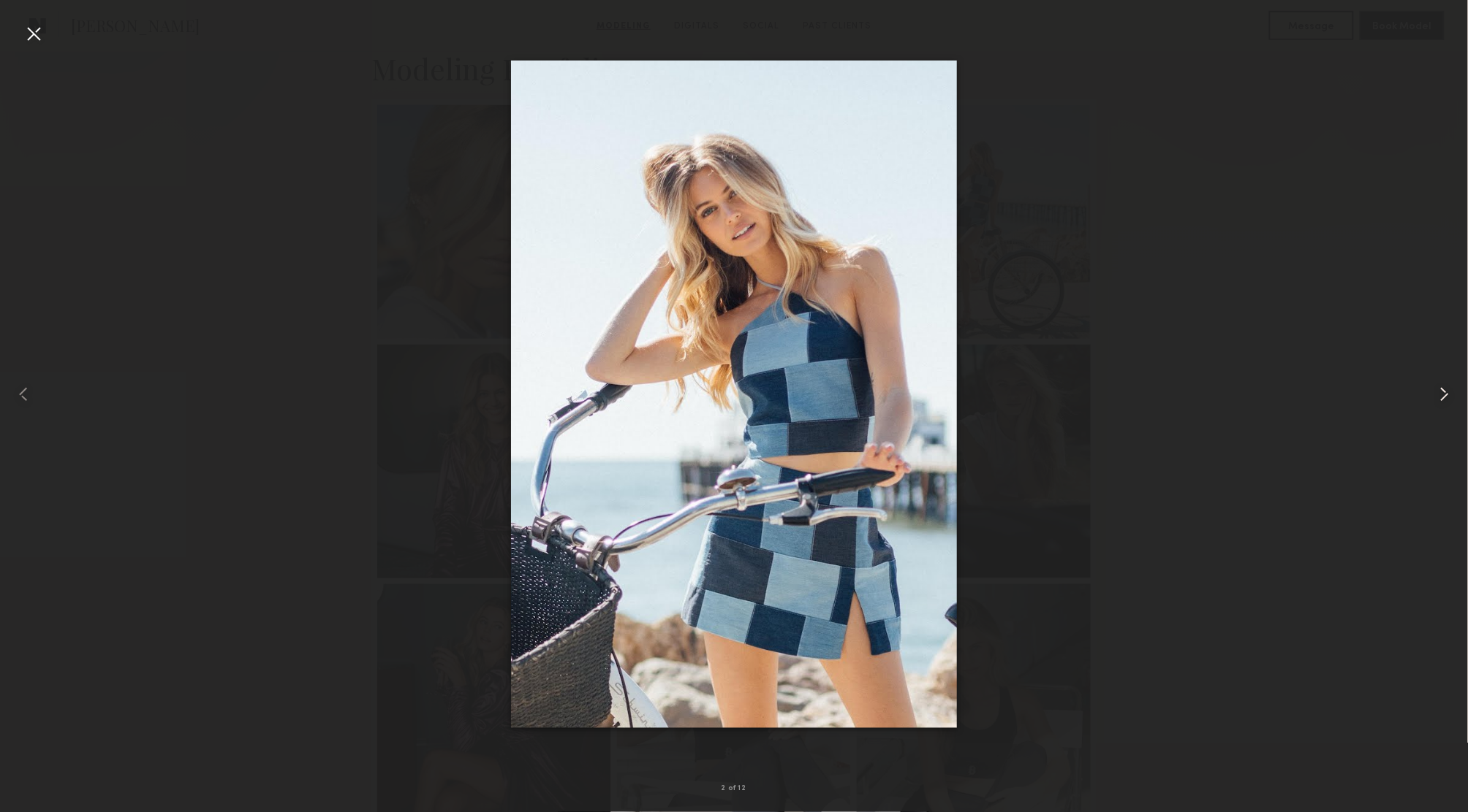
click at [1435, 396] on common-icon at bounding box center [1444, 394] width 23 height 23
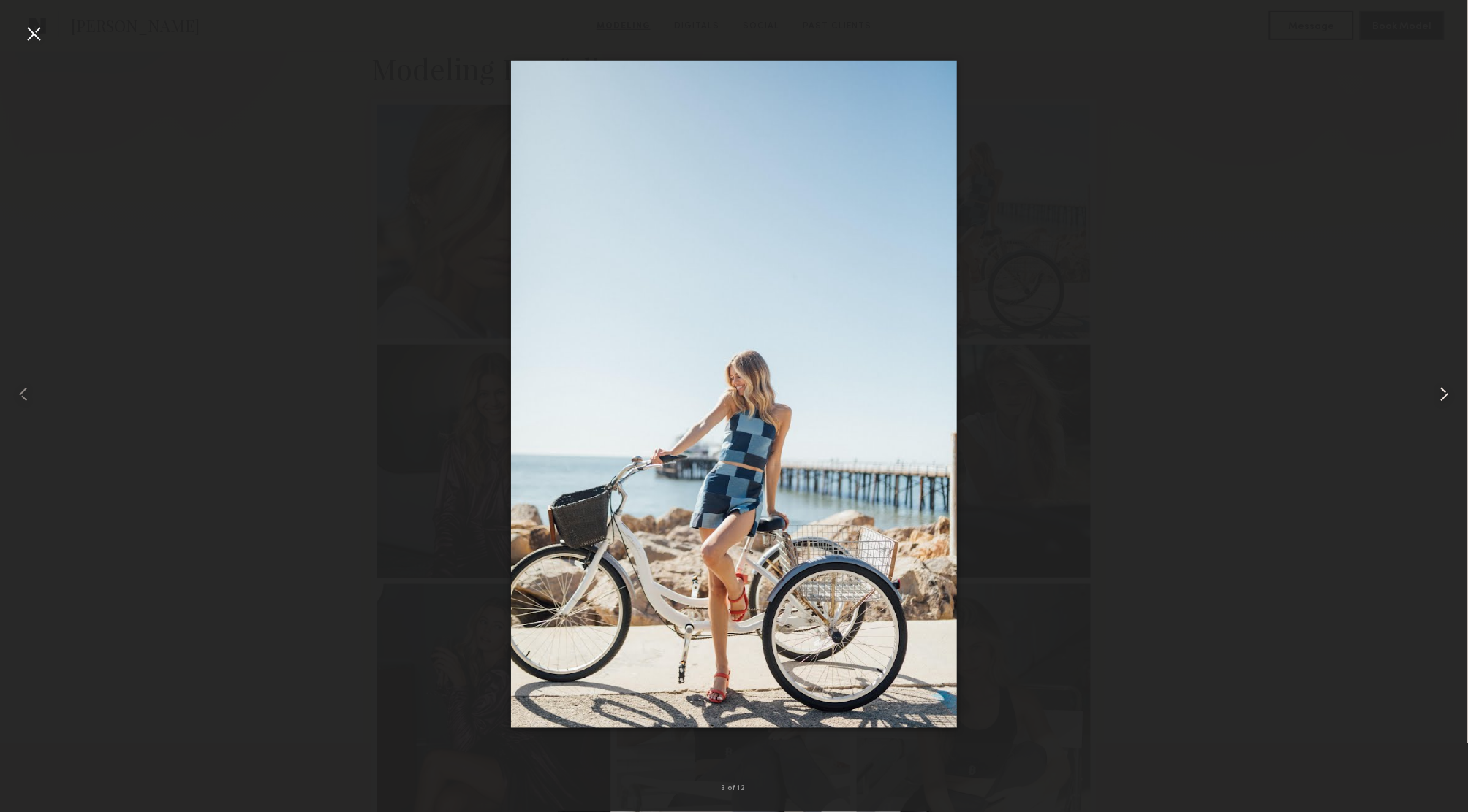
click at [1439, 391] on common-icon at bounding box center [1444, 394] width 23 height 23
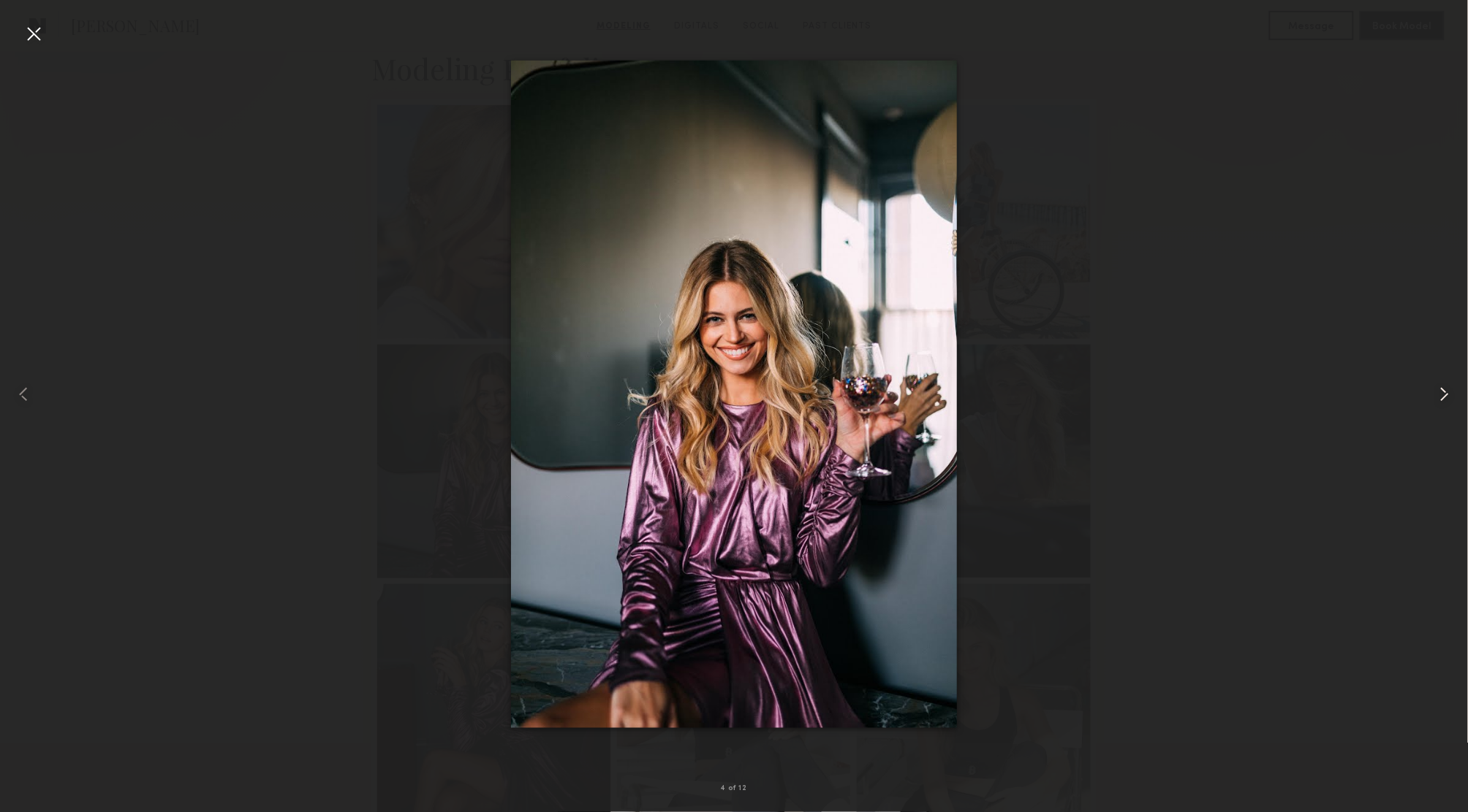
click at [1439, 391] on common-icon at bounding box center [1444, 394] width 23 height 23
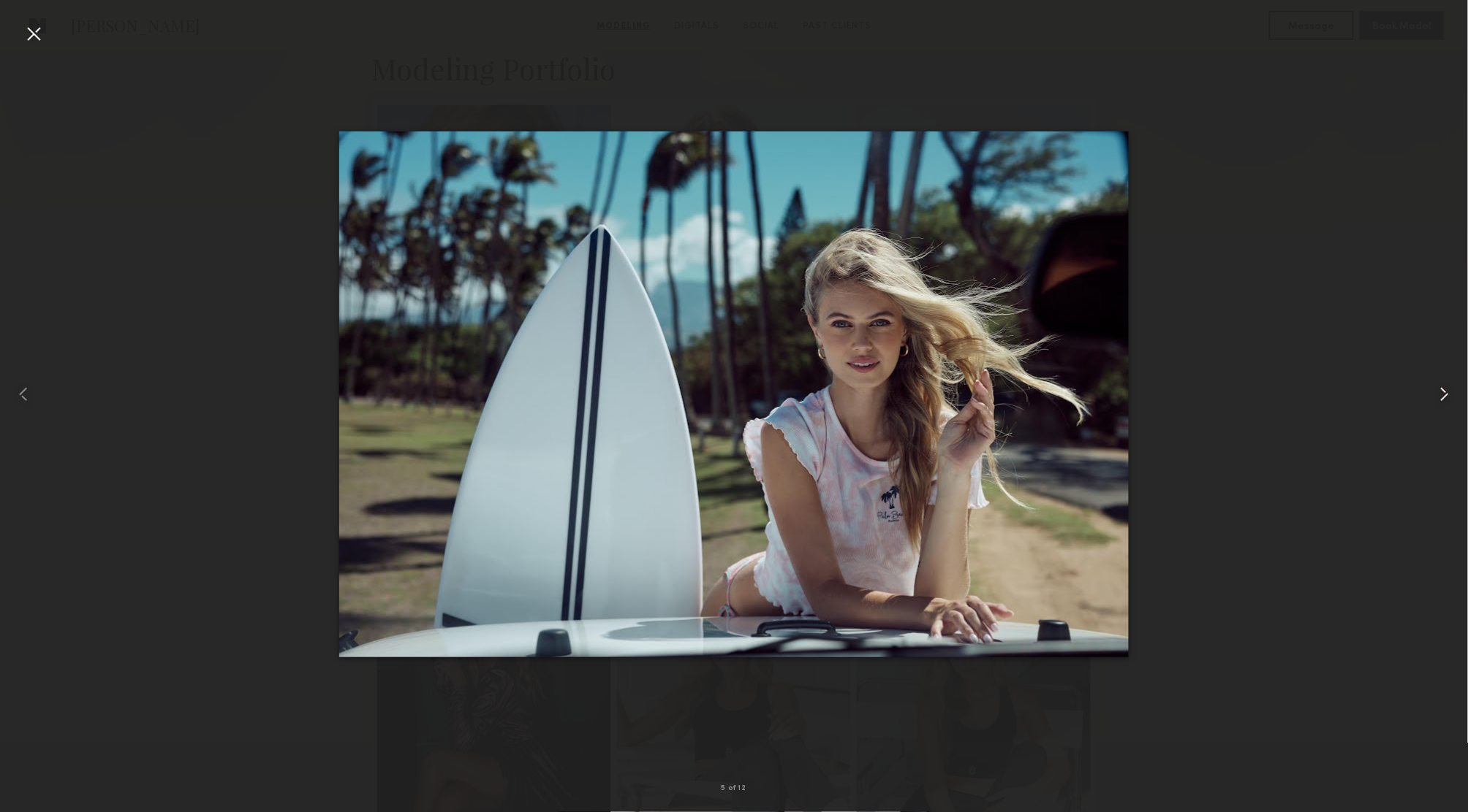
click at [1439, 391] on common-icon at bounding box center [1444, 394] width 23 height 23
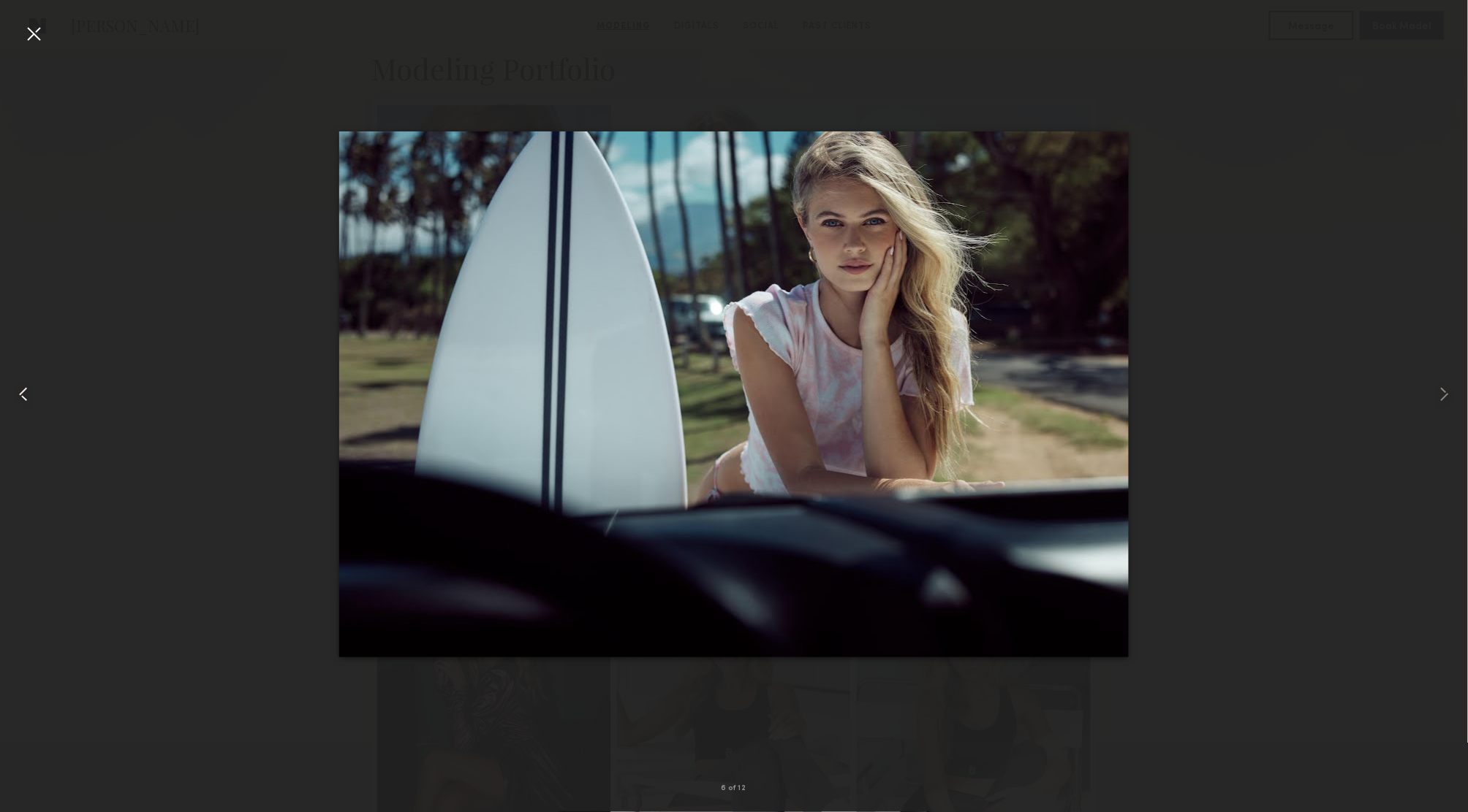
drag, startPoint x: 404, startPoint y: 76, endPoint x: 50, endPoint y: 49, distance: 355.0
click at [404, 76] on div at bounding box center [734, 394] width 1468 height 742
click at [32, 33] on div at bounding box center [33, 33] width 23 height 23
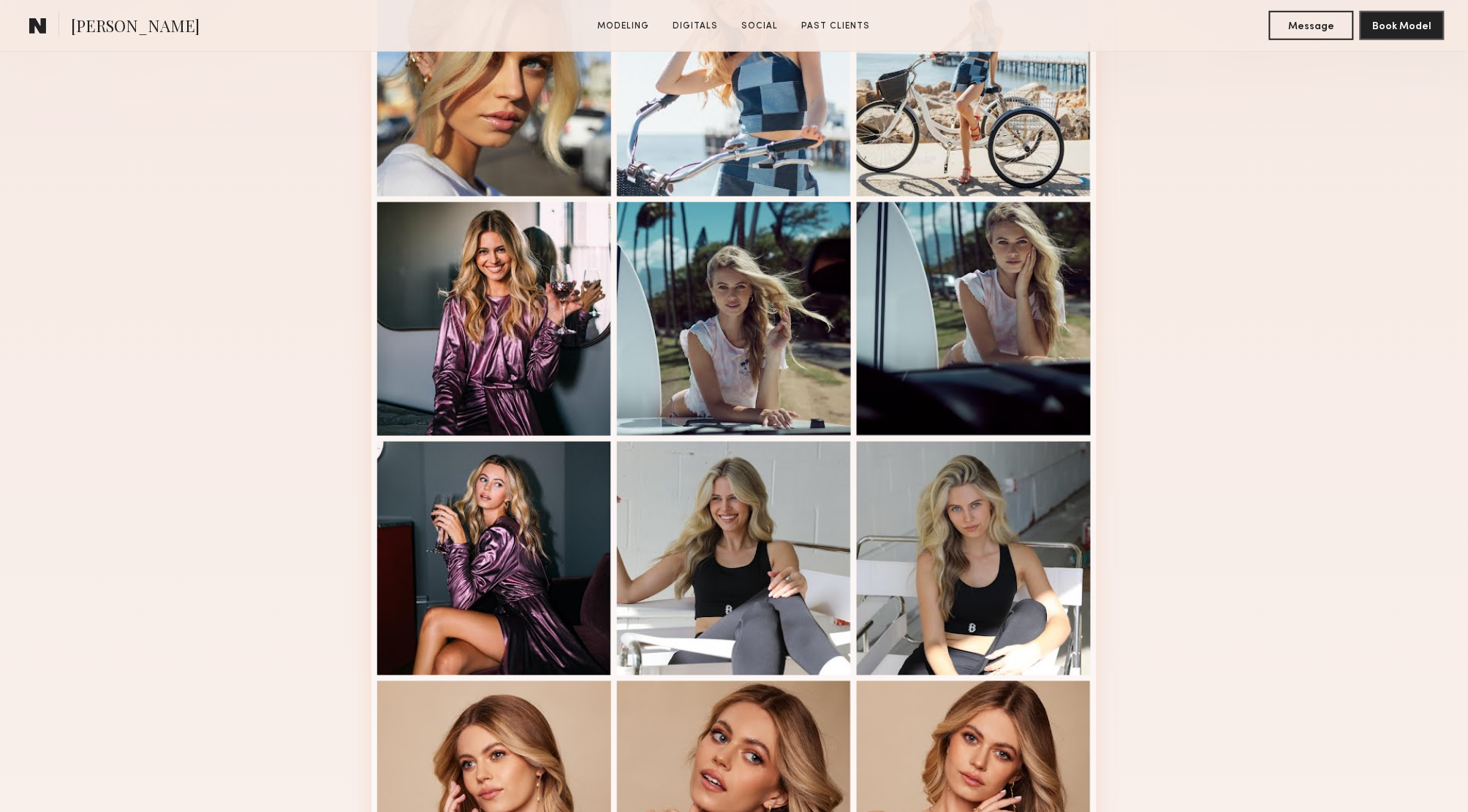
scroll to position [1097, 0]
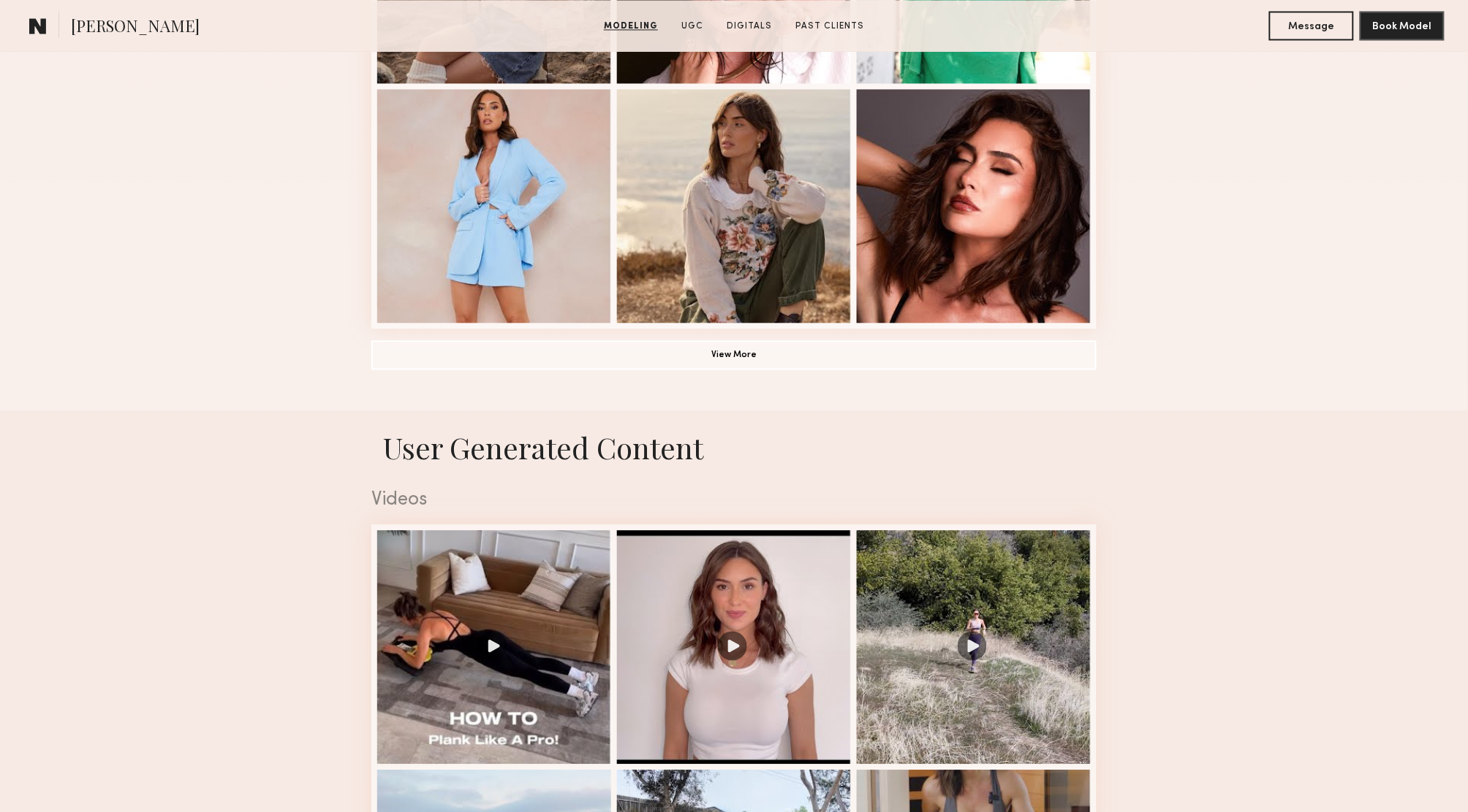
scroll to position [1011, 0]
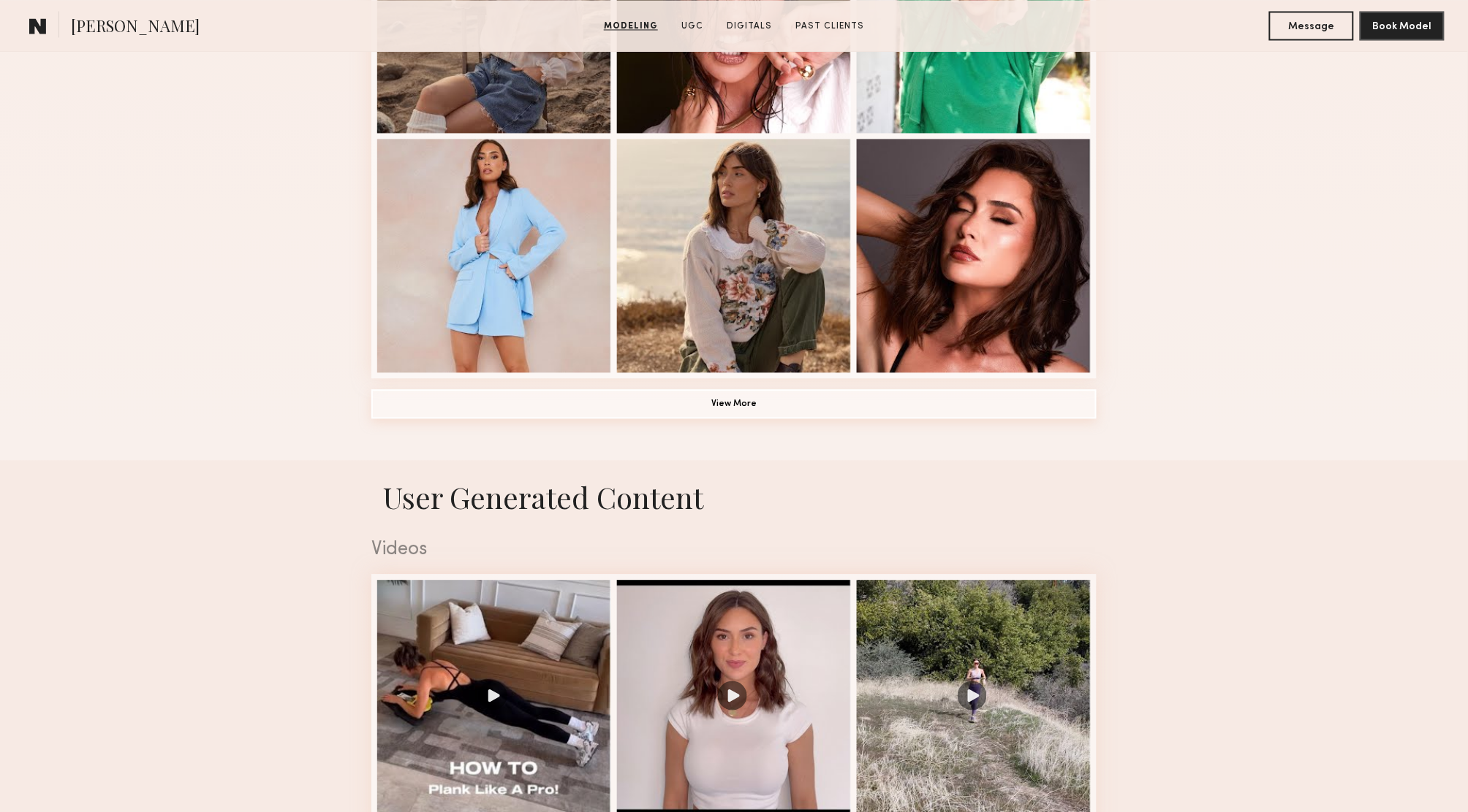
click at [616, 405] on button "View More" at bounding box center [734, 404] width 725 height 29
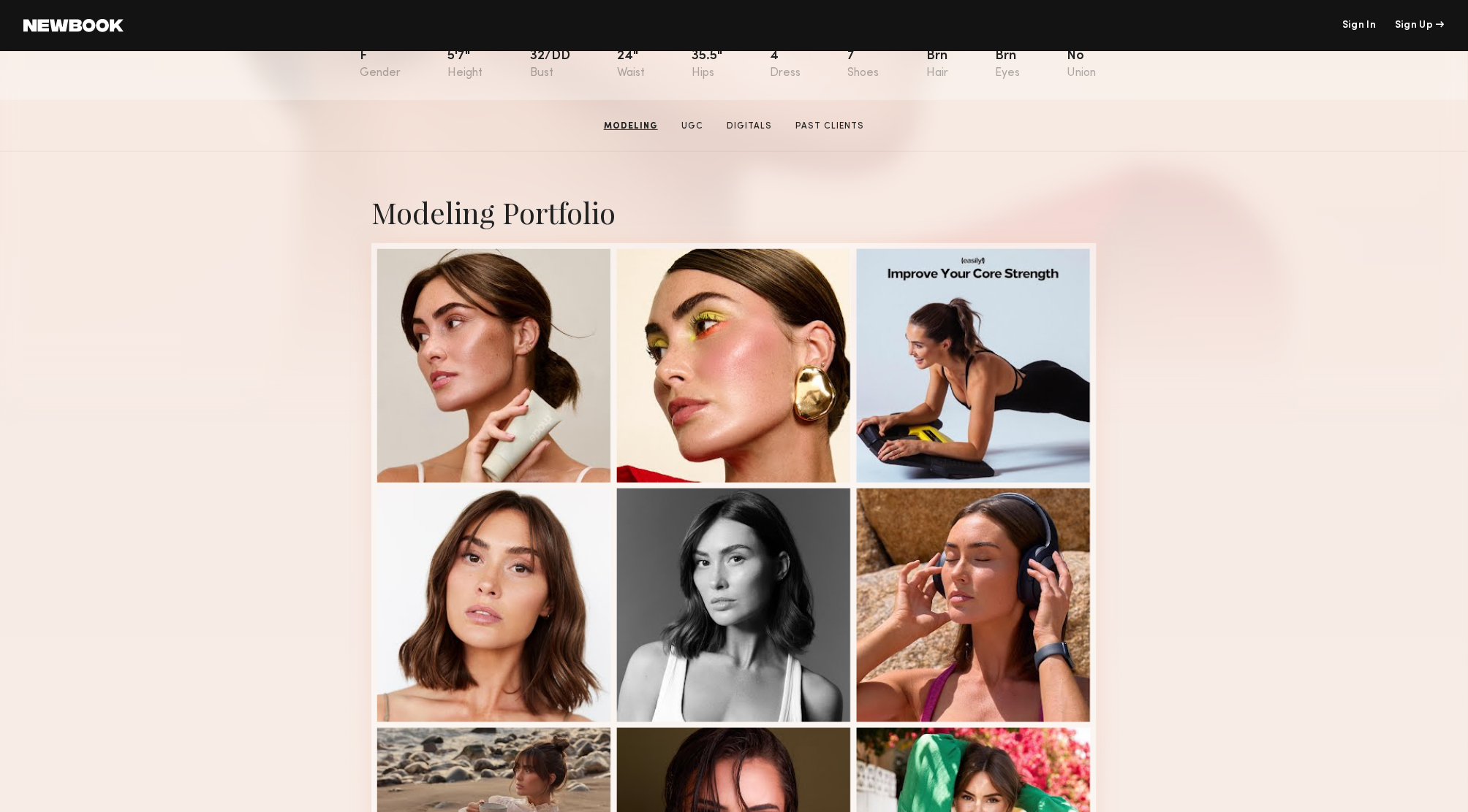
scroll to position [0, 0]
